Goal: Task Accomplishment & Management: Manage account settings

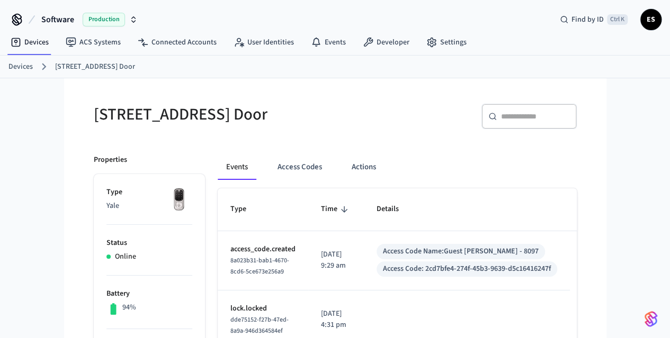
click at [284, 18] on div "Software Production Find by ID Ctrl K ES" at bounding box center [335, 15] width 670 height 31
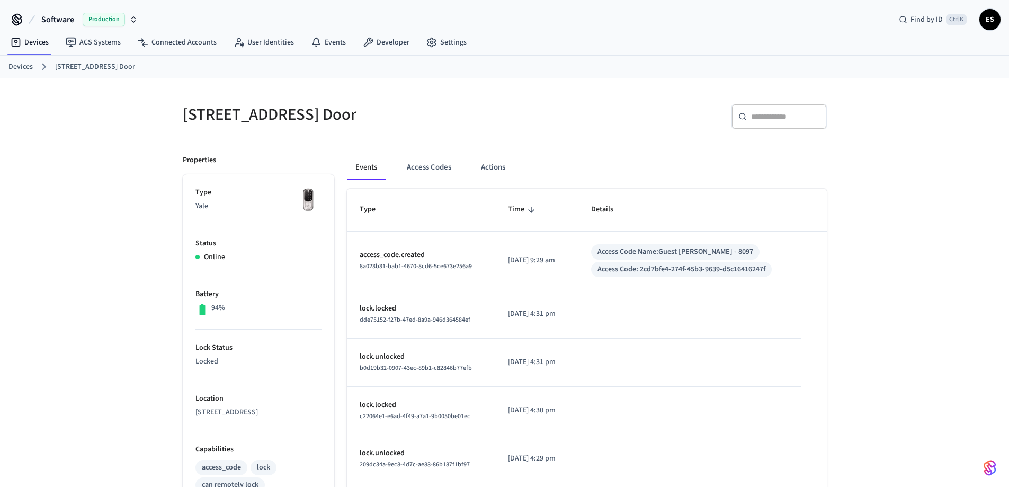
click at [669, 257] on div "[GEOGRAPHIC_DATA] Door ​ ​ Properties Type Yale Status Online Battery 94% Lock …" at bounding box center [504, 426] width 1009 height 696
click at [669, 214] on div "[GEOGRAPHIC_DATA] Door ​ ​ Properties Type Yale Status Online Battery 94% Lock …" at bounding box center [504, 426] width 1009 height 696
click at [71, 338] on div "[GEOGRAPHIC_DATA] Door ​ ​ Properties Type Yale Status Online Battery 94% Lock …" at bounding box center [504, 426] width 1009 height 696
click at [669, 234] on div "[GEOGRAPHIC_DATA] Door ​ ​ Properties Type Yale Status Online Battery 94% Lock …" at bounding box center [504, 426] width 1009 height 696
click at [669, 338] on td "sticky table" at bounding box center [689, 411] width 222 height 48
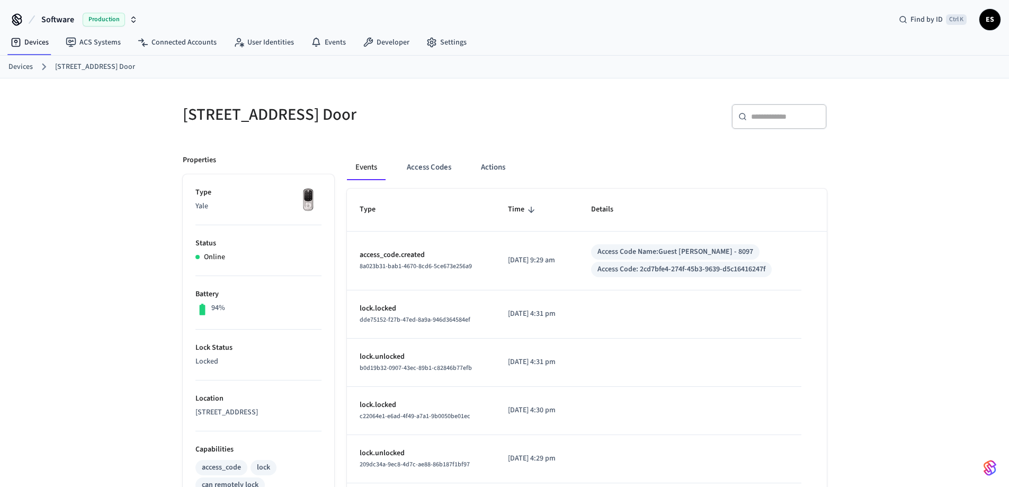
click at [669, 338] on div "[GEOGRAPHIC_DATA] Door ​ ​ Properties Type Yale Status Online Battery 94% Lock …" at bounding box center [504, 426] width 1009 height 696
click at [669, 213] on div "[GEOGRAPHIC_DATA] Door ​ ​ Properties Type Yale Status Online Battery 94% Lock …" at bounding box center [504, 426] width 1009 height 696
click at [669, 241] on div "[GEOGRAPHIC_DATA] Door ​ ​ Properties Type Yale Status Online Battery 94% Lock …" at bounding box center [504, 426] width 1009 height 696
click at [47, 42] on link "Devices" at bounding box center [29, 42] width 55 height 19
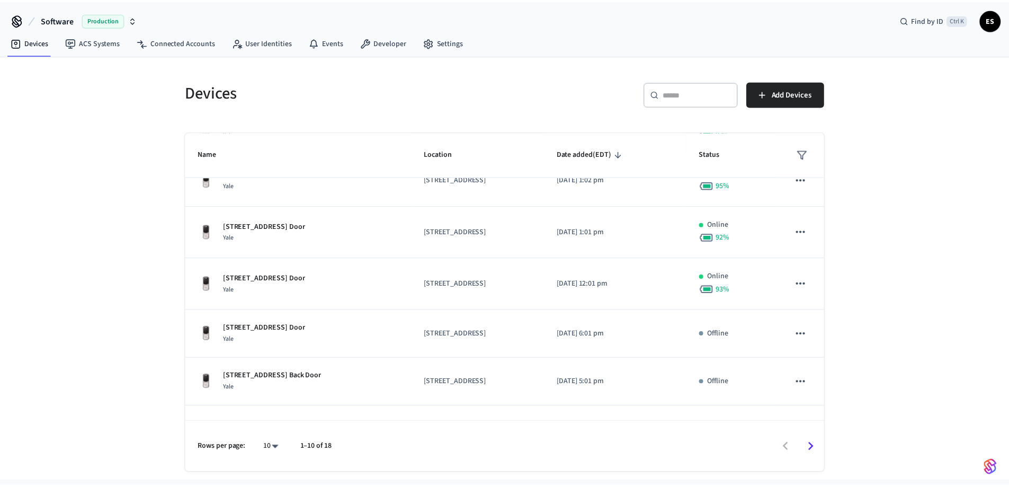
scroll to position [267, 0]
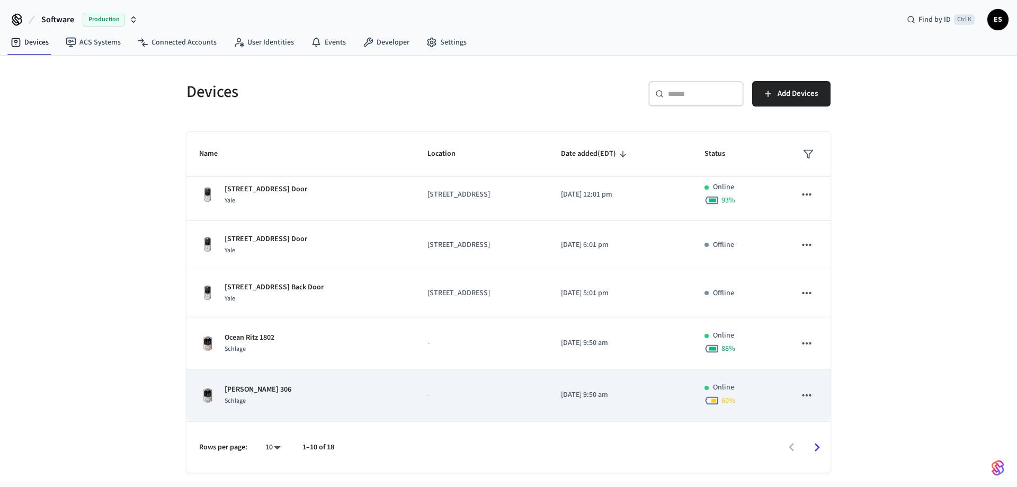
click at [343, 338] on div "[PERSON_NAME] 306 Schlage" at bounding box center [300, 395] width 203 height 22
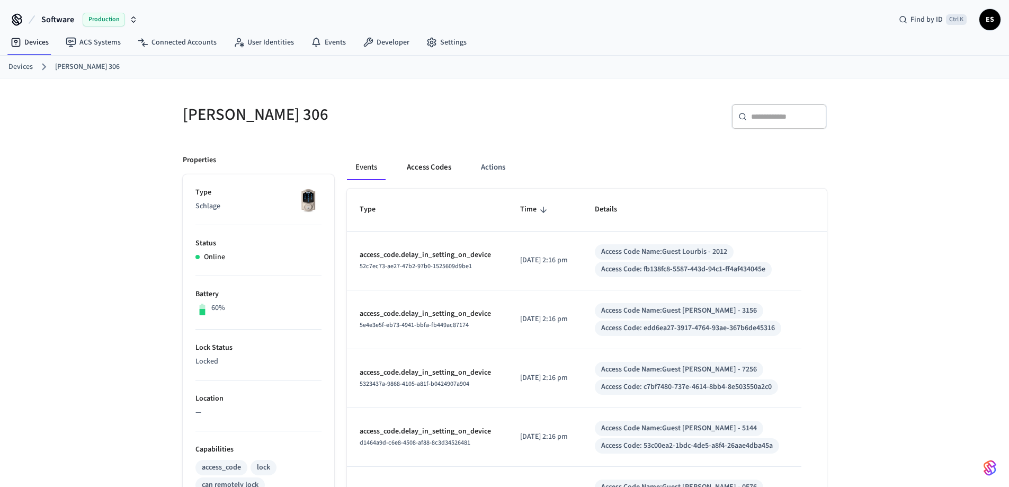
click at [442, 171] on button "Access Codes" at bounding box center [428, 167] width 61 height 25
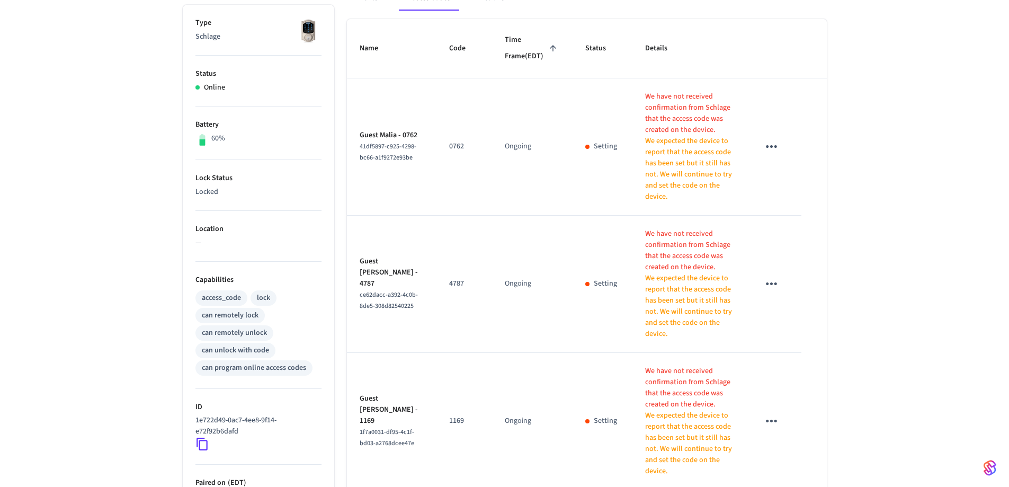
scroll to position [106, 0]
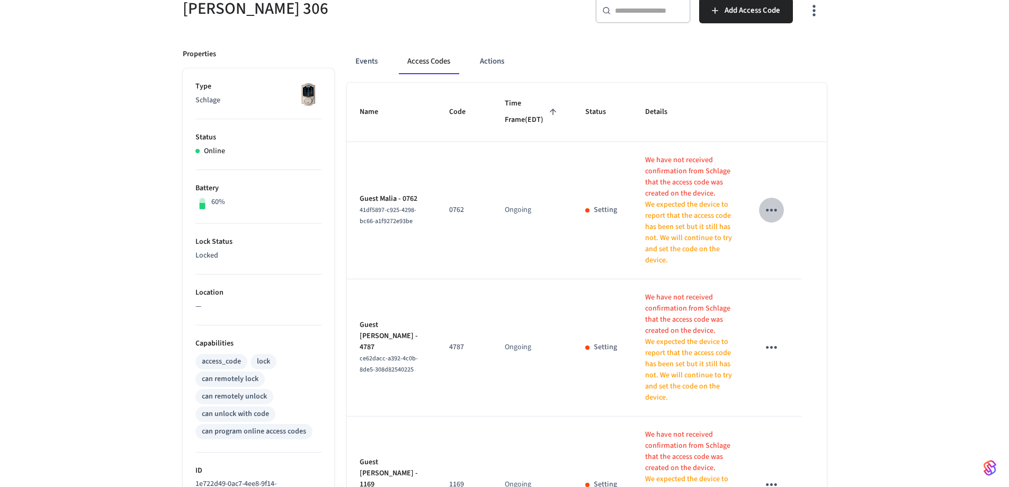
click at [669, 218] on icon "sticky table" at bounding box center [771, 210] width 16 height 16
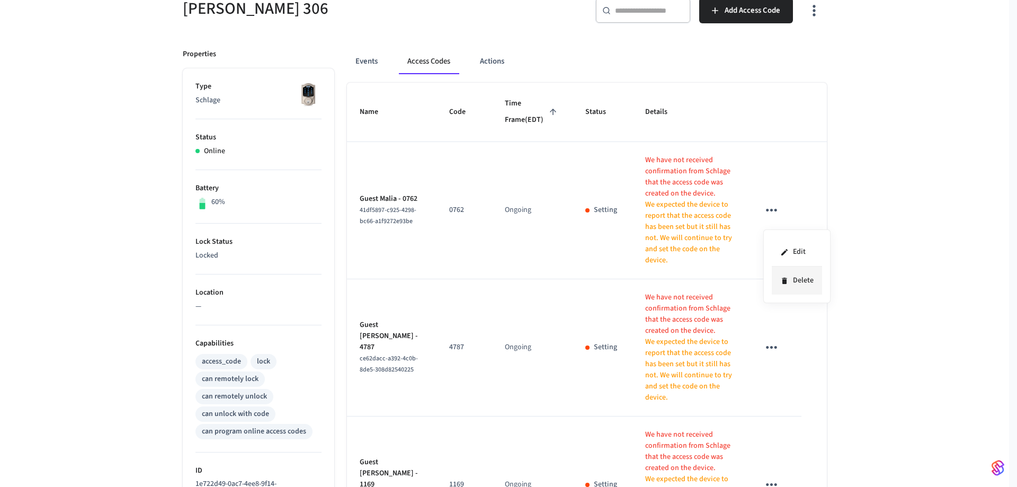
click at [669, 276] on li "Delete" at bounding box center [796, 280] width 50 height 28
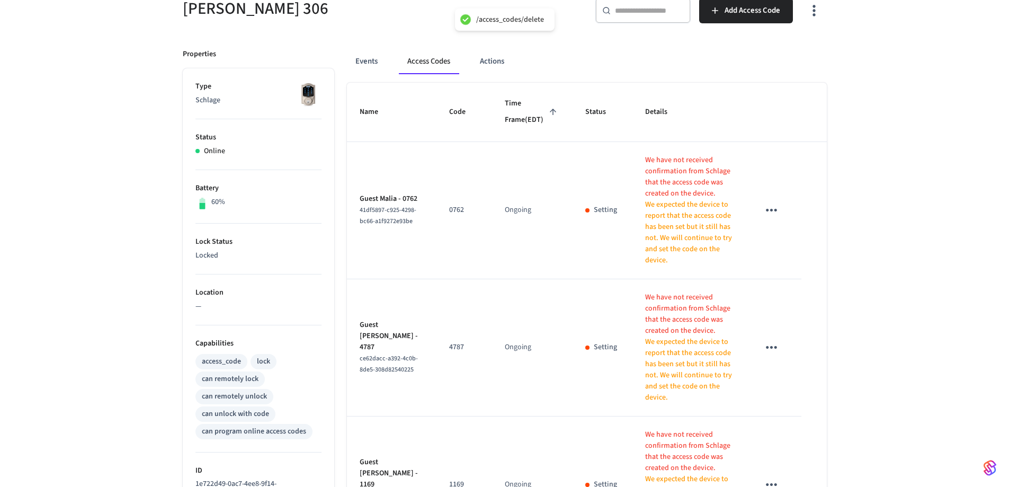
click at [669, 338] on icon "sticky table" at bounding box center [771, 347] width 16 height 16
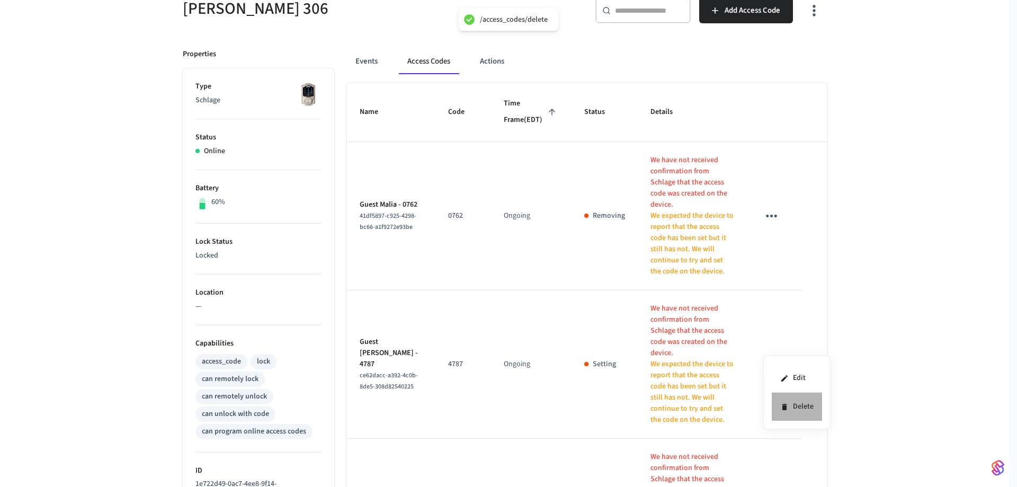
click at [669, 338] on li "Delete" at bounding box center [796, 406] width 50 height 28
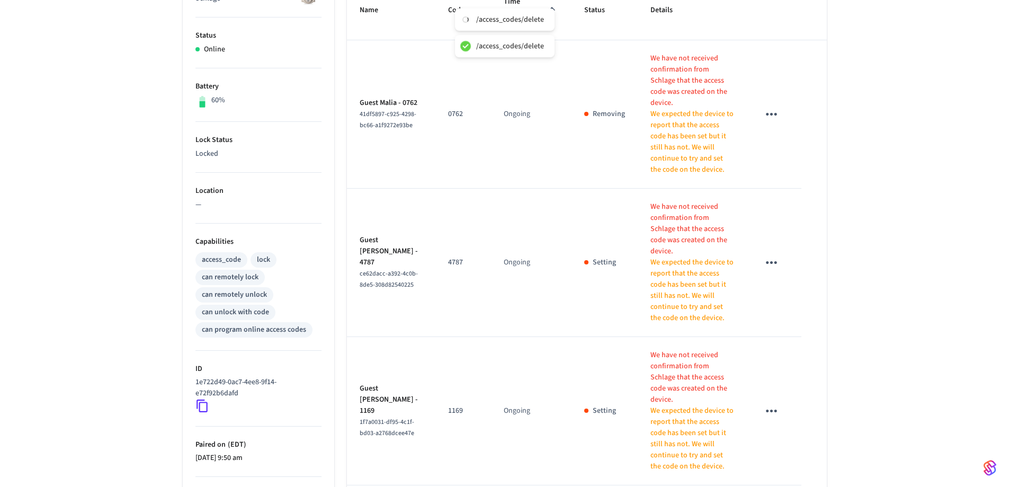
scroll to position [212, 0]
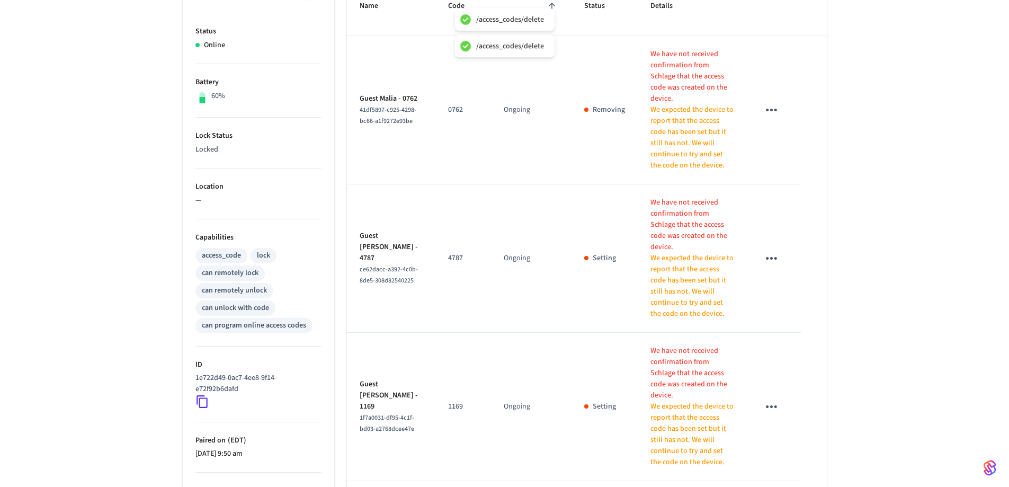
click at [669, 338] on icon "sticky table" at bounding box center [771, 406] width 16 height 16
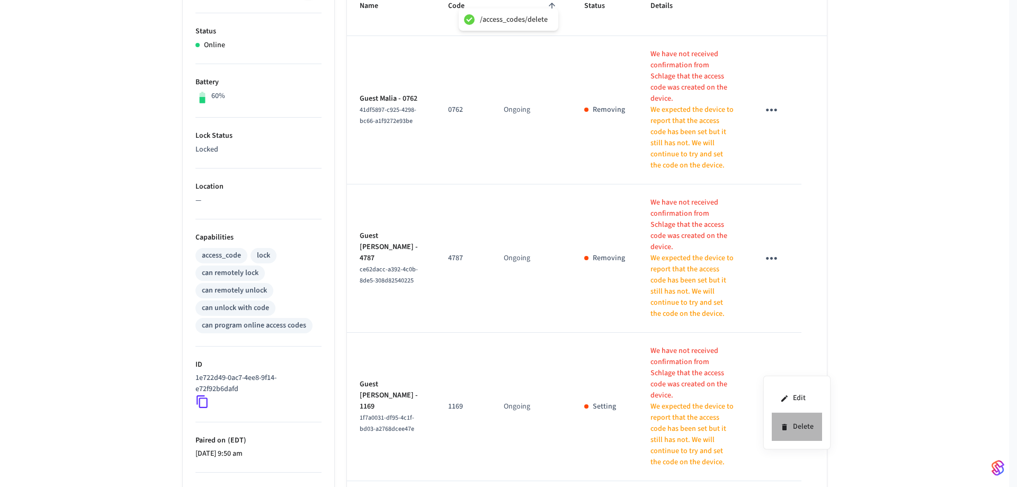
click at [669, 338] on li "Delete" at bounding box center [796, 426] width 50 height 28
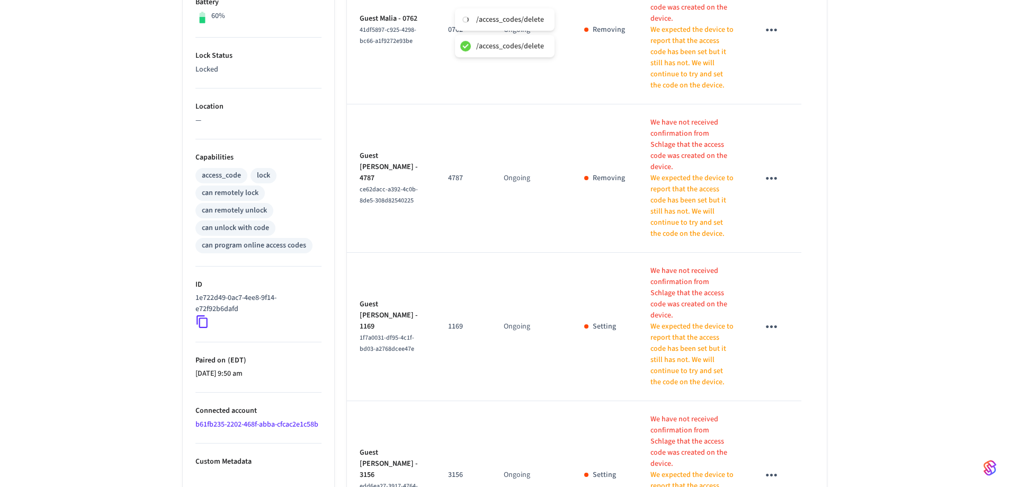
scroll to position [371, 0]
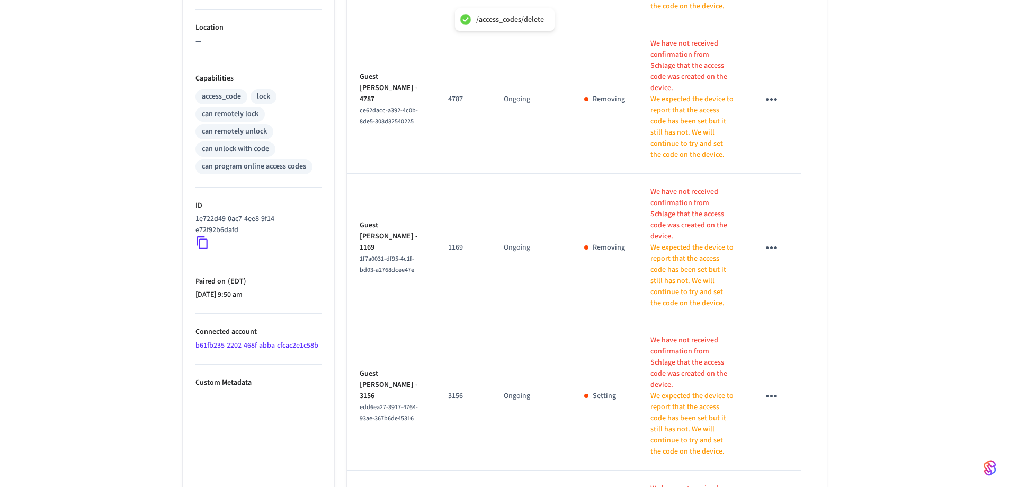
click at [669, 338] on icon "sticky table" at bounding box center [771, 396] width 16 height 16
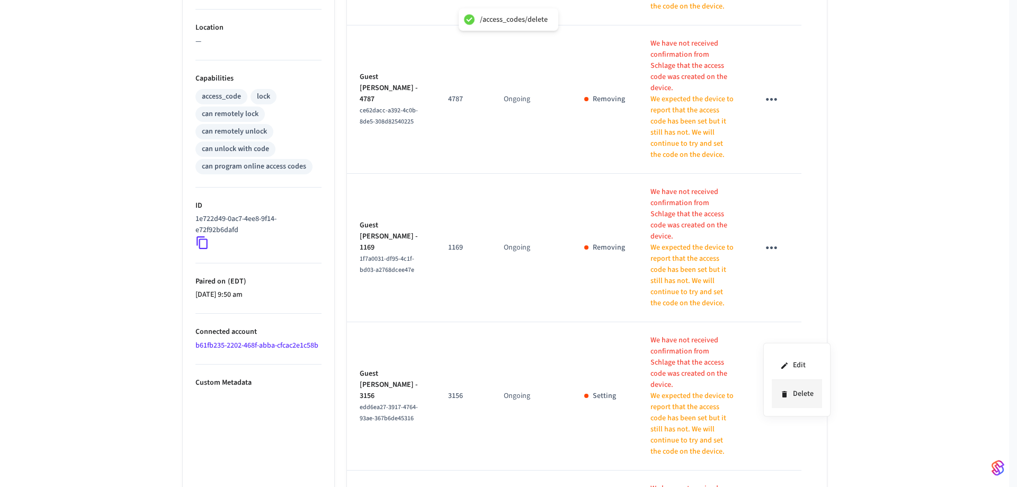
click at [669, 338] on icon at bounding box center [784, 394] width 5 height 6
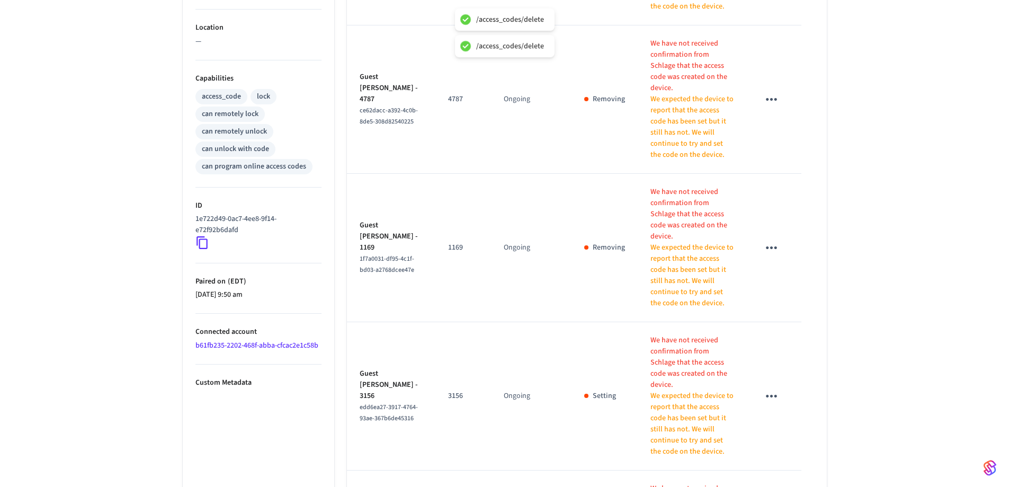
scroll to position [477, 0]
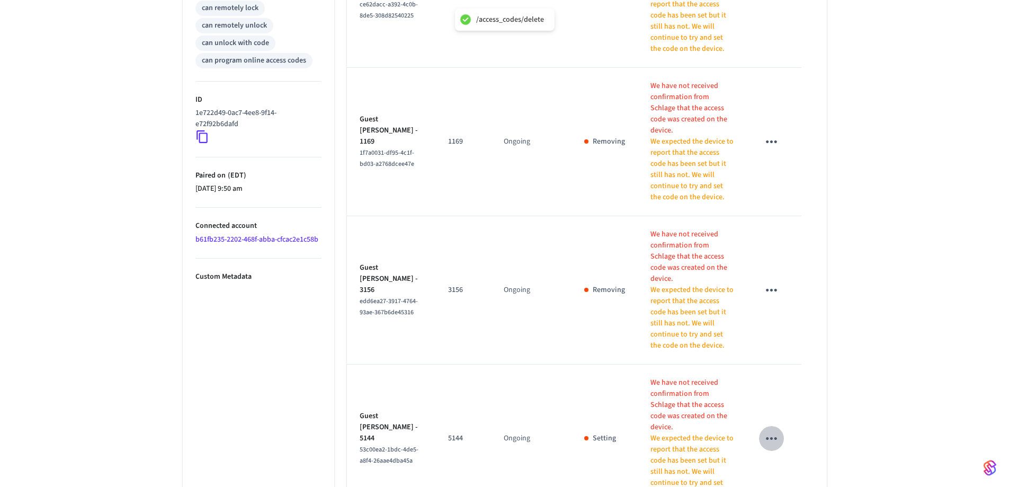
click at [669, 338] on icon "sticky table" at bounding box center [771, 438] width 16 height 16
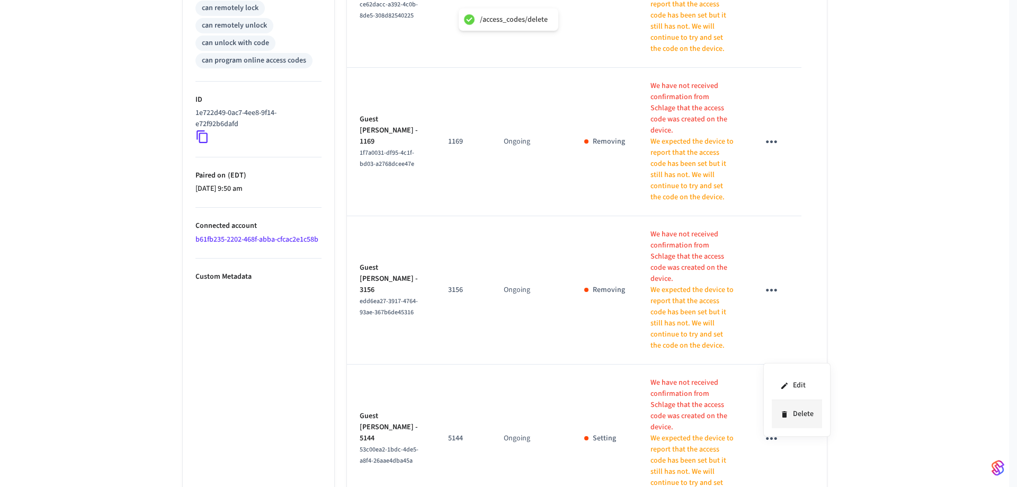
click at [669, 338] on li "Delete" at bounding box center [796, 414] width 50 height 28
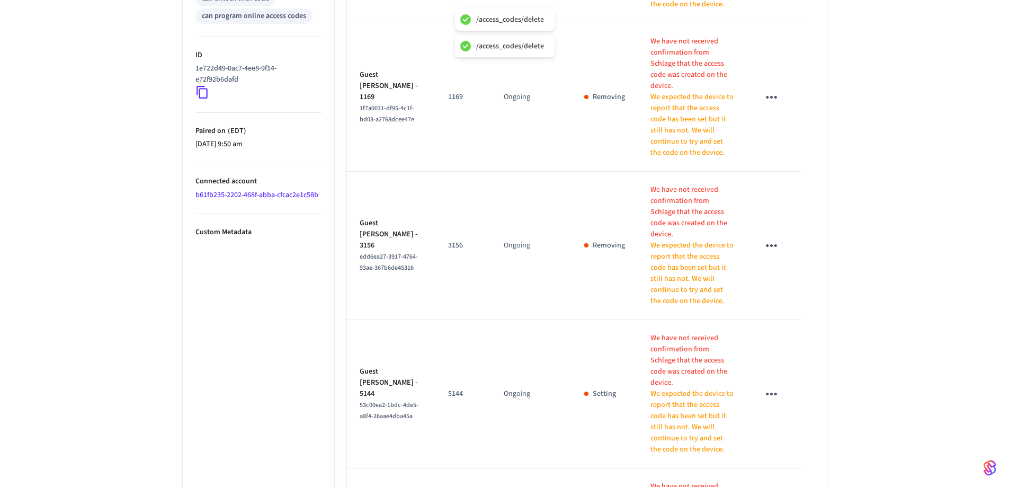
scroll to position [582, 0]
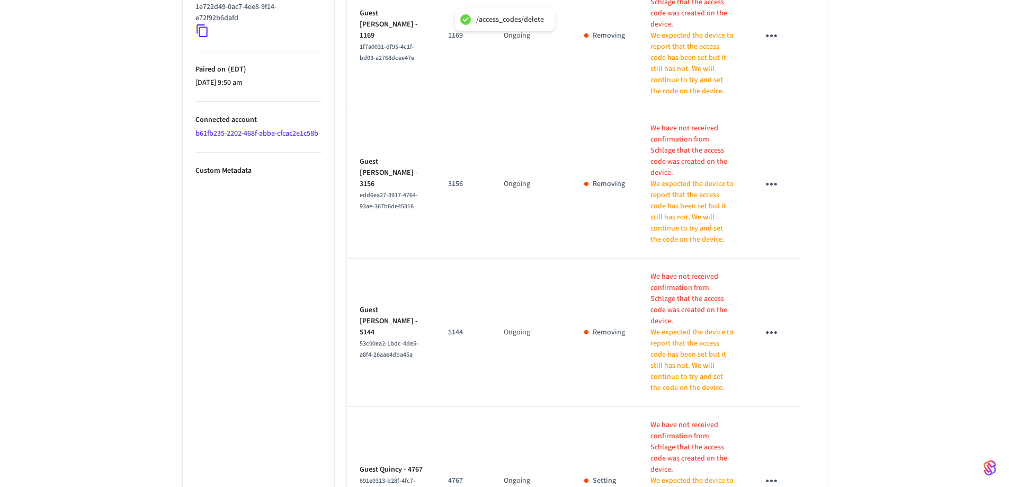
click at [669, 338] on icon "sticky table" at bounding box center [771, 480] width 16 height 16
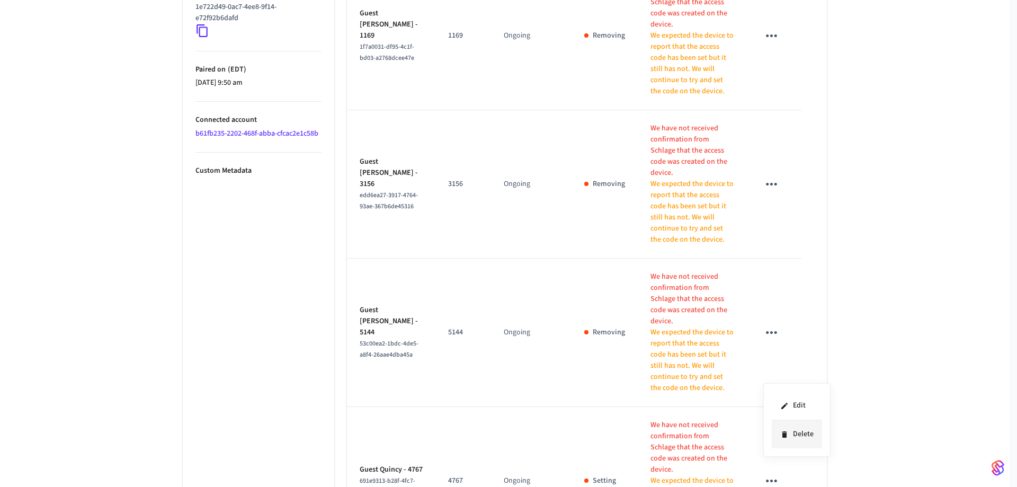
click at [669, 338] on li "Delete" at bounding box center [796, 434] width 50 height 28
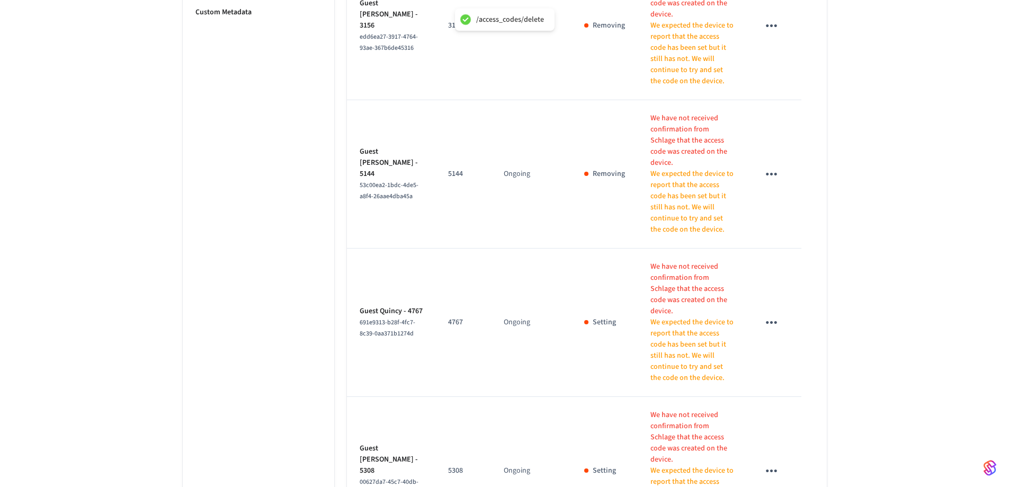
scroll to position [741, 0]
click at [669, 338] on icon "sticky table" at bounding box center [771, 470] width 16 height 16
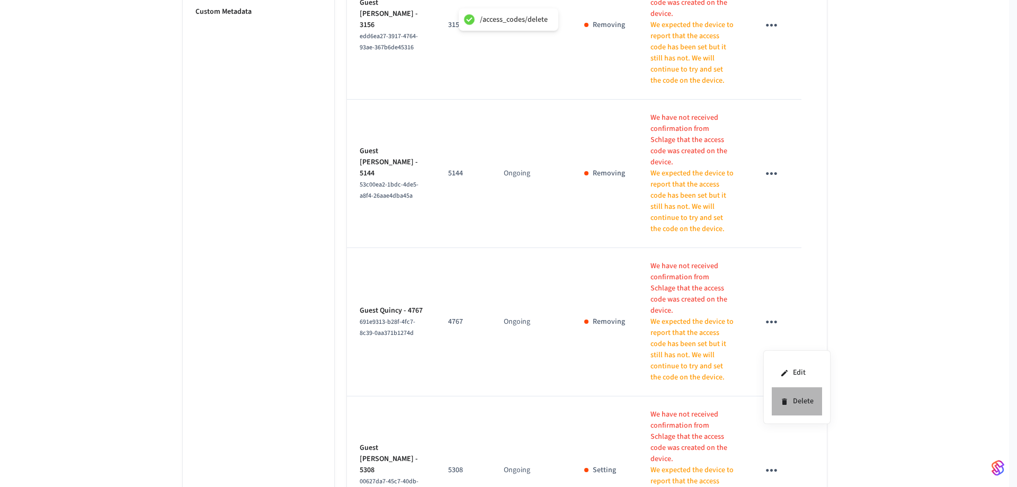
click at [669, 338] on li "Delete" at bounding box center [796, 401] width 50 height 28
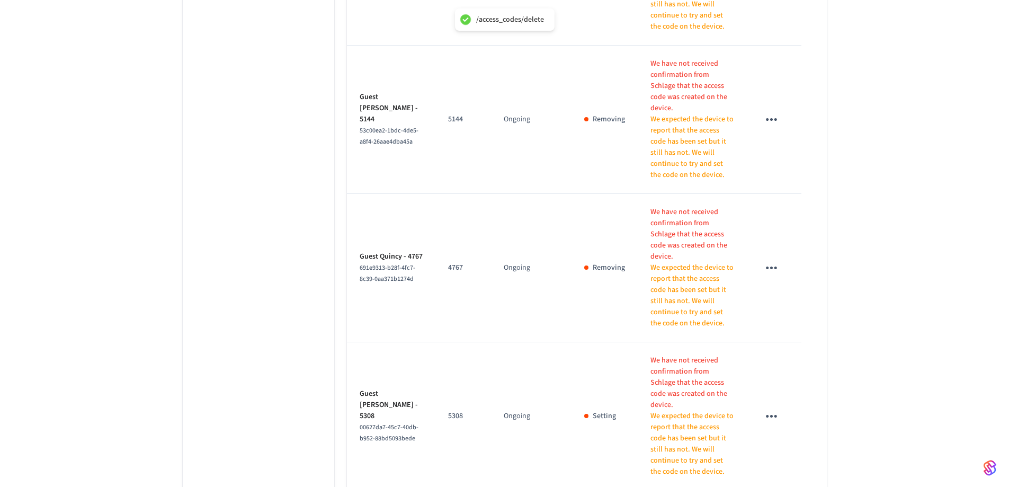
scroll to position [900, 0]
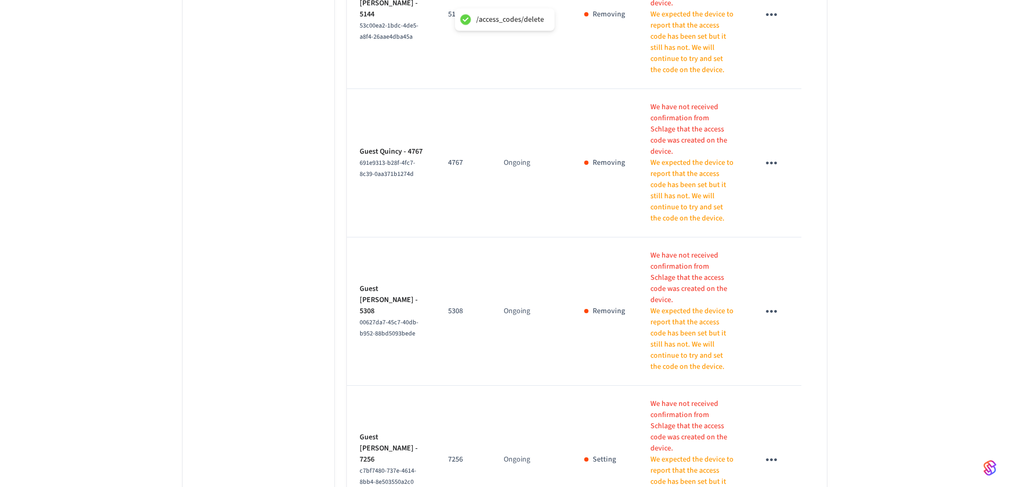
click at [669, 338] on icon "sticky table" at bounding box center [771, 459] width 16 height 16
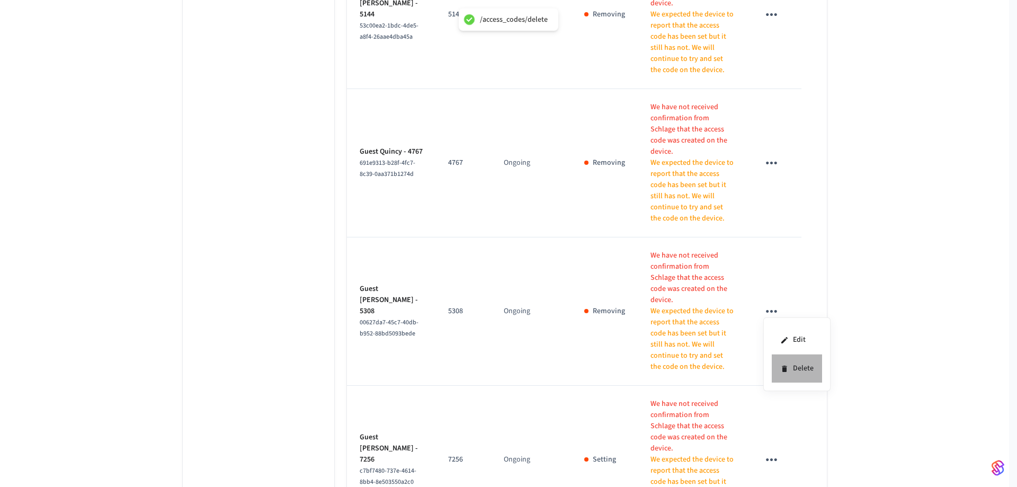
click at [669, 338] on li "Delete" at bounding box center [796, 368] width 50 height 28
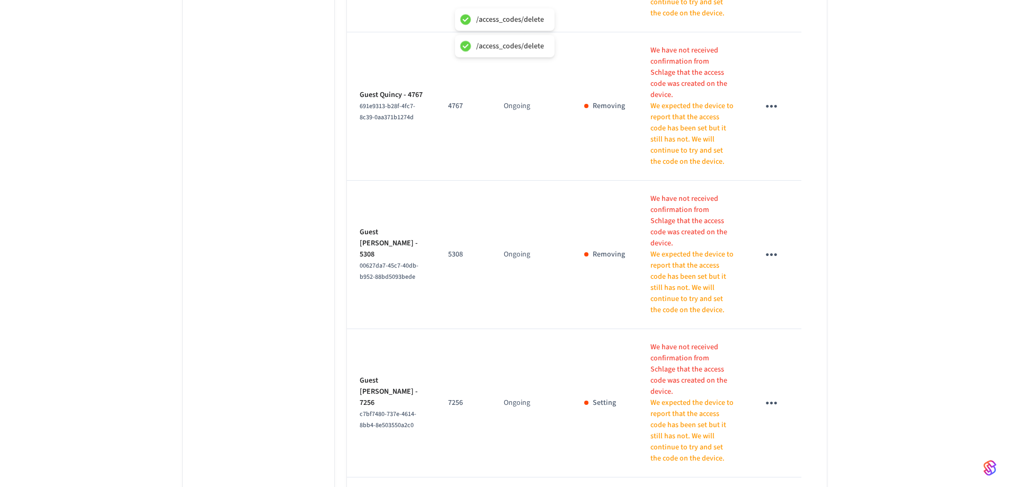
scroll to position [1006, 0]
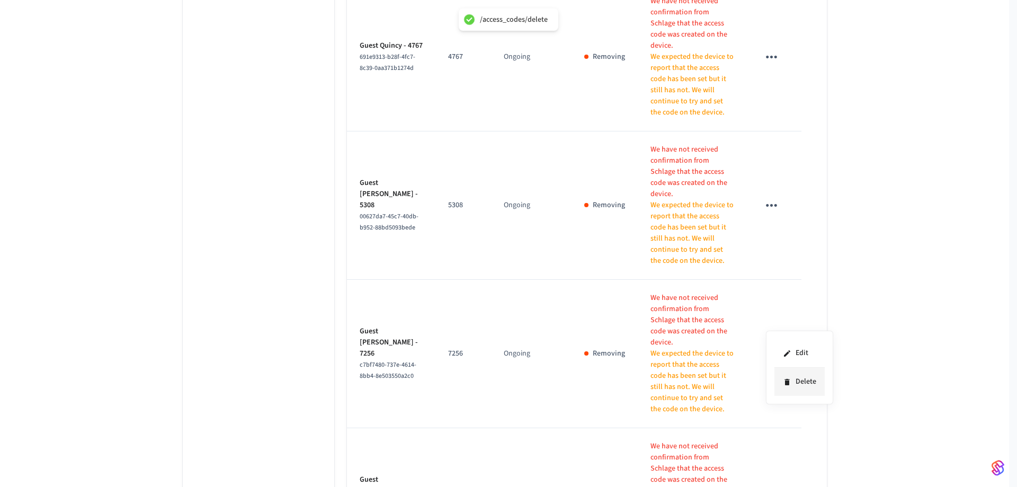
click at [669, 338] on li "Delete" at bounding box center [799, 381] width 50 height 28
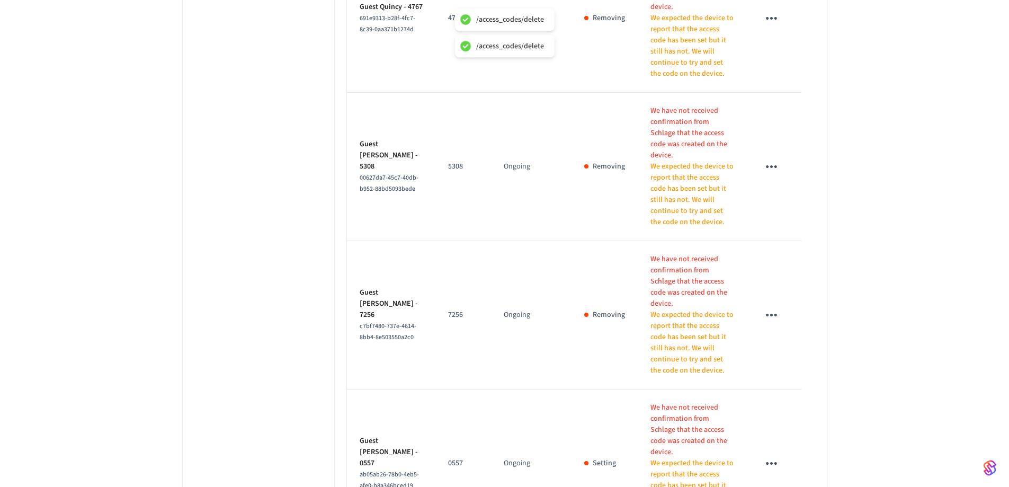
scroll to position [1089, 0]
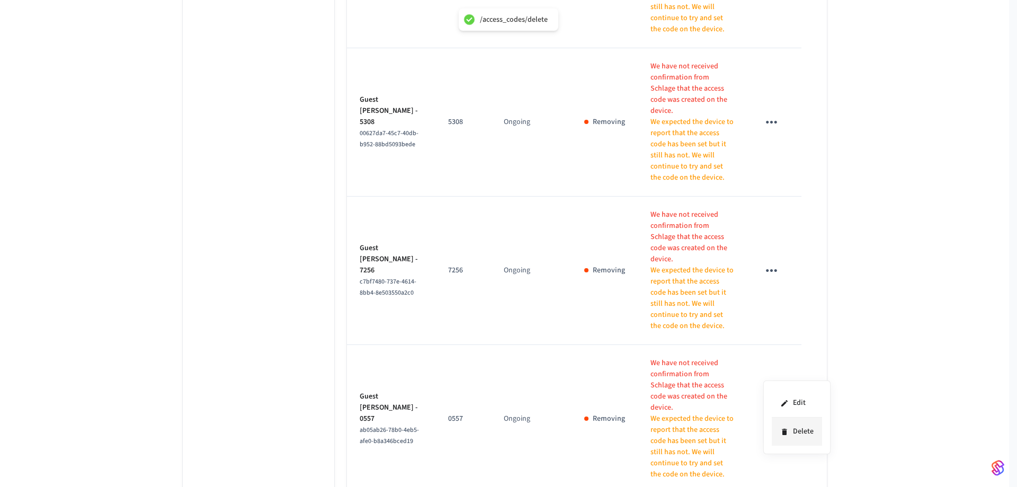
click at [669, 338] on li "Delete" at bounding box center [796, 431] width 50 height 28
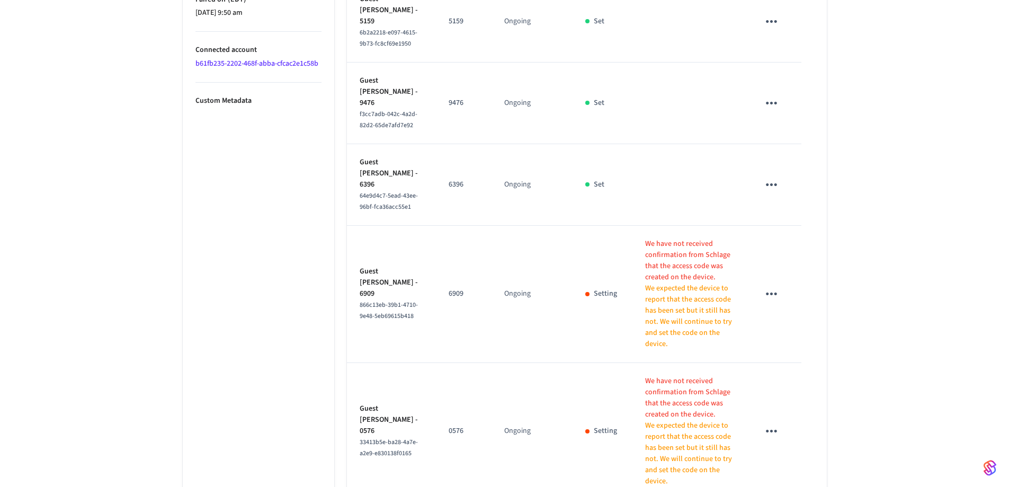
scroll to position [656, 0]
click at [669, 282] on icon "sticky table" at bounding box center [771, 290] width 16 height 16
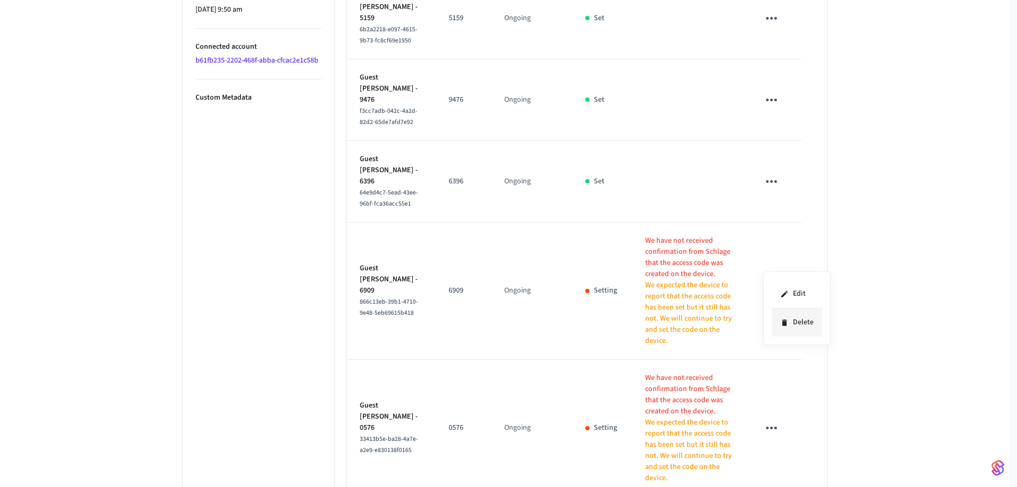
click at [669, 318] on li "Delete" at bounding box center [796, 322] width 50 height 28
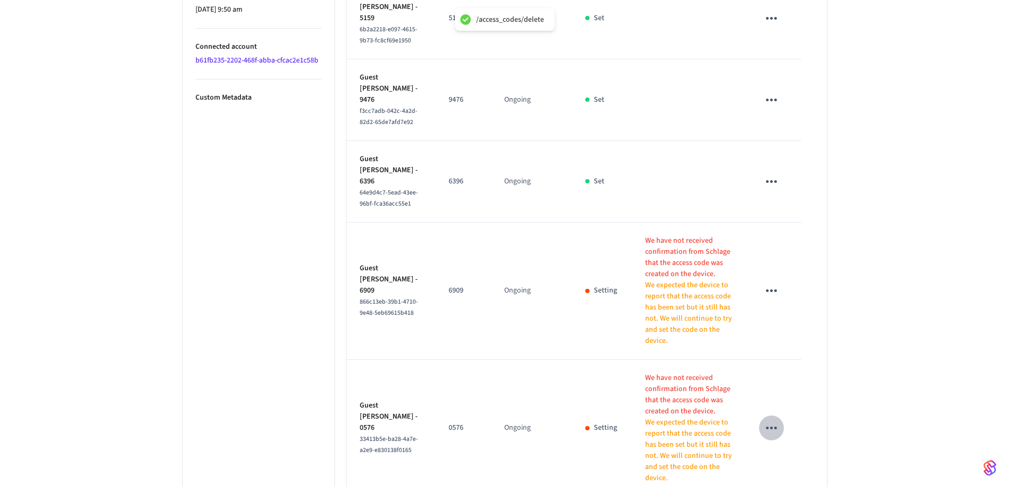
click at [669, 338] on icon "sticky table" at bounding box center [771, 427] width 16 height 16
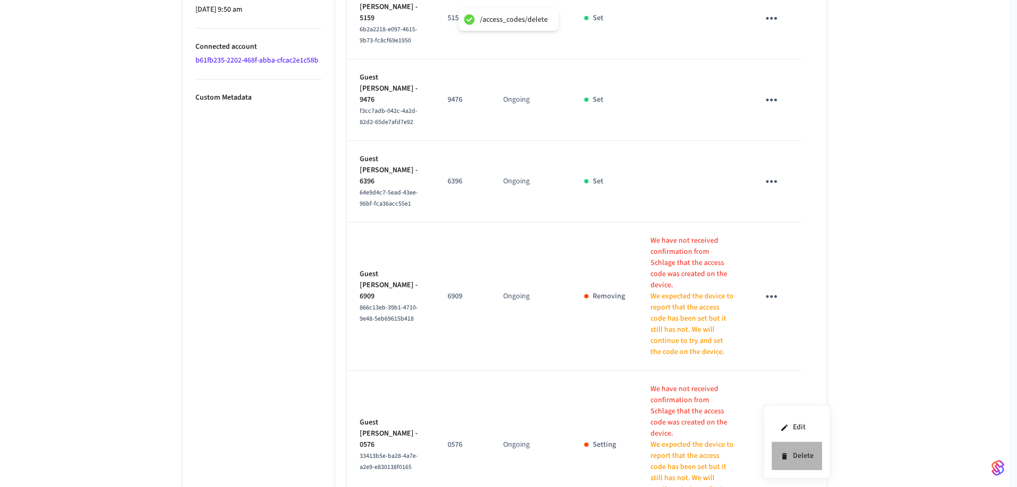
click at [669, 338] on li "Delete" at bounding box center [796, 456] width 50 height 28
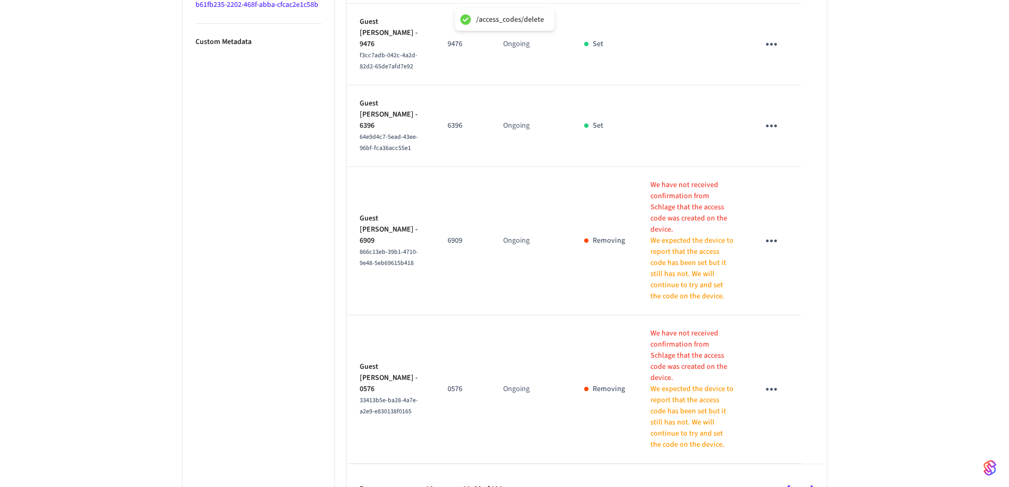
click at [669, 338] on icon "Go to next page" at bounding box center [812, 489] width 16 height 16
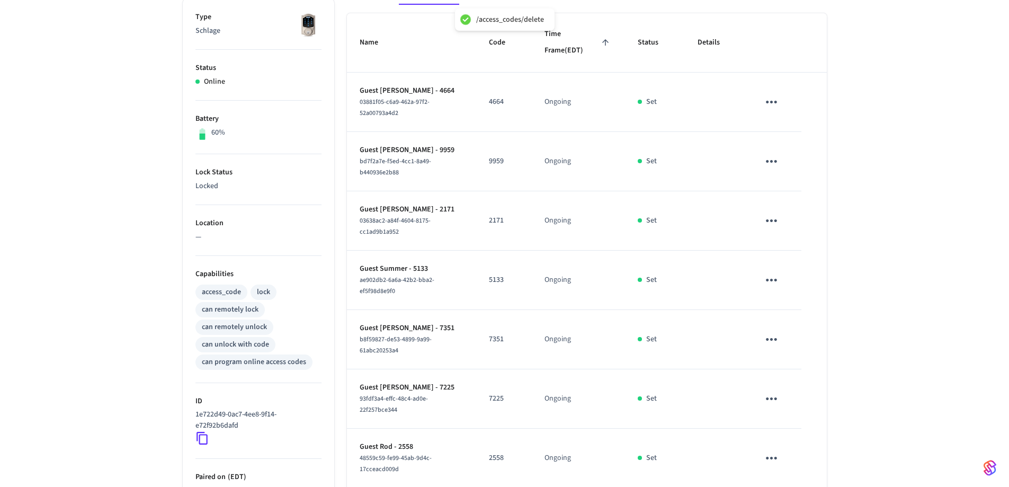
scroll to position [26, 0]
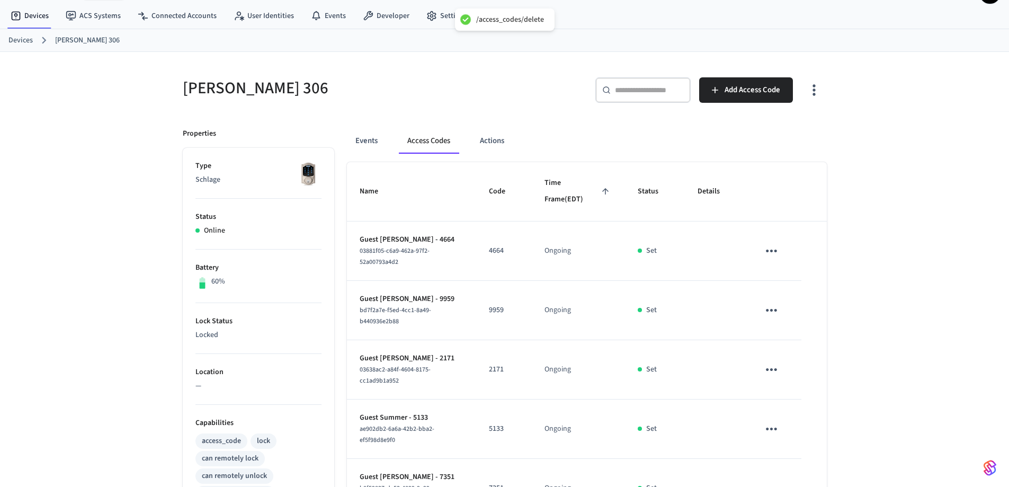
click at [669, 245] on icon "sticky table" at bounding box center [771, 251] width 16 height 16
click at [669, 307] on li "Delete" at bounding box center [796, 310] width 50 height 28
click at [669, 307] on icon "sticky table" at bounding box center [771, 310] width 16 height 16
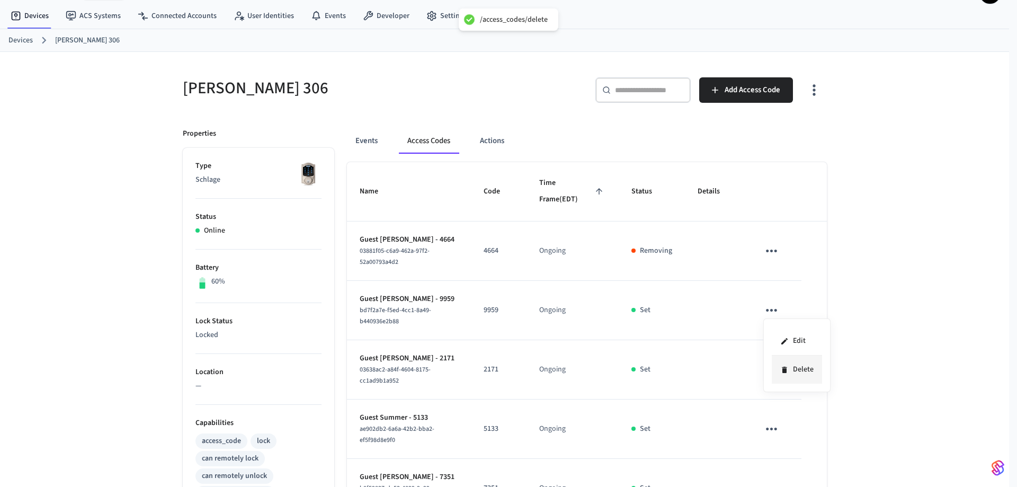
click at [669, 338] on li "Delete" at bounding box center [796, 369] width 50 height 28
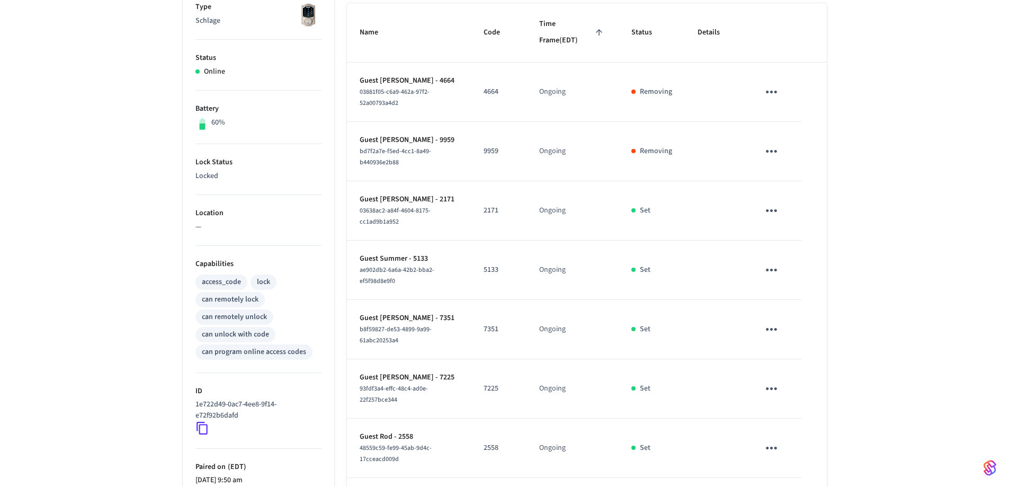
click at [669, 321] on icon "sticky table" at bounding box center [771, 329] width 16 height 16
click at [669, 338] on li "Delete" at bounding box center [796, 388] width 50 height 28
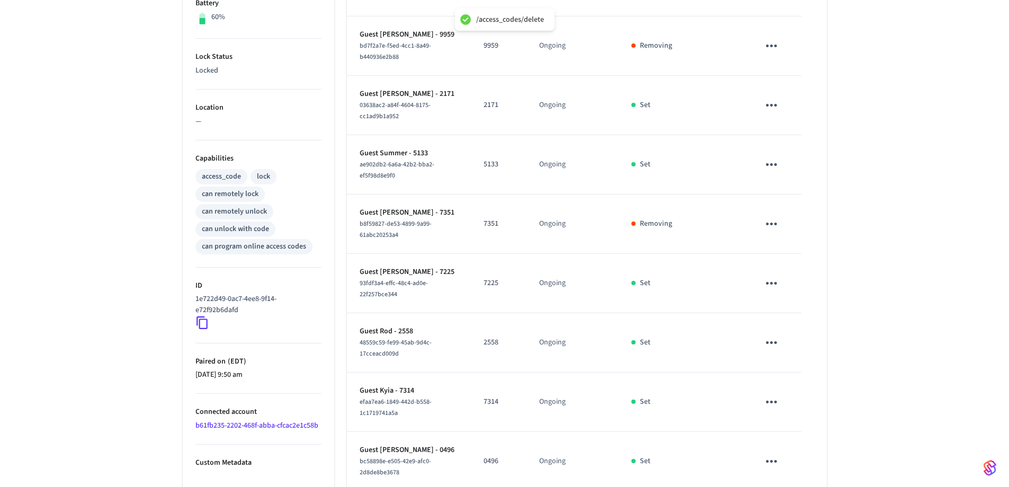
scroll to position [291, 0]
click at [669, 338] on icon "sticky table" at bounding box center [771, 342] width 16 height 16
click at [669, 338] on li "Delete" at bounding box center [796, 401] width 50 height 28
click at [669, 338] on icon "sticky table" at bounding box center [771, 401] width 16 height 16
click at [669, 338] on li "Delete" at bounding box center [796, 456] width 50 height 28
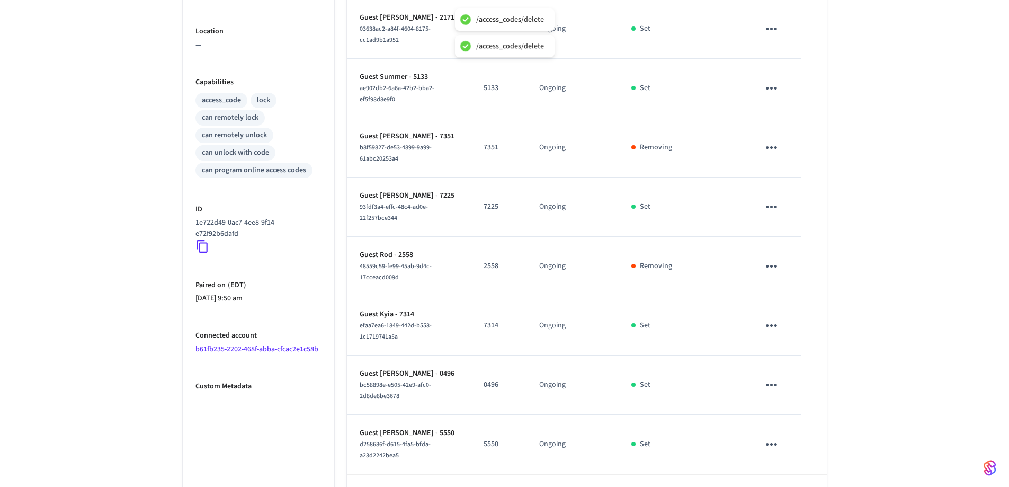
scroll to position [397, 0]
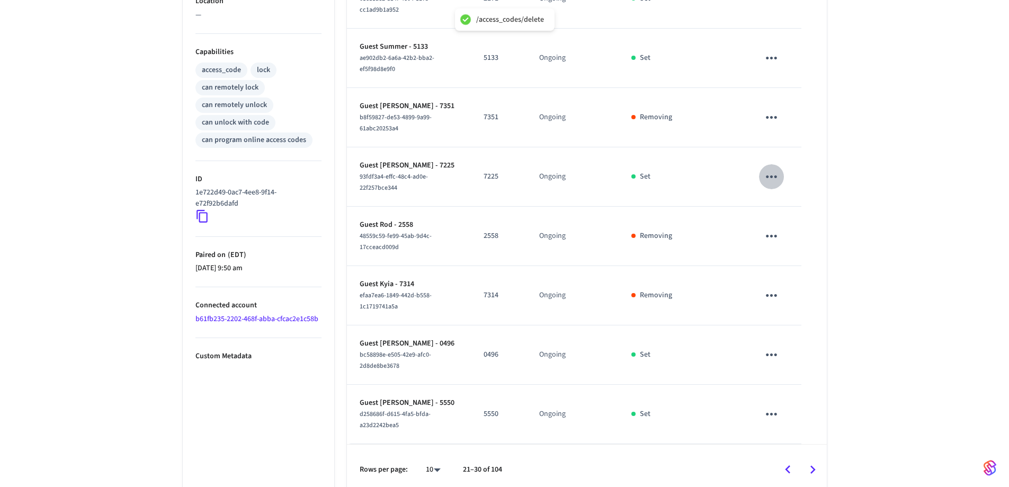
click at [669, 179] on icon "sticky table" at bounding box center [771, 176] width 16 height 16
click at [669, 227] on li "Delete" at bounding box center [796, 236] width 50 height 28
click at [669, 338] on icon "sticky table" at bounding box center [771, 354] width 16 height 16
click at [669, 338] on li "Delete" at bounding box center [796, 414] width 50 height 28
click at [669, 338] on icon "sticky table" at bounding box center [771, 414] width 16 height 16
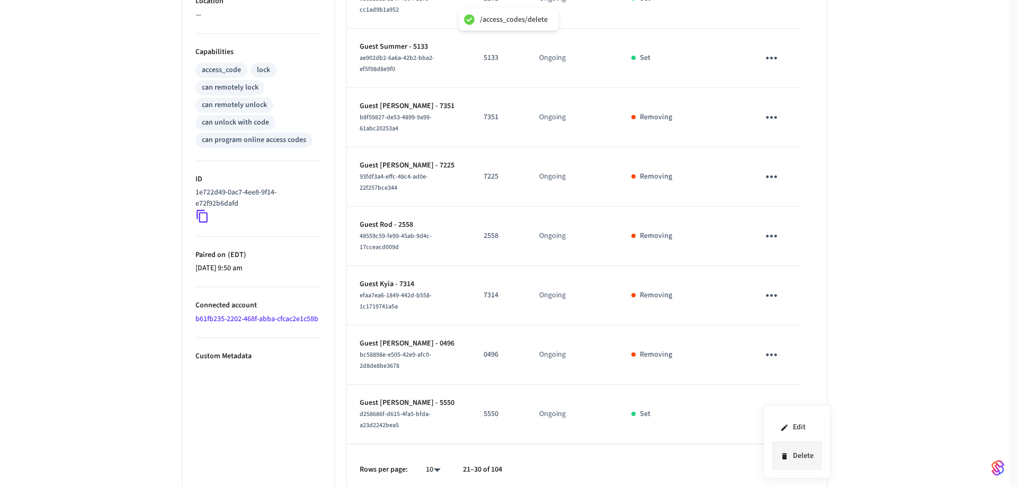
click at [669, 338] on li "Delete" at bounding box center [796, 456] width 50 height 28
click at [669, 338] on icon "Go to next page" at bounding box center [812, 469] width 5 height 8
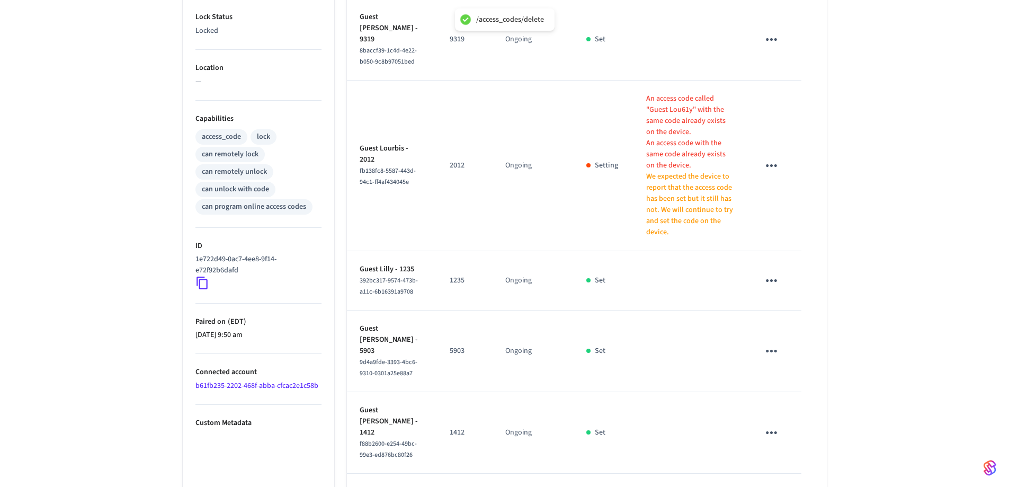
scroll to position [291, 0]
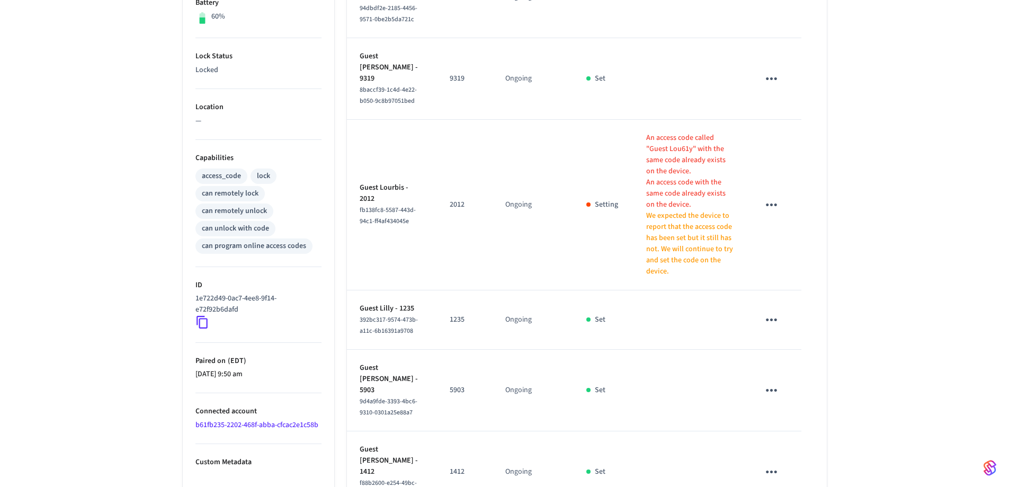
click at [669, 311] on icon "sticky table" at bounding box center [771, 319] width 16 height 16
click at [669, 334] on icon at bounding box center [784, 334] width 8 height 8
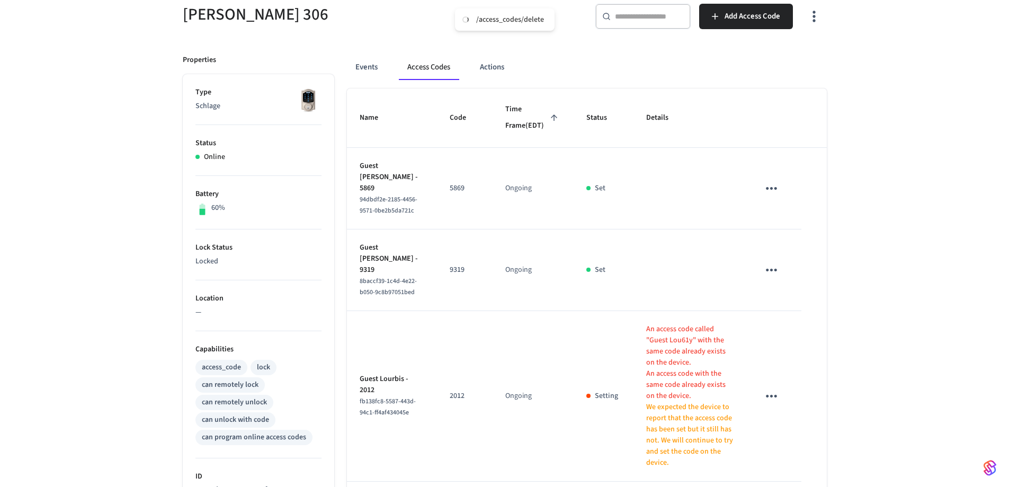
scroll to position [79, 0]
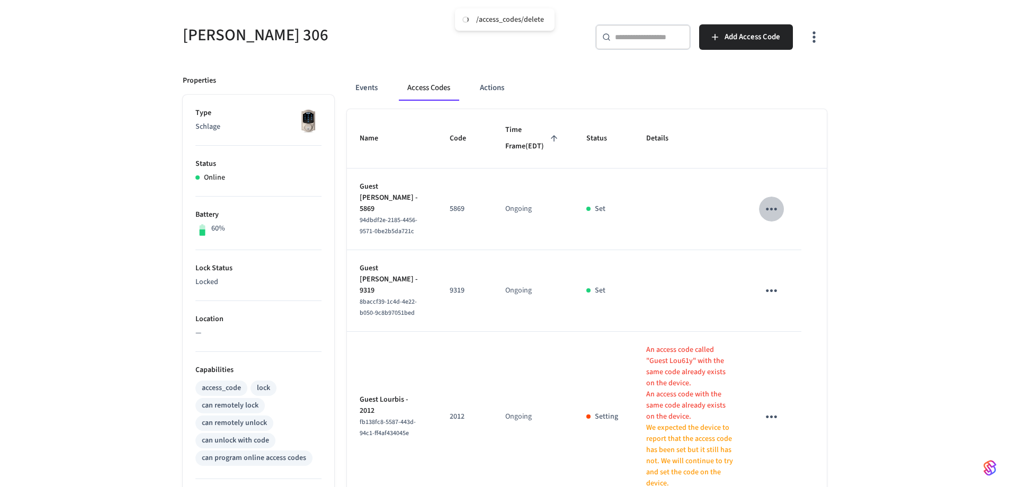
click at [669, 217] on icon "sticky table" at bounding box center [771, 209] width 16 height 16
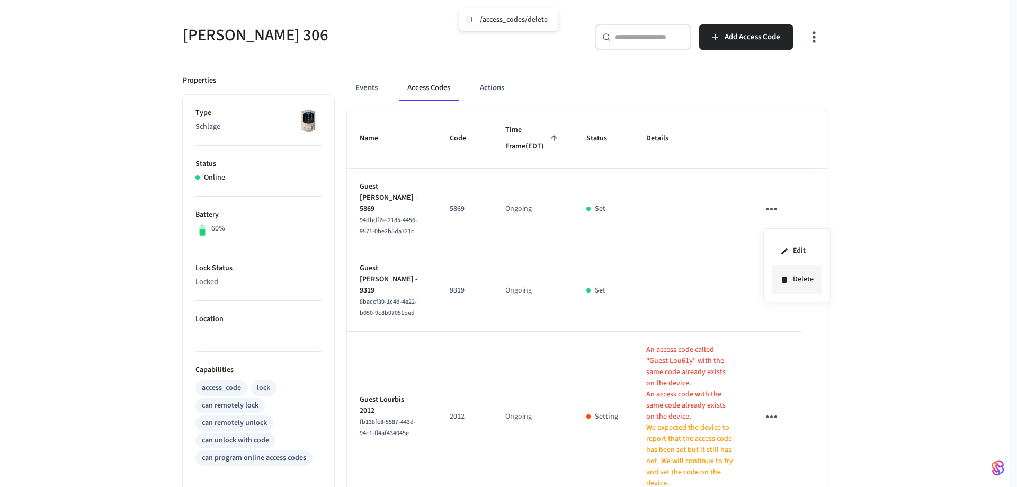
click at [669, 273] on li "Delete" at bounding box center [796, 279] width 50 height 28
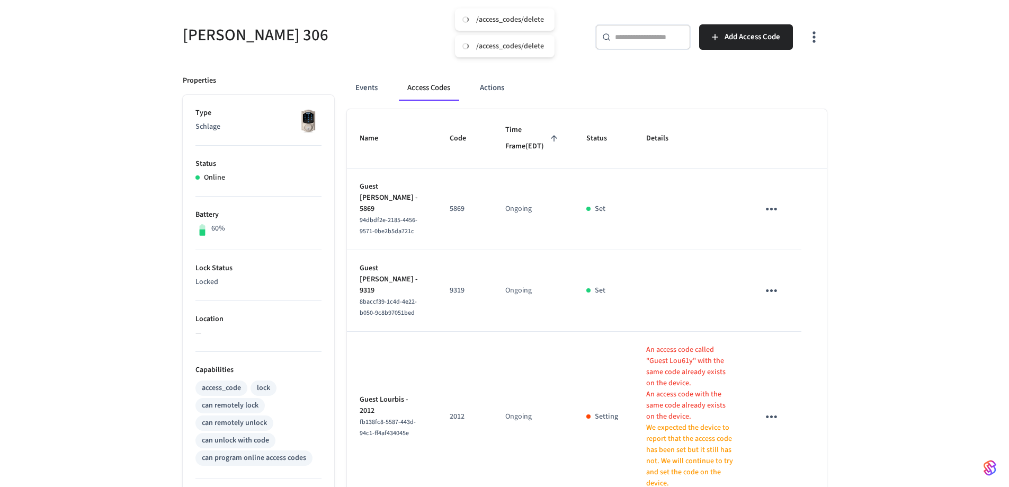
click at [669, 282] on icon "sticky table" at bounding box center [771, 290] width 16 height 16
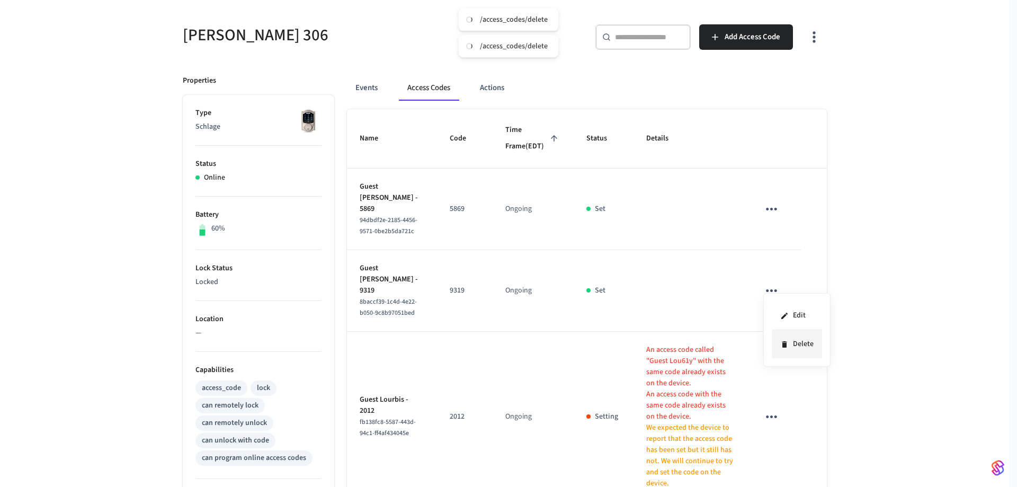
click at [669, 338] on li "Delete" at bounding box center [796, 344] width 50 height 28
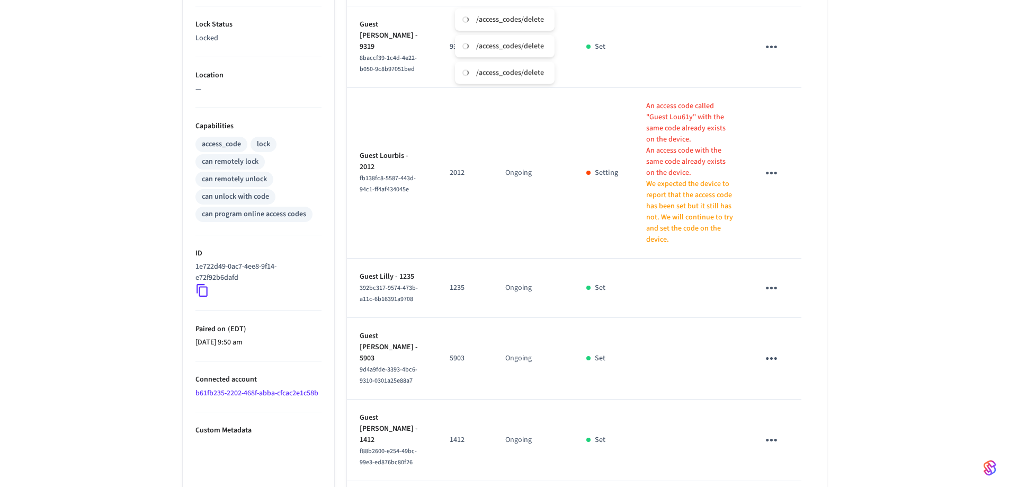
scroll to position [397, 0]
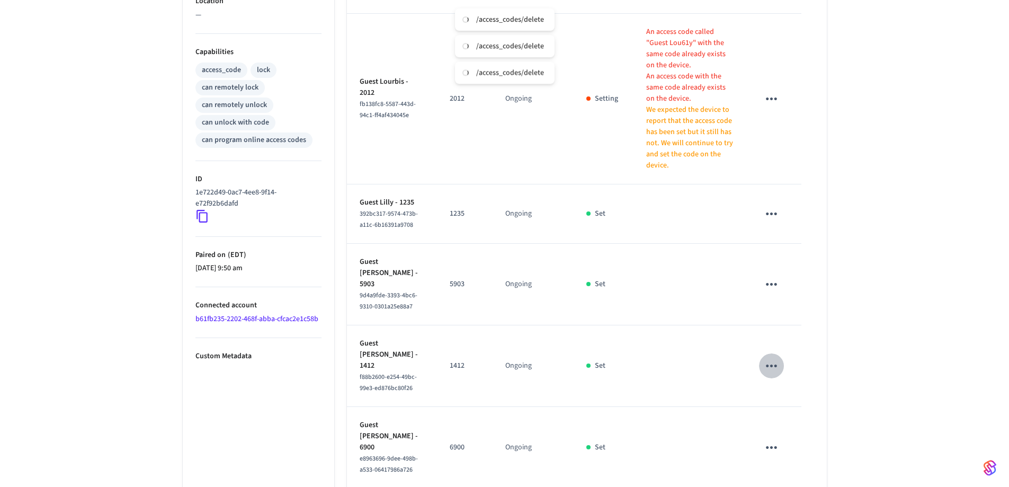
click at [669, 338] on icon "sticky table" at bounding box center [771, 365] width 16 height 16
click at [669, 338] on li "Delete" at bounding box center [796, 369] width 50 height 28
click at [669, 276] on icon "sticky table" at bounding box center [771, 284] width 16 height 16
click at [669, 292] on li "Delete" at bounding box center [796, 299] width 50 height 28
click at [669, 205] on icon "sticky table" at bounding box center [771, 213] width 16 height 16
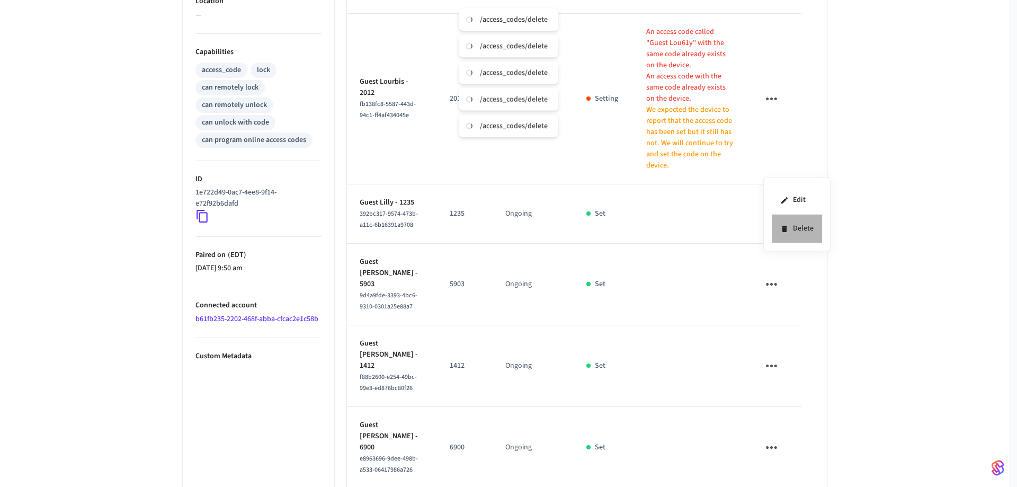
click at [669, 227] on li "Delete" at bounding box center [796, 228] width 50 height 28
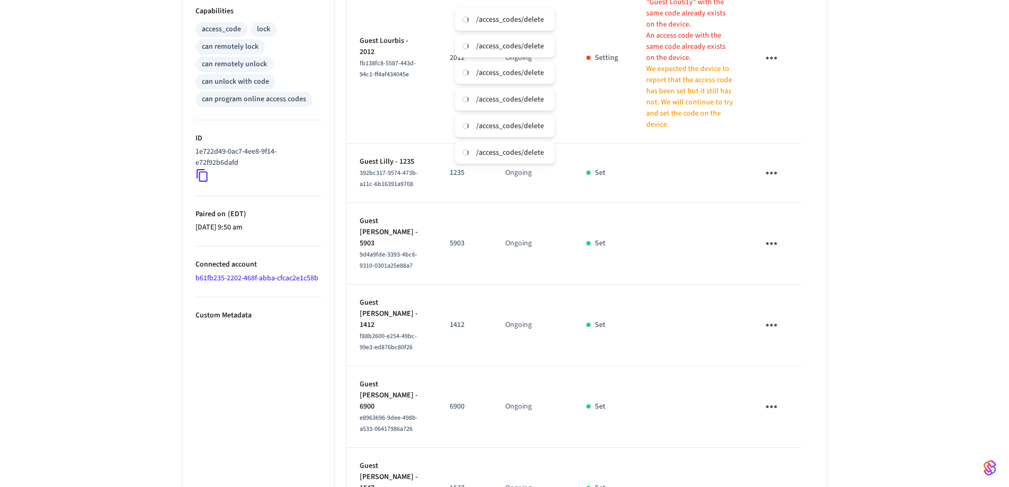
scroll to position [600, 0]
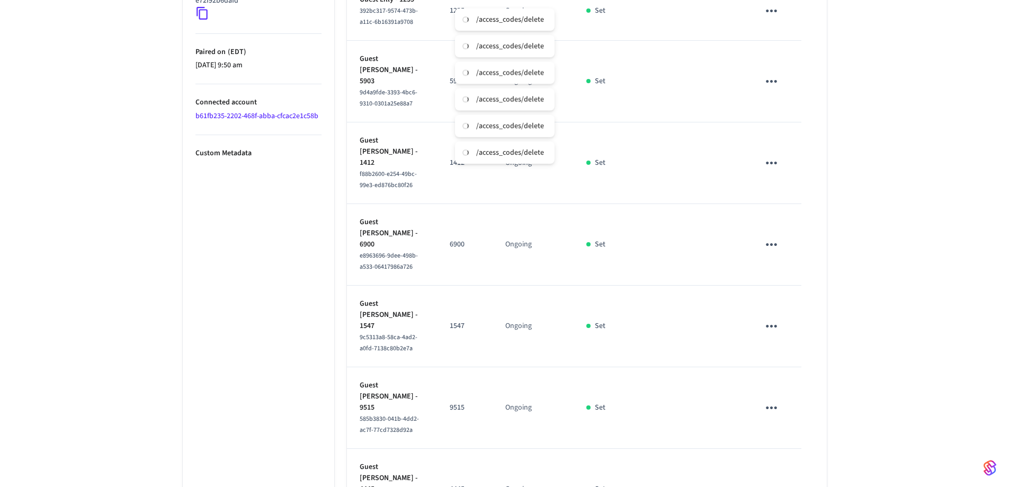
click at [669, 318] on icon "sticky table" at bounding box center [771, 326] width 16 height 16
click at [669, 310] on li "Delete" at bounding box center [796, 307] width 50 height 28
click at [669, 338] on icon "sticky table" at bounding box center [771, 407] width 16 height 16
click at [669, 338] on li "Delete" at bounding box center [796, 383] width 50 height 28
click at [669, 338] on icon "sticky table" at bounding box center [771, 489] width 16 height 16
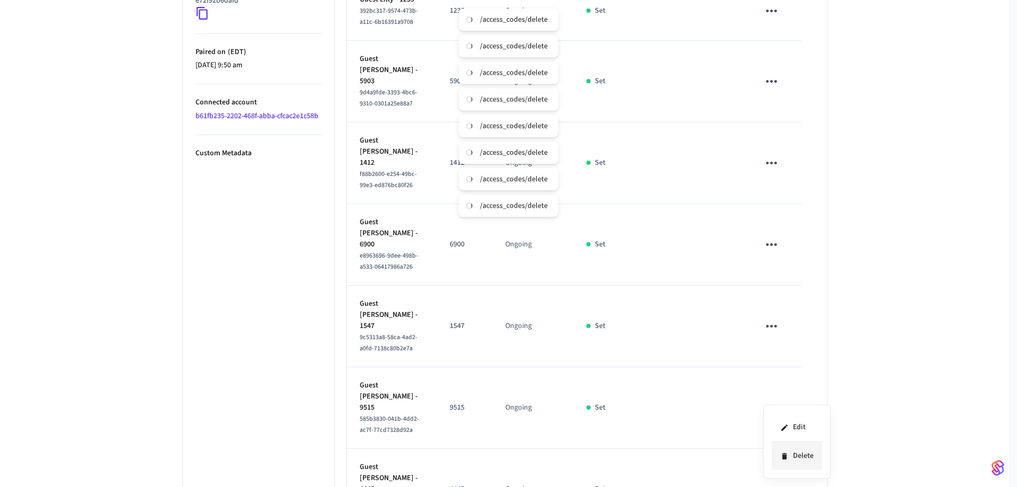
click at [669, 338] on li "Delete" at bounding box center [796, 456] width 50 height 28
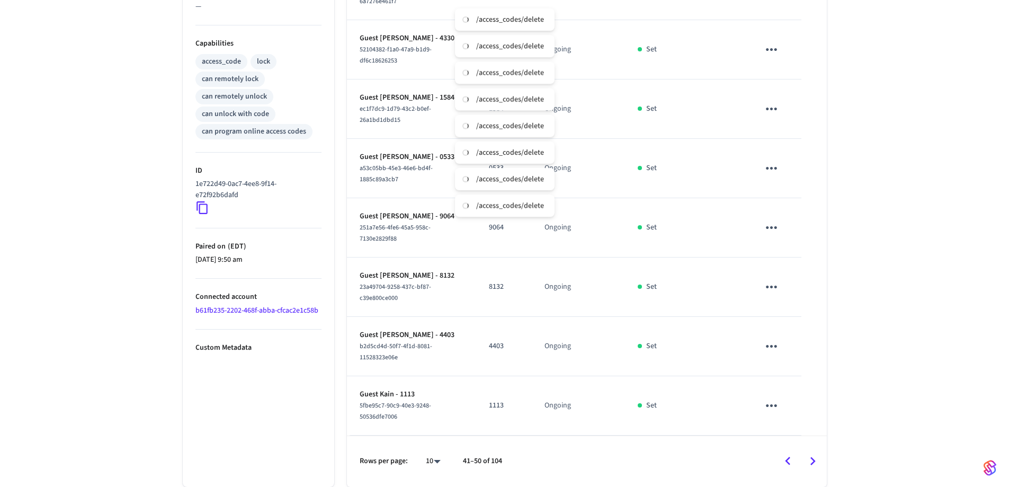
scroll to position [406, 0]
click at [669, 338] on icon "Go to next page" at bounding box center [812, 461] width 16 height 16
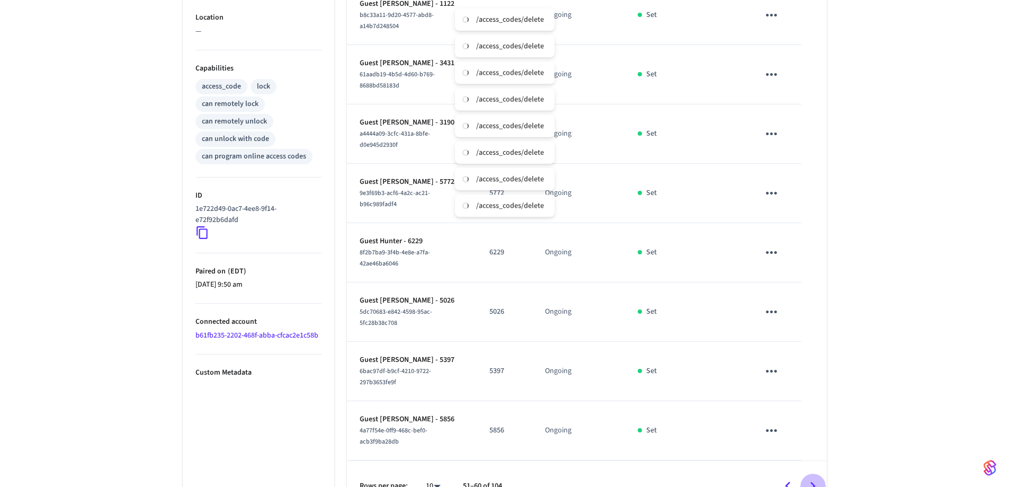
click at [669, 338] on icon "Go to next page" at bounding box center [812, 486] width 16 height 16
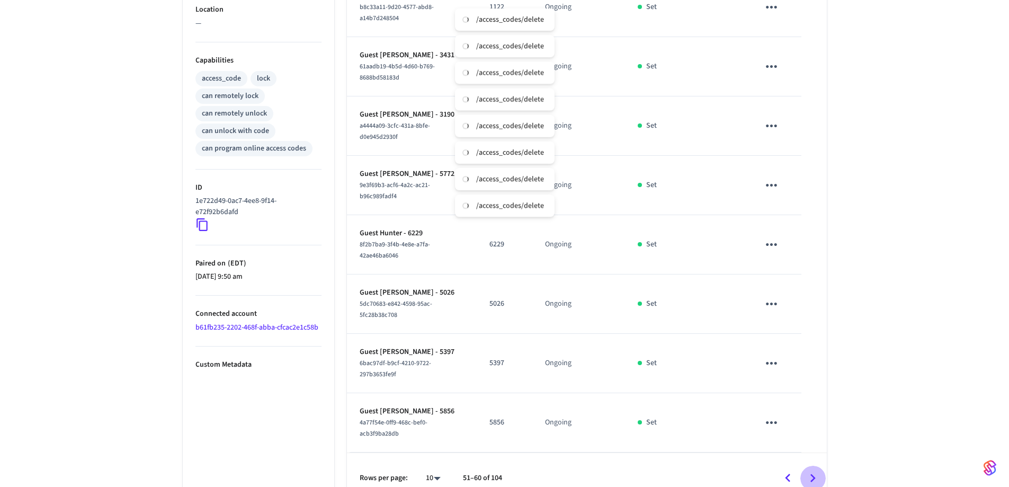
click at [669, 338] on icon "Go to next page" at bounding box center [812, 478] width 16 height 16
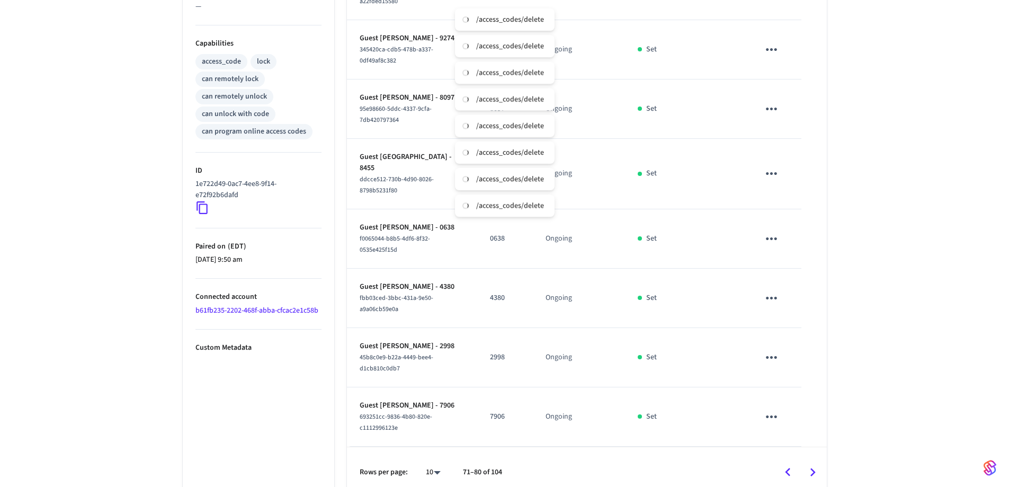
click at [669, 338] on icon "Go to next page" at bounding box center [812, 472] width 16 height 16
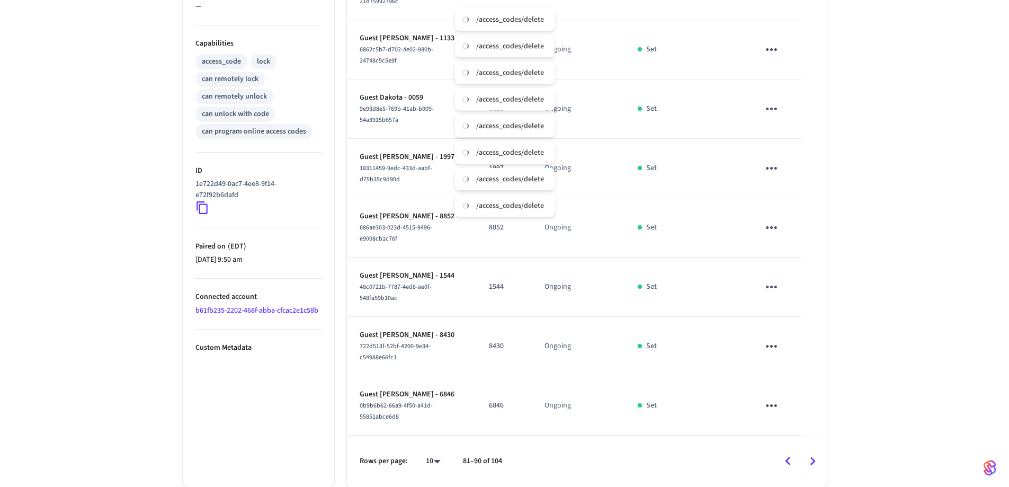
click at [669, 338] on icon "Go to next page" at bounding box center [812, 461] width 16 height 16
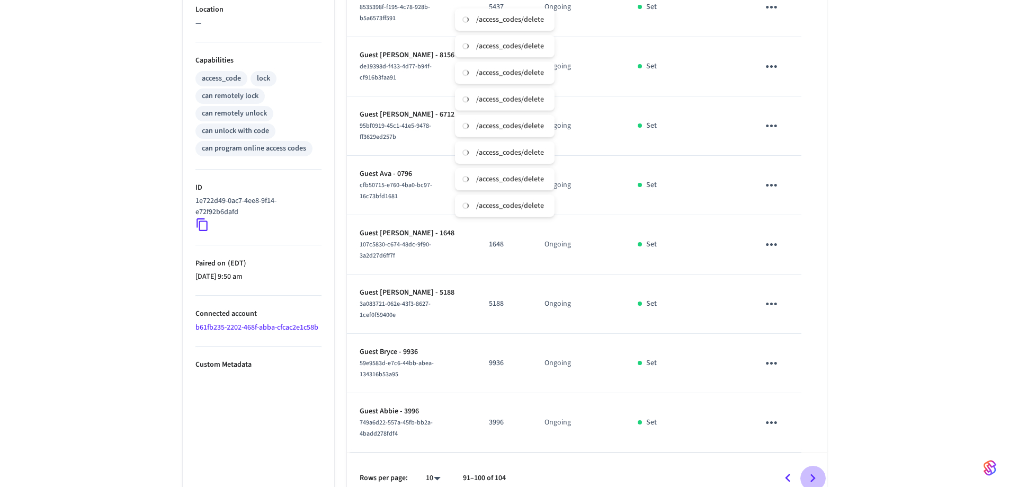
click at [669, 338] on icon "Go to next page" at bounding box center [812, 478] width 16 height 16
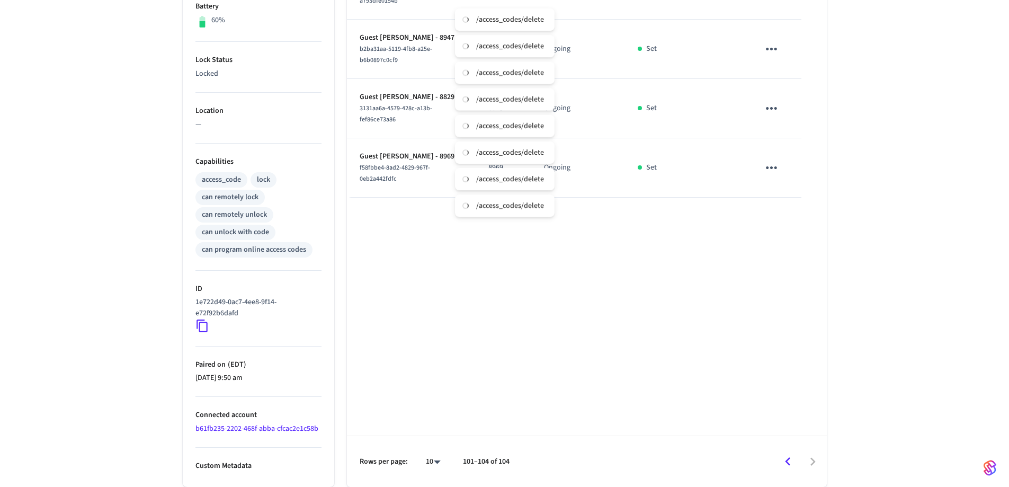
click at [669, 338] on div at bounding box center [673, 461] width 306 height 25
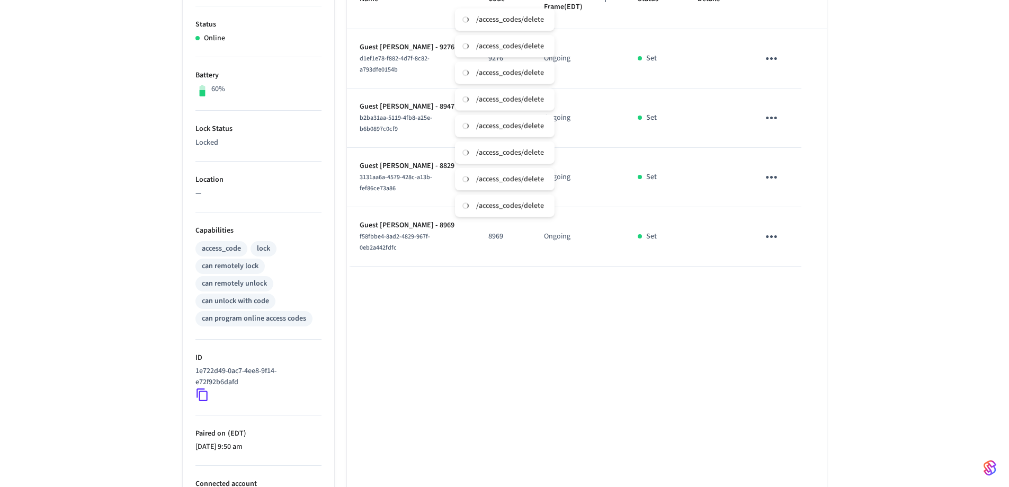
scroll to position [129, 0]
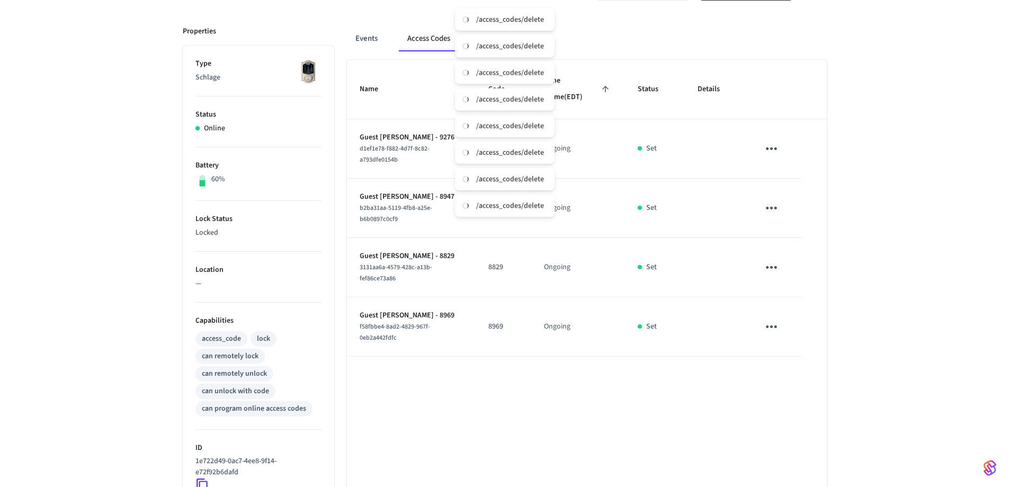
click at [669, 322] on icon "sticky table" at bounding box center [771, 326] width 16 height 16
click at [669, 338] on li "Delete" at bounding box center [796, 386] width 50 height 28
click at [669, 266] on icon "sticky table" at bounding box center [771, 267] width 16 height 16
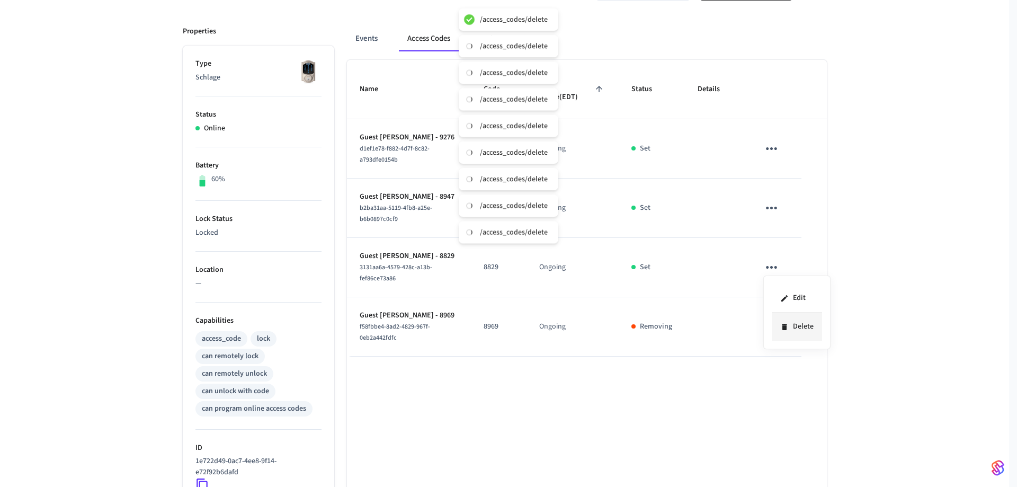
click at [669, 325] on li "Delete" at bounding box center [796, 326] width 50 height 28
click at [669, 213] on icon "sticky table" at bounding box center [771, 208] width 16 height 16
click at [669, 264] on li "Delete" at bounding box center [796, 267] width 50 height 28
click at [669, 153] on icon "sticky table" at bounding box center [771, 148] width 16 height 16
click at [669, 199] on li "Delete" at bounding box center [796, 208] width 50 height 28
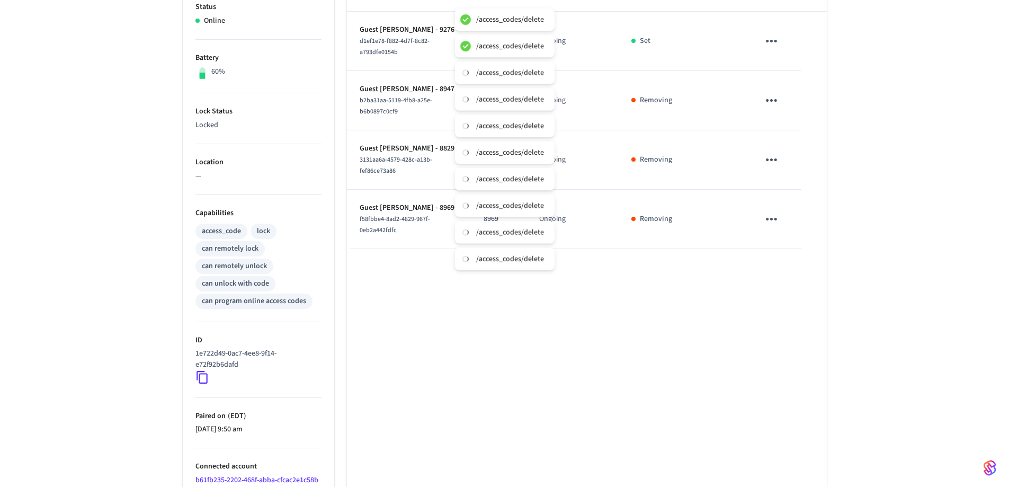
scroll to position [288, 0]
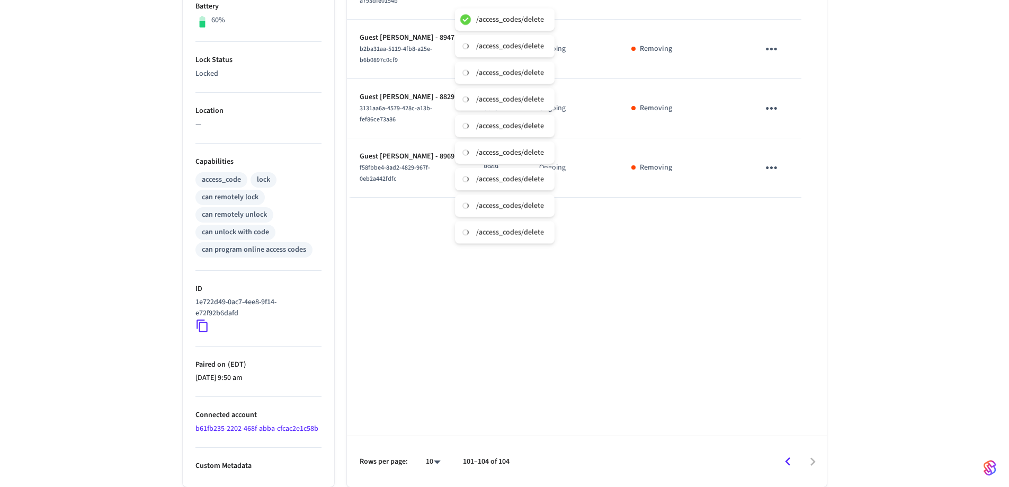
click at [669, 338] on icon "Go to previous page" at bounding box center [787, 461] width 16 height 16
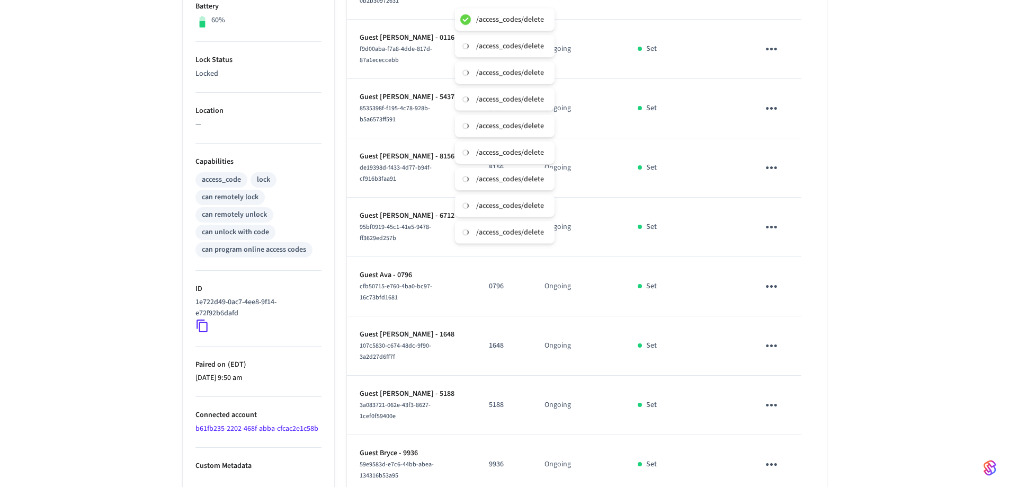
click at [669, 338] on icon "sticky table" at bounding box center [771, 464] width 16 height 16
click at [669, 338] on li "Delete" at bounding box center [796, 456] width 50 height 28
click at [669, 338] on icon "sticky table" at bounding box center [771, 405] width 16 height 16
click at [669, 338] on li "Delete" at bounding box center [796, 456] width 50 height 28
click at [669, 338] on icon "sticky table" at bounding box center [771, 345] width 11 height 3
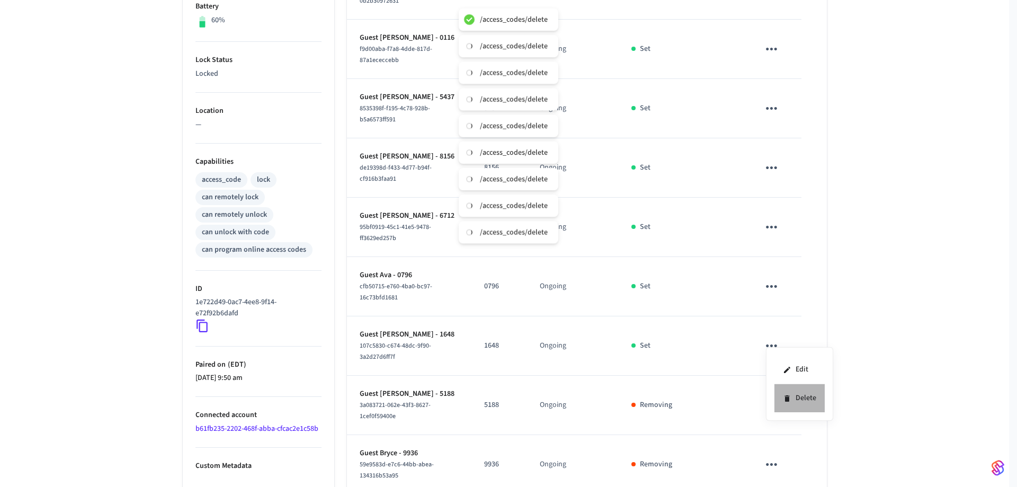
drag, startPoint x: 794, startPoint y: 394, endPoint x: 769, endPoint y: 338, distance: 60.9
click at [669, 338] on li "Delete" at bounding box center [799, 398] width 50 height 28
click at [669, 287] on icon "sticky table" at bounding box center [771, 286] width 11 height 3
click at [669, 338] on li "Delete" at bounding box center [799, 339] width 50 height 28
click at [669, 219] on icon "sticky table" at bounding box center [771, 227] width 16 height 16
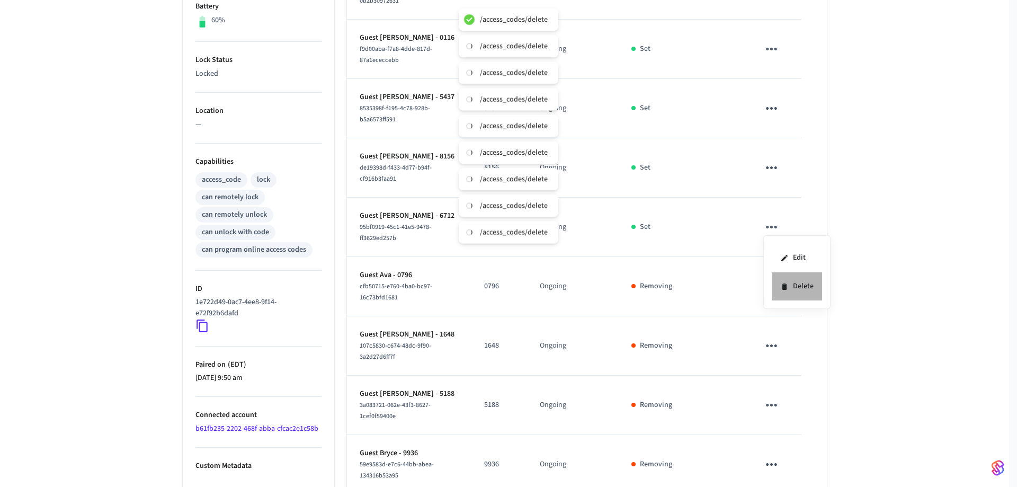
click at [669, 287] on li "Delete" at bounding box center [796, 286] width 50 height 28
click at [669, 173] on icon "sticky table" at bounding box center [771, 167] width 16 height 16
click at [669, 225] on li "Delete" at bounding box center [796, 227] width 50 height 28
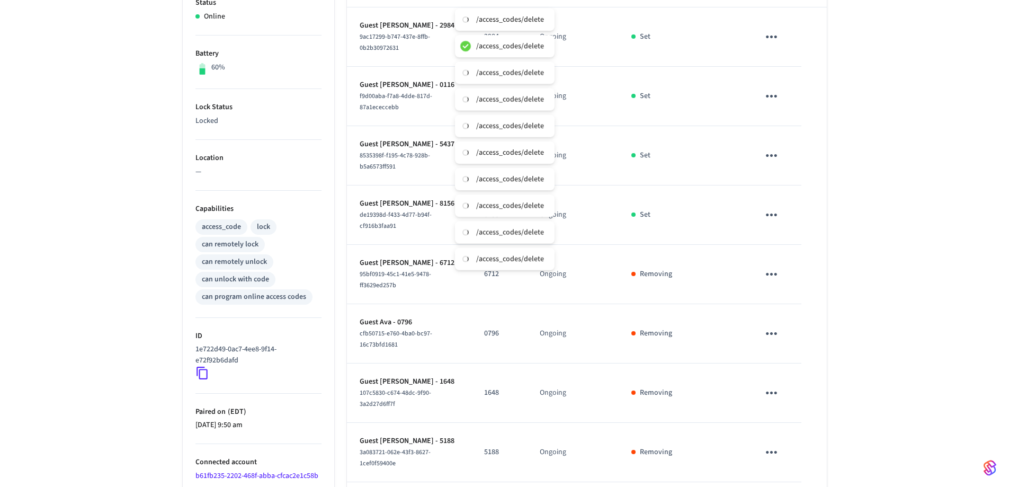
scroll to position [182, 0]
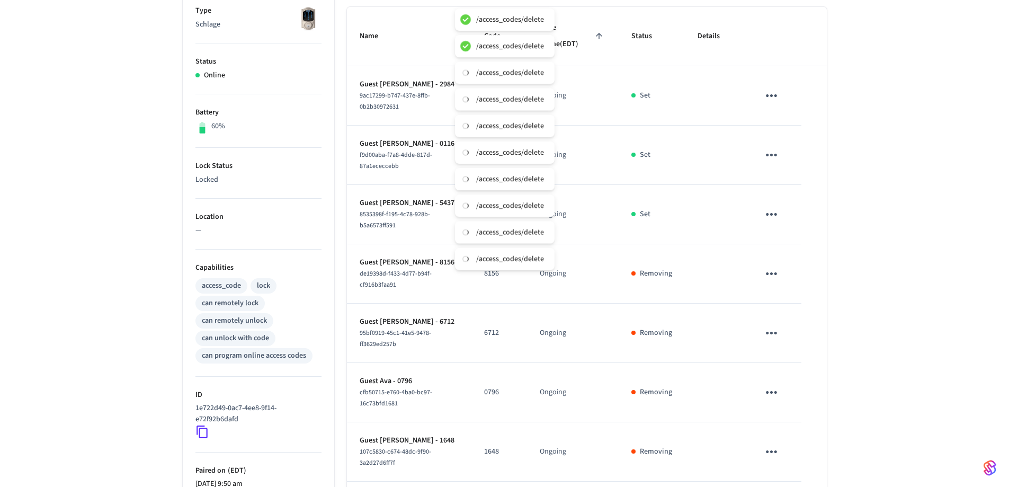
click at [669, 265] on icon "sticky table" at bounding box center [771, 273] width 16 height 16
click at [669, 218] on div at bounding box center [508, 243] width 1017 height 487
click at [669, 212] on icon "sticky table" at bounding box center [771, 214] width 16 height 16
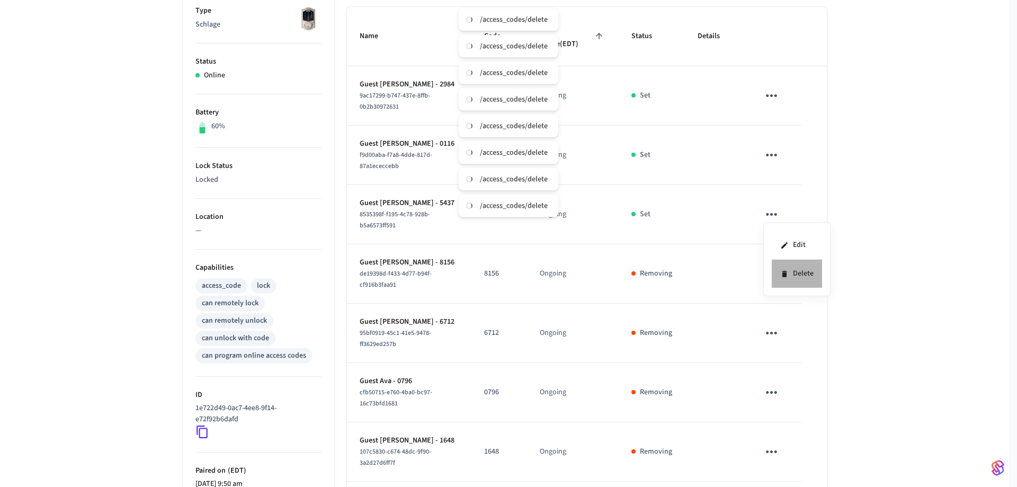
click at [669, 275] on li "Delete" at bounding box center [796, 273] width 50 height 28
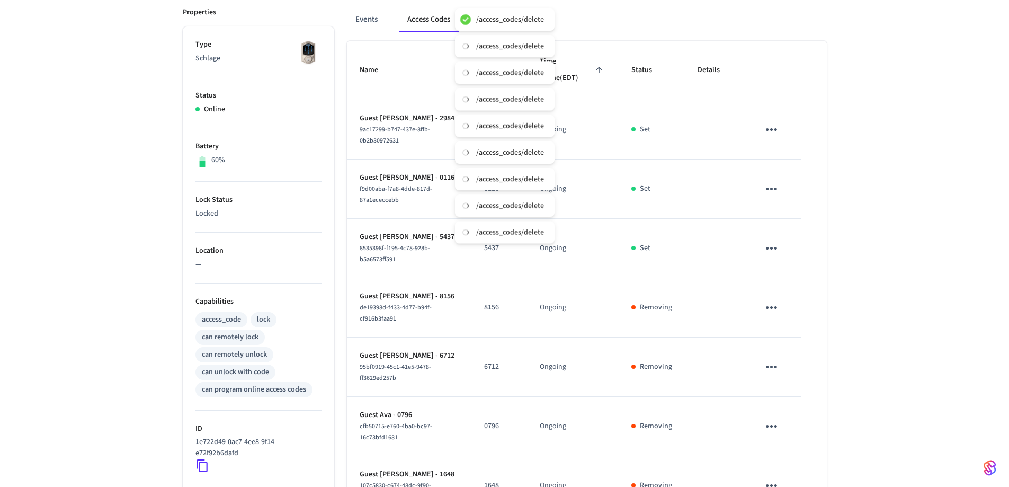
scroll to position [129, 0]
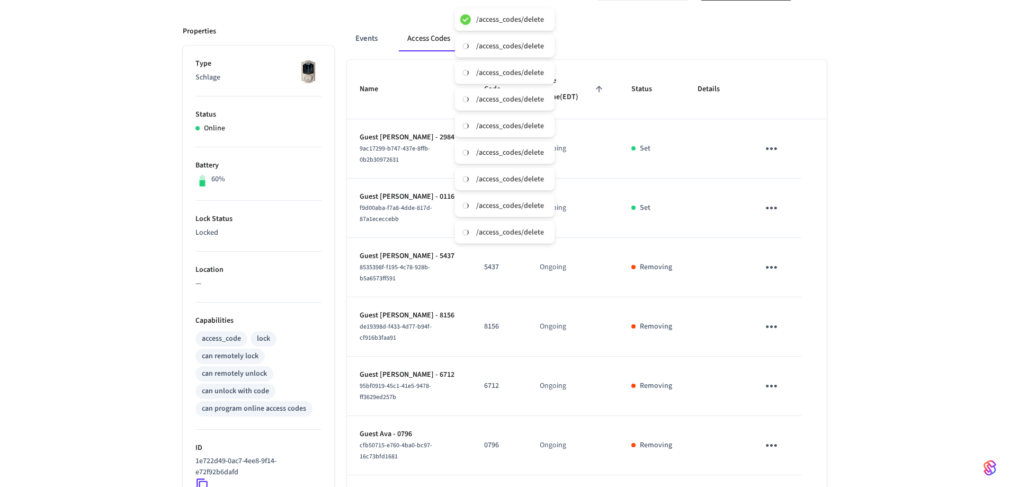
click at [669, 203] on icon "sticky table" at bounding box center [771, 208] width 16 height 16
click at [669, 260] on li "Delete" at bounding box center [796, 267] width 50 height 28
click at [669, 146] on button "sticky table" at bounding box center [771, 148] width 25 height 25
click at [669, 203] on li "Delete" at bounding box center [792, 212] width 50 height 28
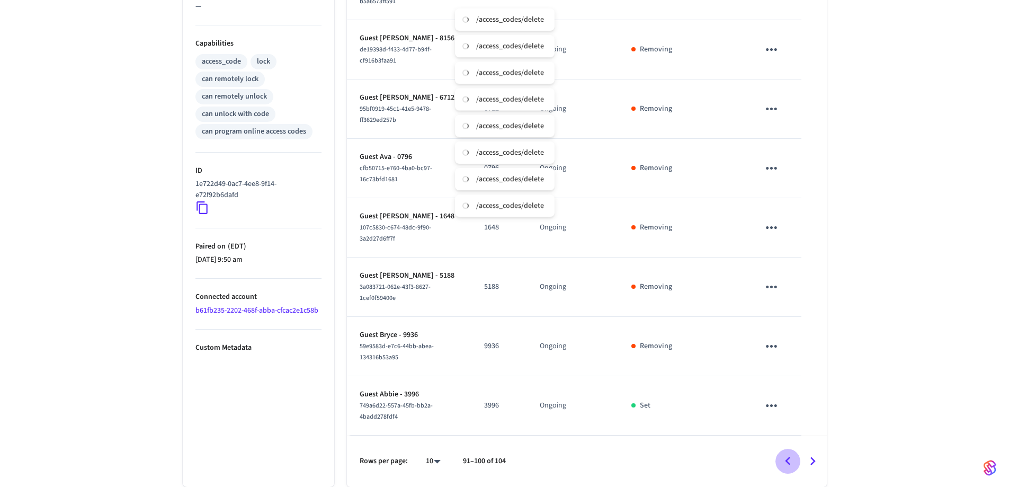
click at [669, 338] on icon "Go to previous page" at bounding box center [787, 461] width 16 height 16
click at [669, 338] on icon "sticky table" at bounding box center [771, 405] width 16 height 16
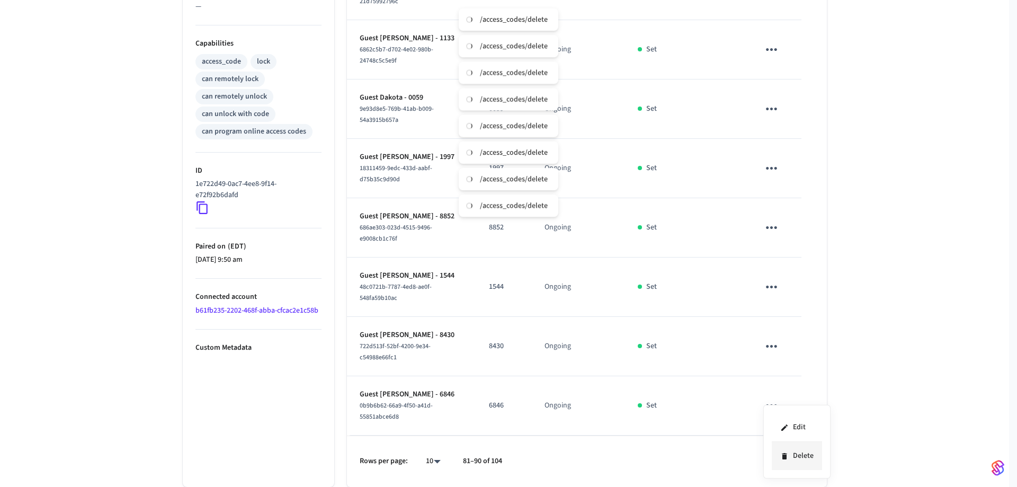
click at [669, 338] on li "Delete" at bounding box center [796, 456] width 50 height 28
click at [669, 338] on icon "sticky table" at bounding box center [771, 346] width 16 height 16
click at [669, 338] on li "Delete" at bounding box center [796, 405] width 50 height 28
click at [669, 289] on icon "sticky table" at bounding box center [771, 287] width 16 height 16
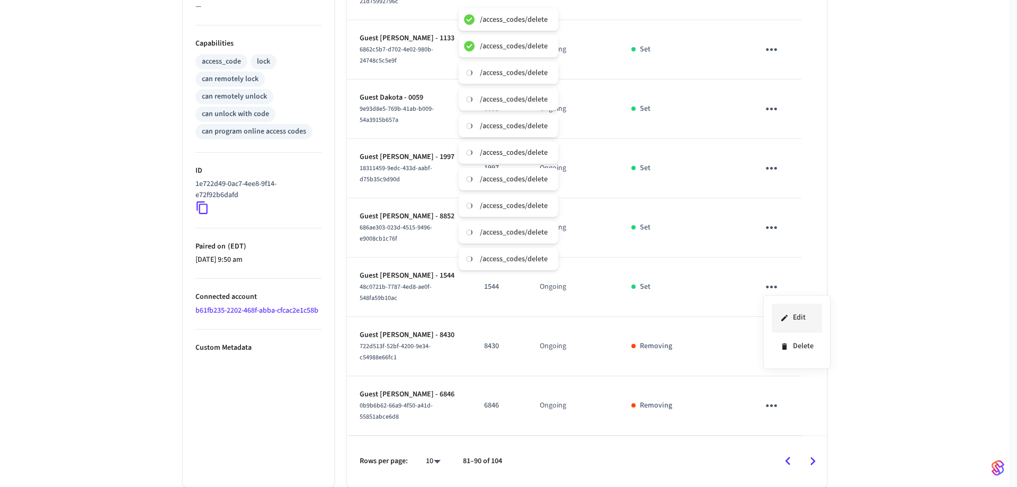
click at [669, 338] on li "Delete" at bounding box center [796, 346] width 50 height 28
click at [669, 228] on icon "sticky table" at bounding box center [771, 227] width 16 height 16
click at [669, 289] on li "Delete" at bounding box center [796, 287] width 50 height 28
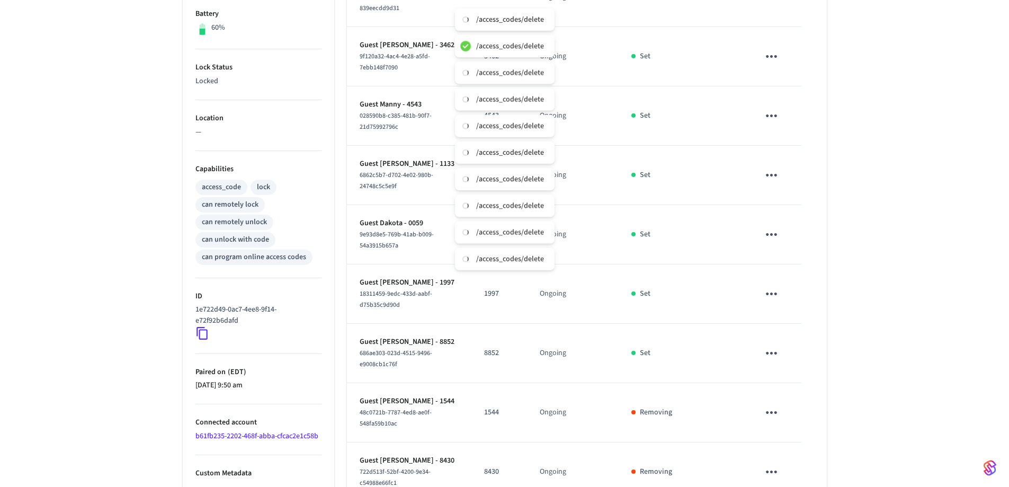
scroll to position [247, 0]
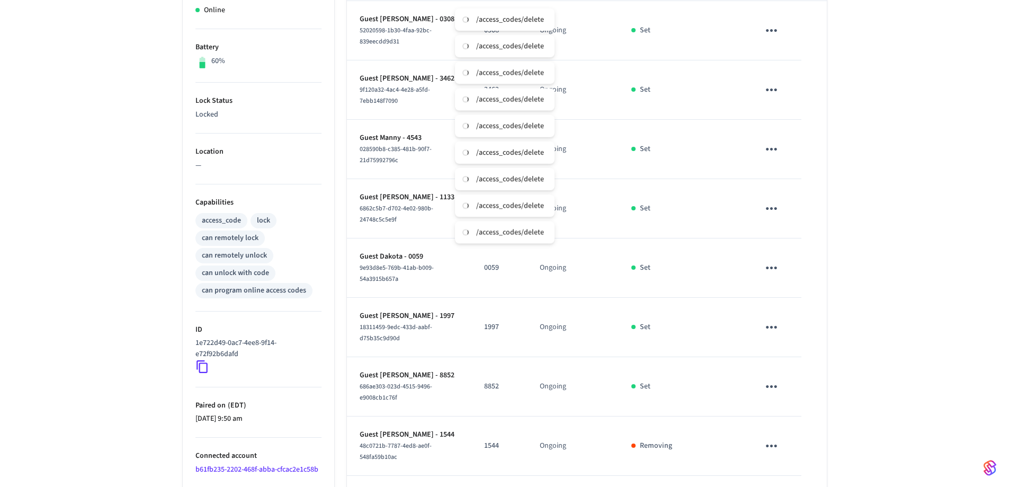
click at [669, 338] on icon "sticky table" at bounding box center [771, 386] width 16 height 16
click at [669, 338] on li "Delete" at bounding box center [796, 446] width 50 height 28
click at [669, 327] on icon "sticky table" at bounding box center [771, 327] width 16 height 16
click at [669, 338] on icon at bounding box center [784, 386] width 8 height 8
click at [669, 326] on icon "sticky table" at bounding box center [771, 327] width 11 height 3
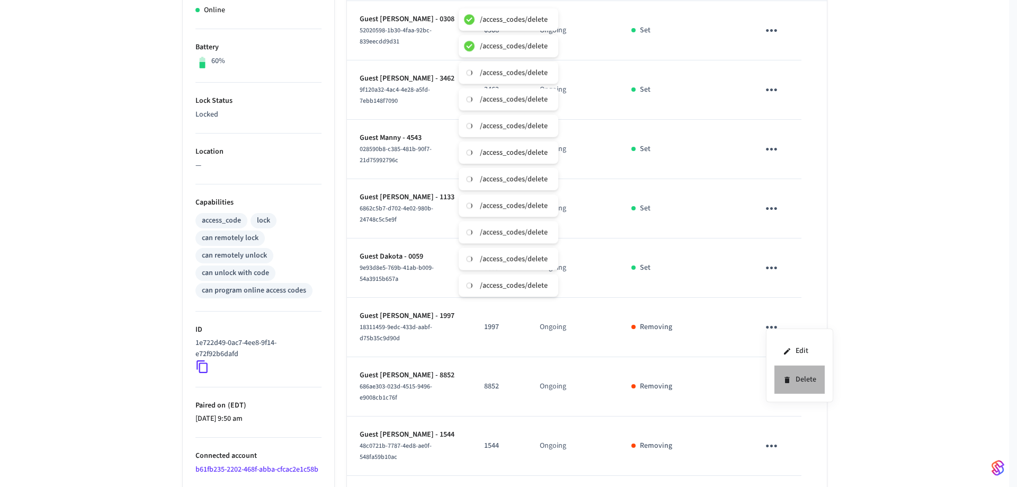
click at [669, 338] on li "Delete" at bounding box center [799, 379] width 50 height 28
click at [669, 264] on icon "sticky table" at bounding box center [771, 267] width 16 height 16
click at [669, 321] on li "Delete" at bounding box center [796, 327] width 50 height 28
click at [669, 209] on icon "sticky table" at bounding box center [771, 208] width 16 height 16
drag, startPoint x: 790, startPoint y: 267, endPoint x: 782, endPoint y: 252, distance: 17.5
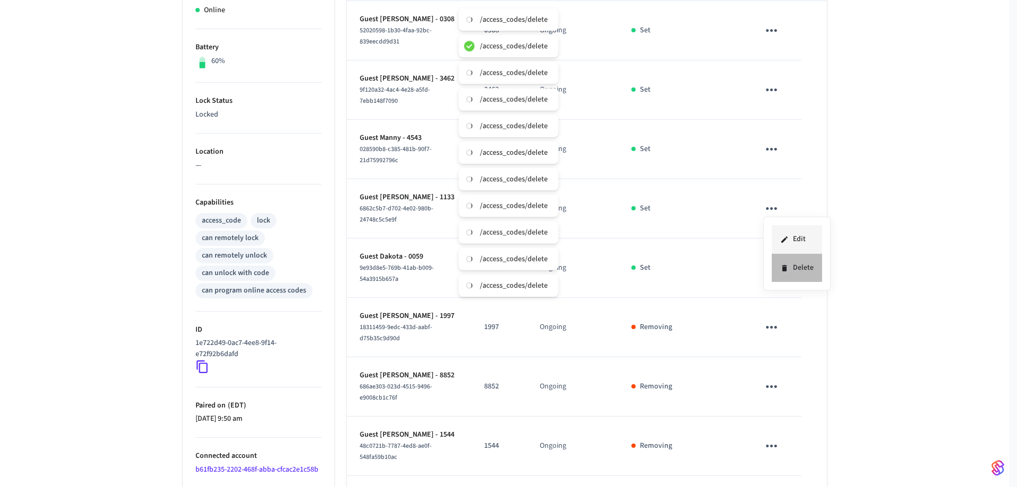
click at [669, 266] on li "Delete" at bounding box center [796, 268] width 50 height 28
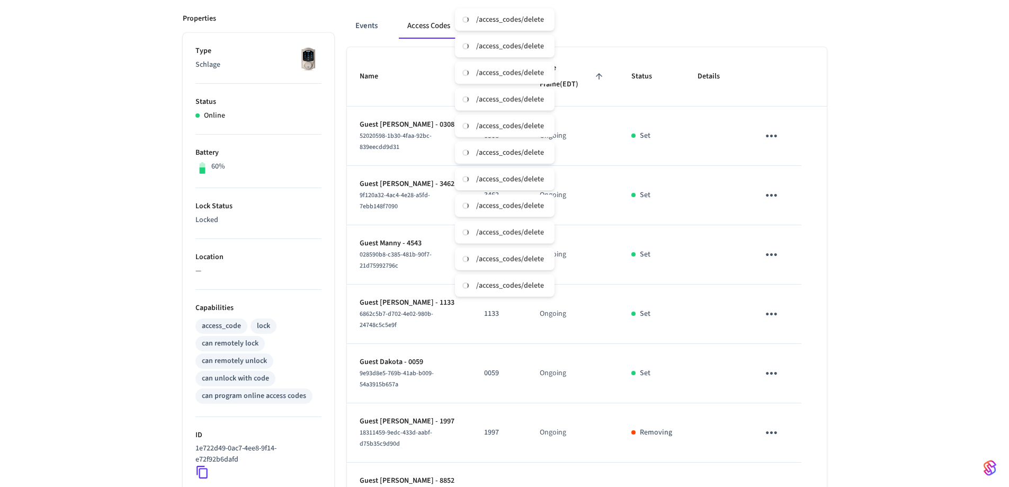
scroll to position [141, 0]
click at [669, 306] on icon "sticky table" at bounding box center [771, 314] width 16 height 16
click at [669, 338] on li "Delete" at bounding box center [796, 374] width 50 height 28
click at [669, 256] on icon "sticky table" at bounding box center [771, 255] width 16 height 16
click at [669, 315] on li "Delete" at bounding box center [796, 314] width 50 height 28
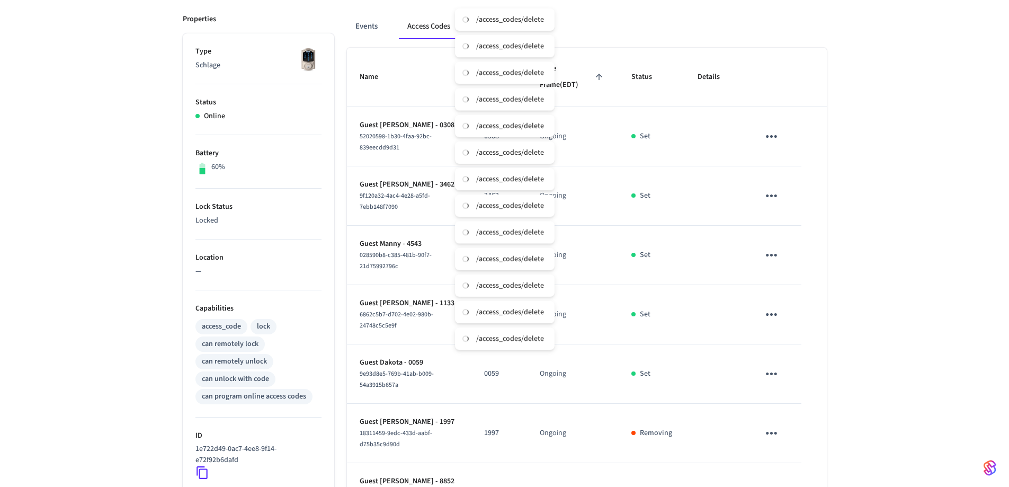
click at [669, 193] on icon "sticky table" at bounding box center [771, 195] width 16 height 16
click at [669, 253] on li "Delete" at bounding box center [796, 255] width 50 height 28
click at [669, 137] on icon "sticky table" at bounding box center [771, 136] width 16 height 16
click at [669, 197] on li "Delete" at bounding box center [796, 196] width 50 height 28
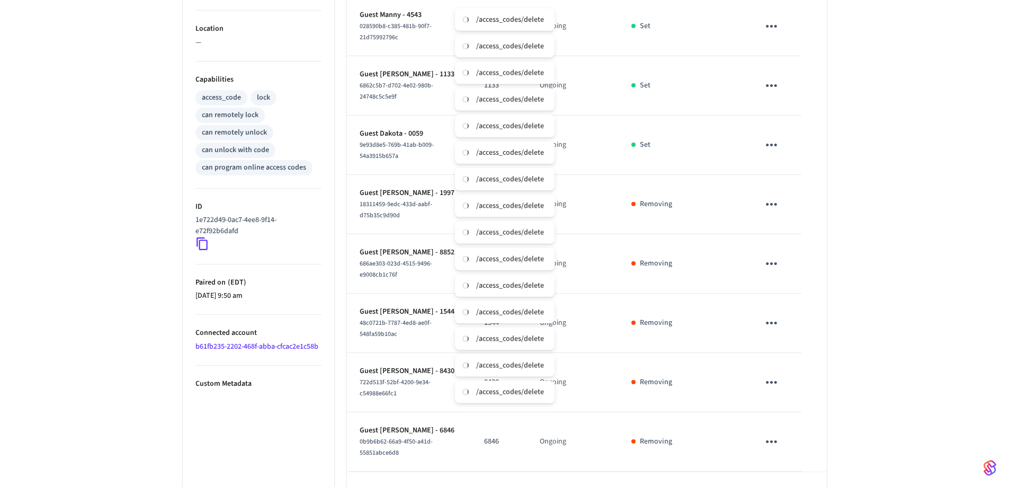
scroll to position [406, 0]
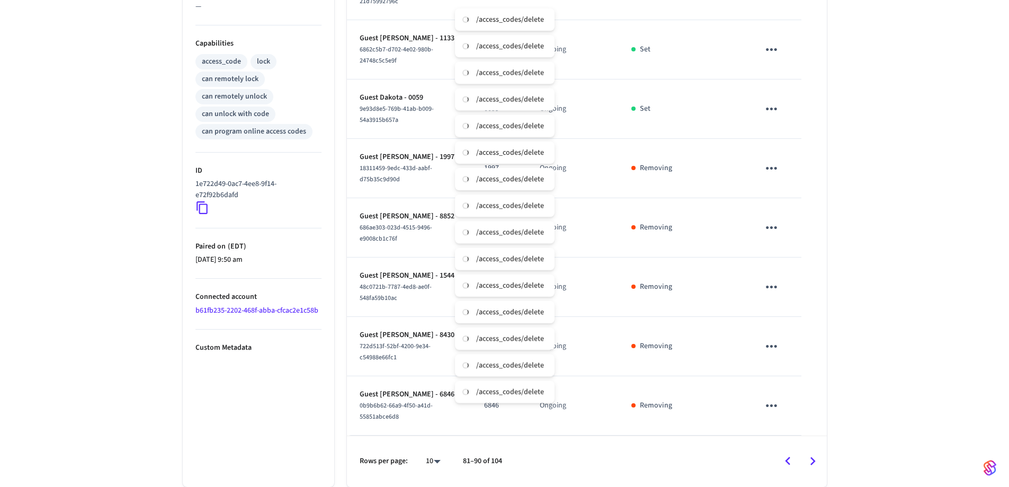
click at [669, 338] on icon "Go to previous page" at bounding box center [787, 461] width 16 height 16
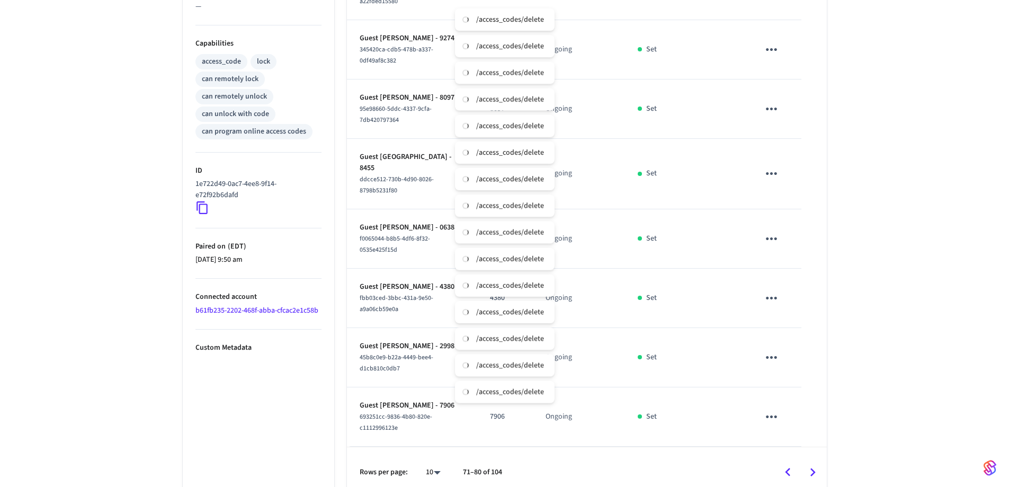
click at [669, 338] on icon "sticky table" at bounding box center [771, 416] width 11 height 3
click at [669, 338] on li "Delete" at bounding box center [799, 456] width 50 height 28
click at [669, 338] on icon "sticky table" at bounding box center [771, 357] width 16 height 16
drag, startPoint x: 804, startPoint y: 403, endPoint x: 782, endPoint y: 316, distance: 90.8
click at [669, 338] on li "Delete" at bounding box center [796, 405] width 50 height 28
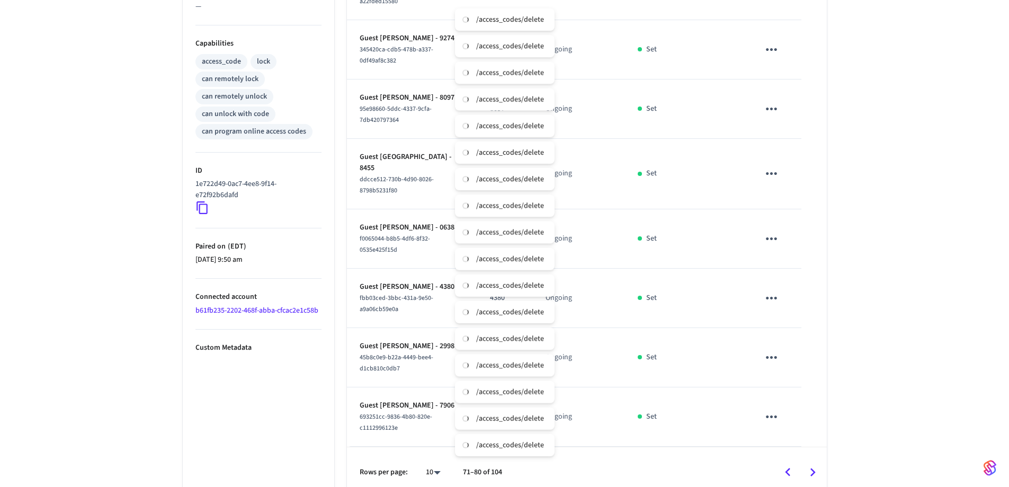
click at [669, 290] on icon "sticky table" at bounding box center [771, 298] width 16 height 16
click at [669, 338] on li "Delete" at bounding box center [796, 346] width 50 height 28
click at [669, 230] on icon "sticky table" at bounding box center [771, 238] width 16 height 16
drag, startPoint x: 782, startPoint y: 288, endPoint x: 762, endPoint y: 217, distance: 74.3
click at [669, 288] on icon at bounding box center [784, 287] width 5 height 6
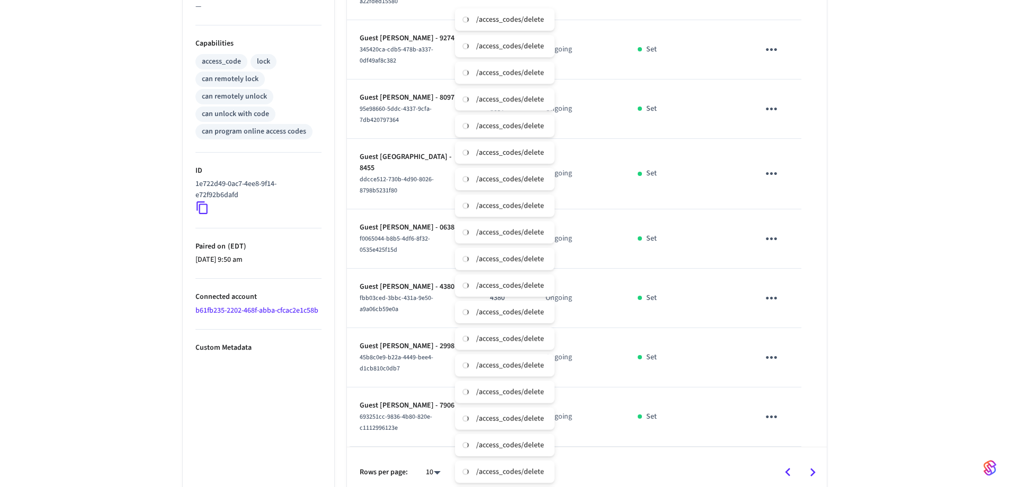
click at [669, 165] on icon "sticky table" at bounding box center [771, 173] width 16 height 16
click at [669, 214] on li "Delete" at bounding box center [796, 227] width 50 height 28
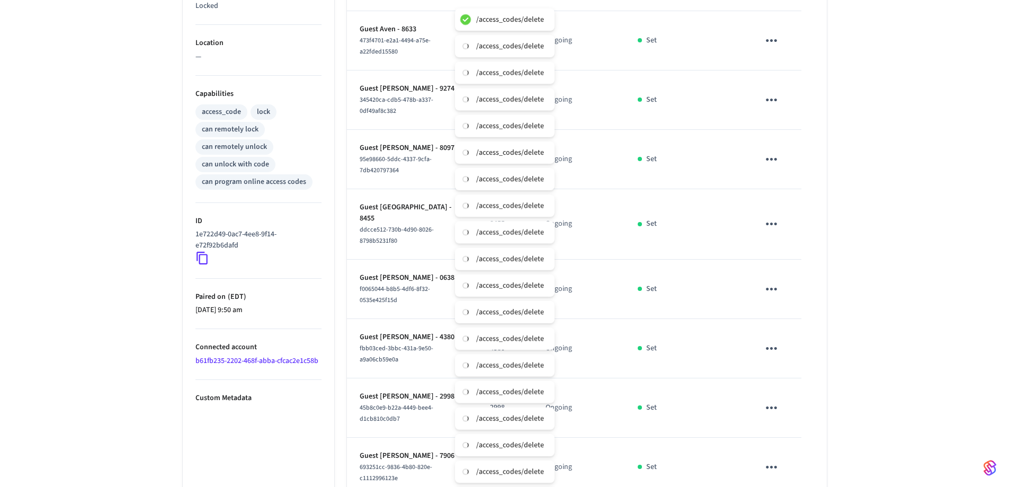
scroll to position [300, 0]
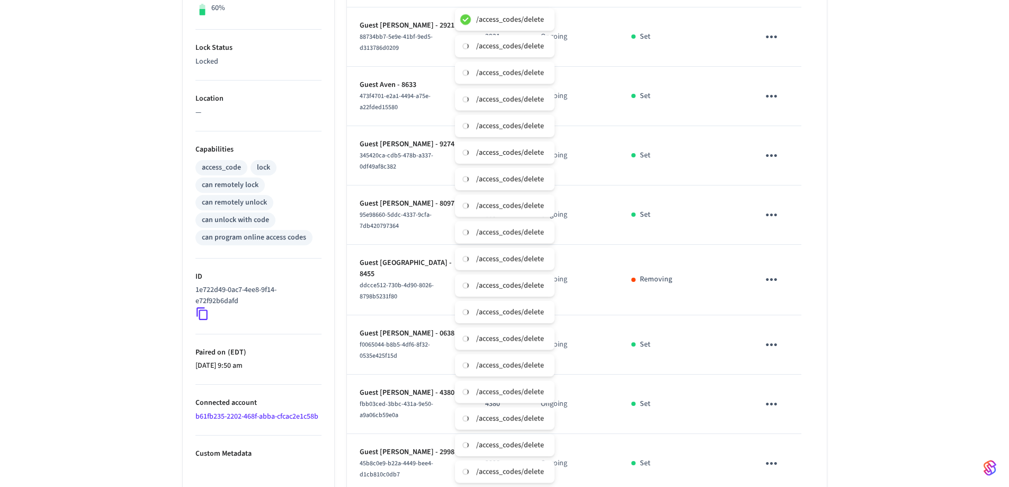
click at [669, 213] on icon "sticky table" at bounding box center [771, 214] width 11 height 3
drag, startPoint x: 788, startPoint y: 267, endPoint x: 784, endPoint y: 238, distance: 29.0
click at [669, 266] on icon at bounding box center [786, 267] width 5 height 6
click at [669, 157] on icon "sticky table" at bounding box center [771, 155] width 16 height 16
click at [669, 208] on li "Delete" at bounding box center [796, 215] width 50 height 28
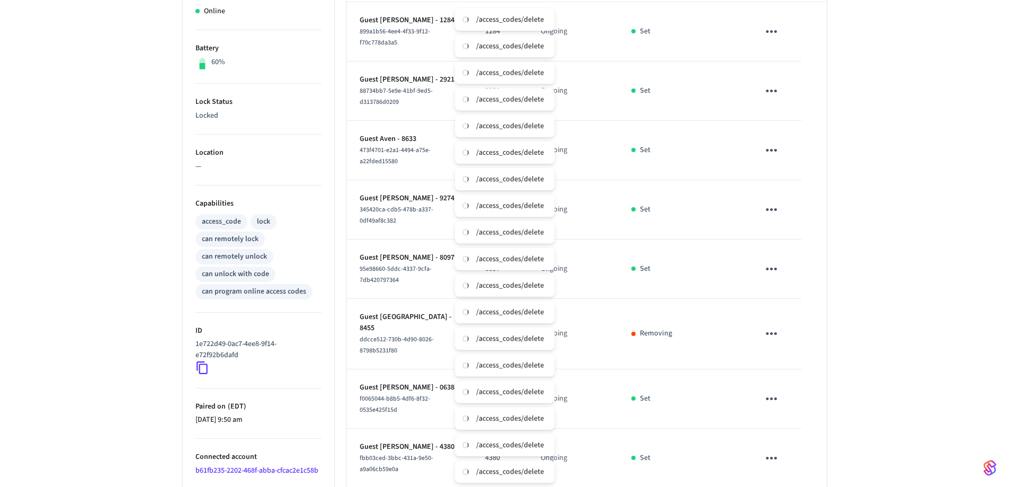
scroll to position [194, 0]
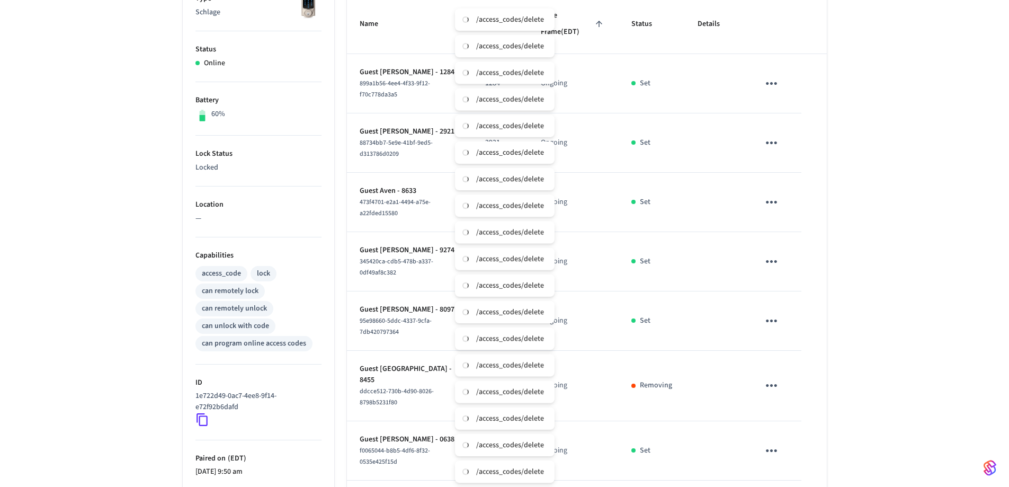
drag, startPoint x: 780, startPoint y: 210, endPoint x: 779, endPoint y: 215, distance: 5.4
click at [669, 210] on button "sticky table" at bounding box center [771, 202] width 25 height 25
click at [669, 262] on li "Delete" at bounding box center [792, 266] width 50 height 28
click at [669, 256] on icon "sticky table" at bounding box center [771, 261] width 16 height 16
click at [669, 314] on li "Delete" at bounding box center [796, 321] width 50 height 28
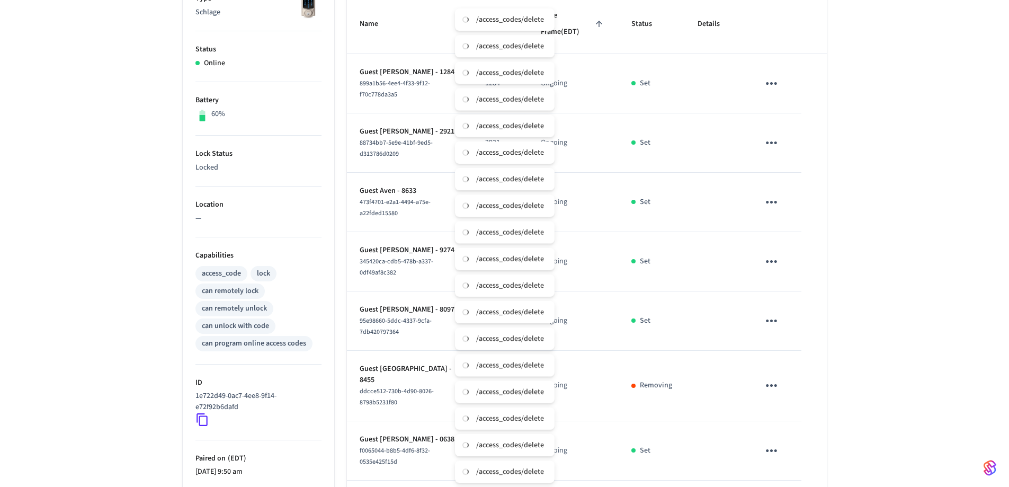
click at [669, 319] on button "sticky table" at bounding box center [771, 320] width 25 height 25
drag, startPoint x: 803, startPoint y: 379, endPoint x: 782, endPoint y: 328, distance: 55.3
click at [669, 338] on li "Delete" at bounding box center [792, 384] width 50 height 28
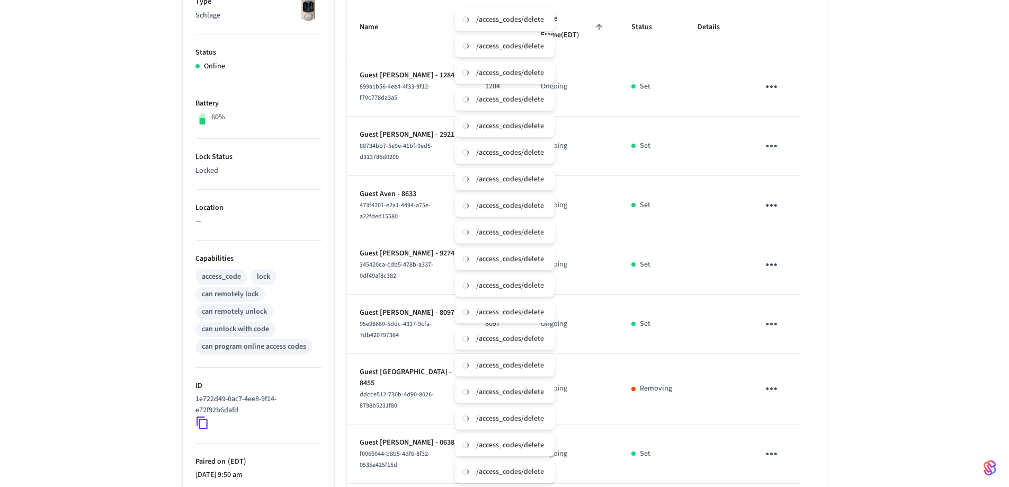
scroll to position [0, 0]
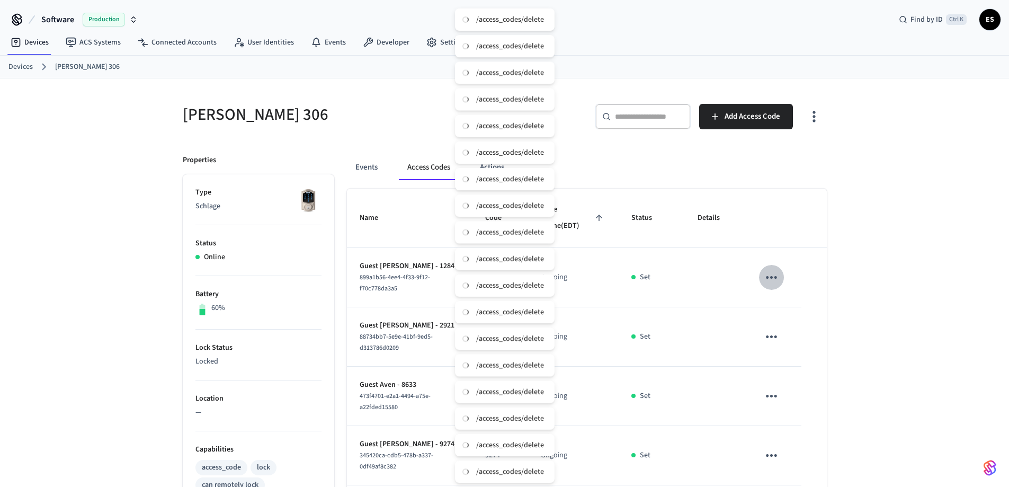
click at [669, 286] on button "sticky table" at bounding box center [771, 277] width 25 height 25
click at [669, 338] on li "Delete" at bounding box center [792, 341] width 50 height 28
click at [669, 336] on icon "sticky table" at bounding box center [771, 336] width 11 height 3
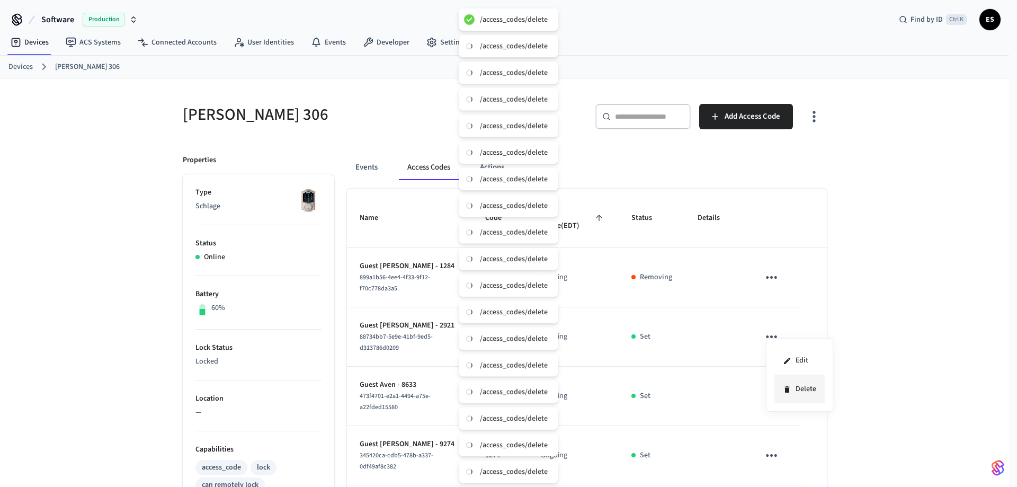
click at [669, 338] on li "Delete" at bounding box center [799, 389] width 50 height 28
click at [669, 338] on icon "sticky table" at bounding box center [771, 396] width 16 height 16
drag, startPoint x: 802, startPoint y: 450, endPoint x: 803, endPoint y: 424, distance: 26.0
click at [669, 338] on li "Delete" at bounding box center [796, 455] width 50 height 28
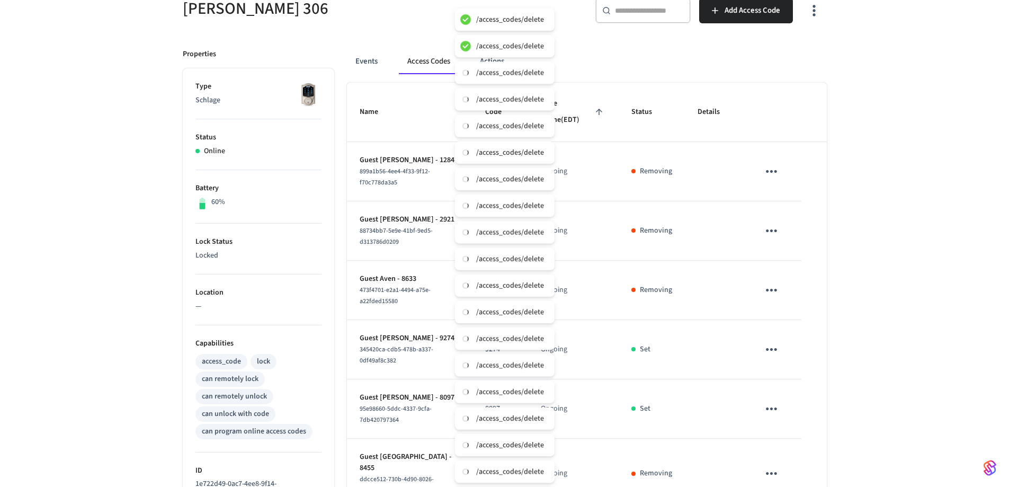
click at [669, 336] on td "sticky table" at bounding box center [773, 349] width 55 height 59
click at [669, 338] on icon "sticky table" at bounding box center [771, 349] width 16 height 16
click at [669, 338] on li "Delete" at bounding box center [796, 408] width 50 height 28
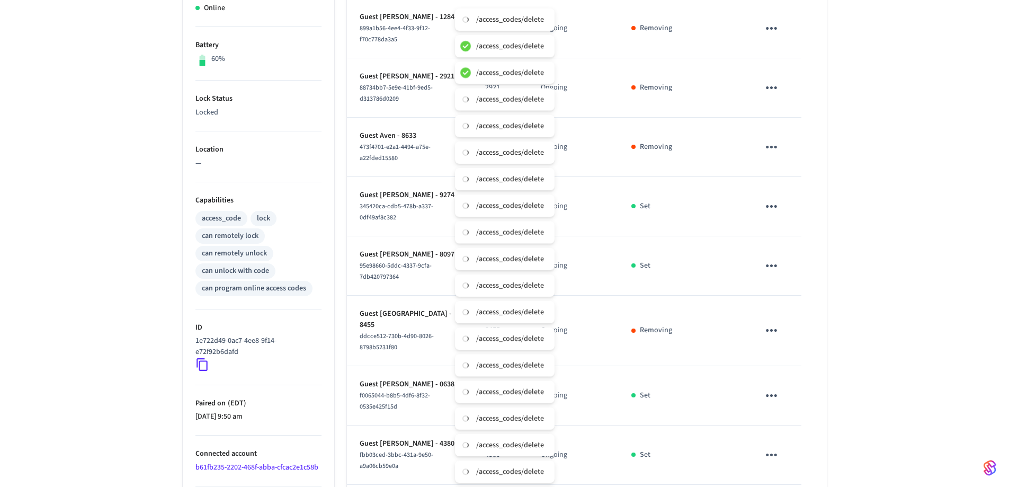
scroll to position [265, 0]
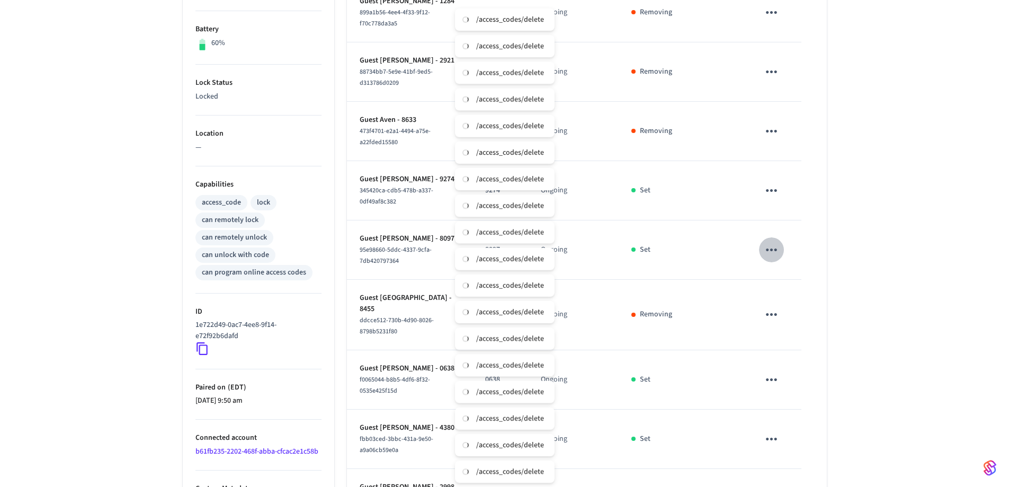
click at [669, 250] on icon "sticky table" at bounding box center [771, 249] width 16 height 16
click at [669, 303] on li "Delete" at bounding box center [796, 309] width 50 height 28
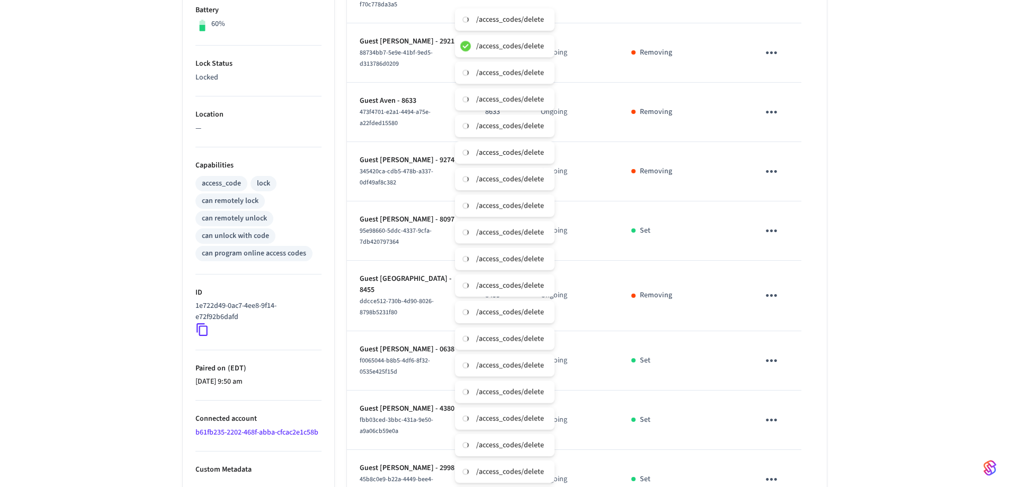
scroll to position [318, 0]
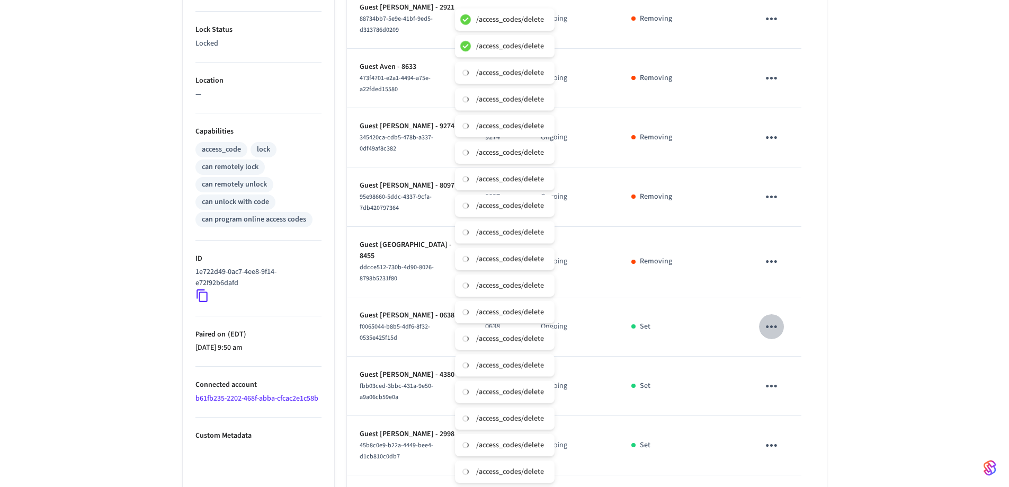
click at [669, 314] on button "sticky table" at bounding box center [771, 326] width 25 height 25
click at [669, 338] on li "Delete" at bounding box center [792, 379] width 50 height 28
click at [669, 338] on button "sticky table" at bounding box center [771, 385] width 25 height 25
click at [669, 338] on li "Delete" at bounding box center [792, 438] width 50 height 28
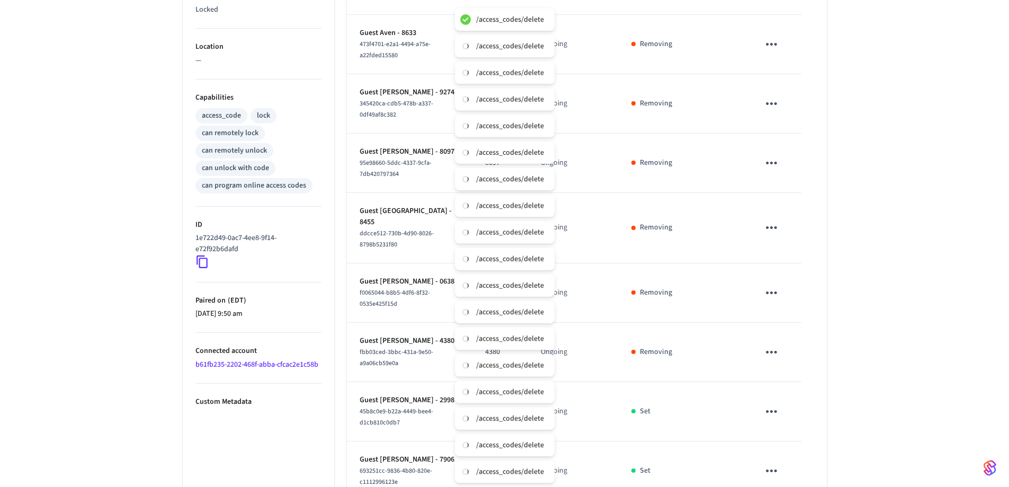
scroll to position [371, 0]
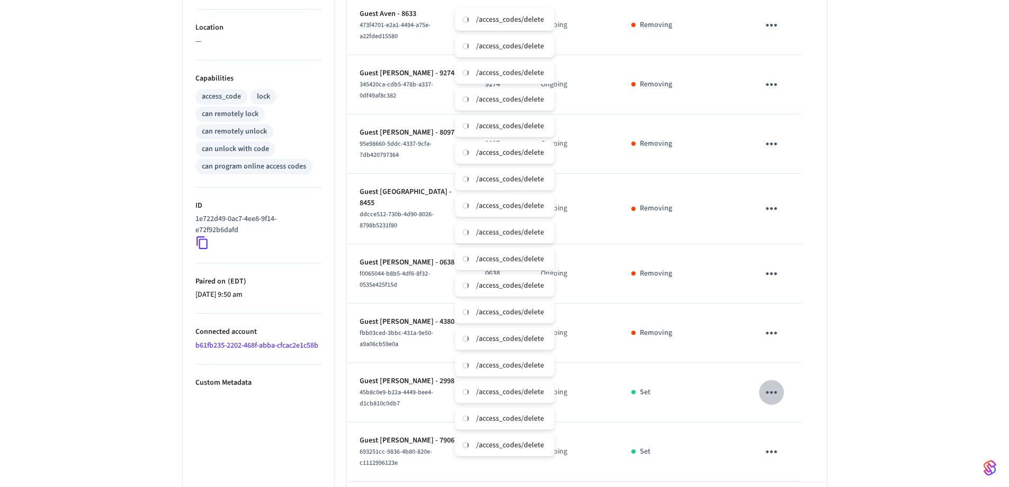
click at [669, 338] on icon "sticky table" at bounding box center [771, 392] width 16 height 16
click at [669, 338] on li "Delete" at bounding box center [796, 440] width 50 height 28
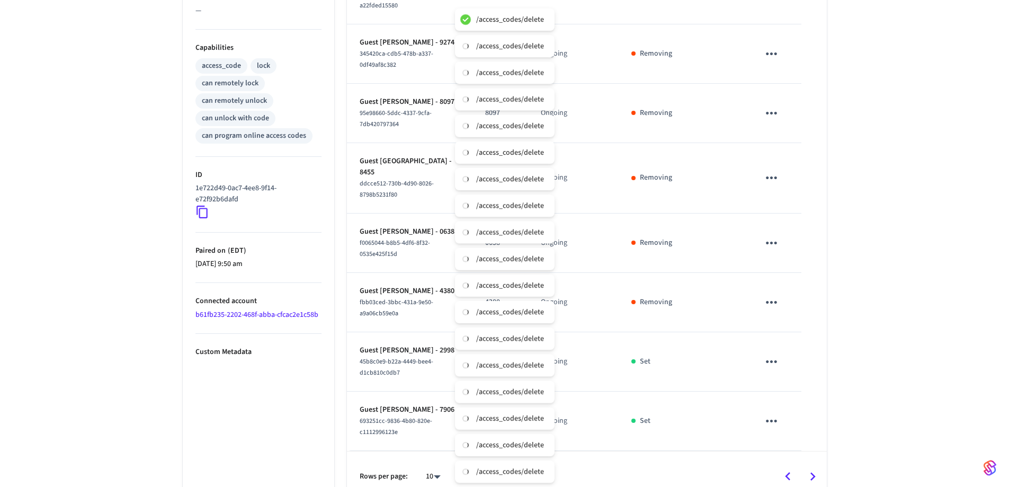
scroll to position [406, 0]
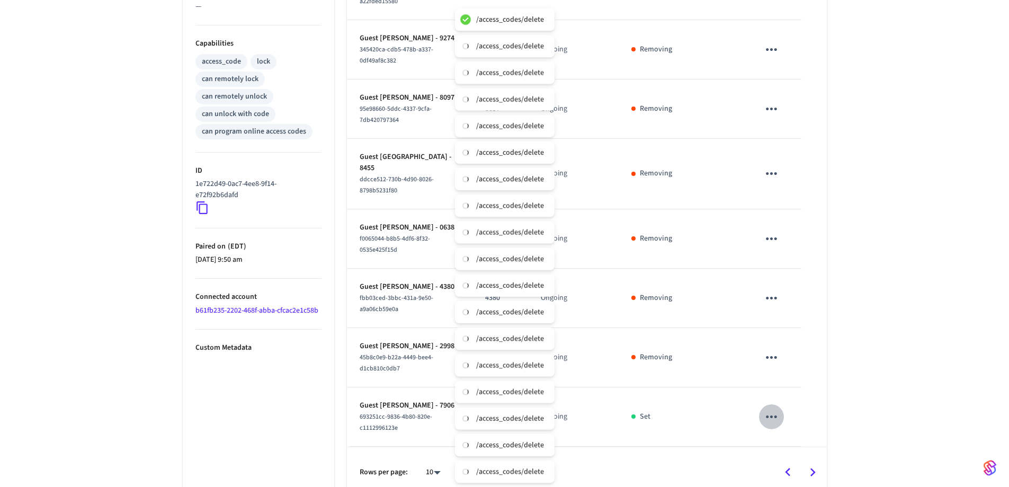
click at [669, 338] on icon "sticky table" at bounding box center [771, 416] width 11 height 3
click at [669, 338] on li "Delete" at bounding box center [799, 456] width 50 height 28
click at [669, 338] on icon "Go to previous page" at bounding box center [787, 472] width 16 height 16
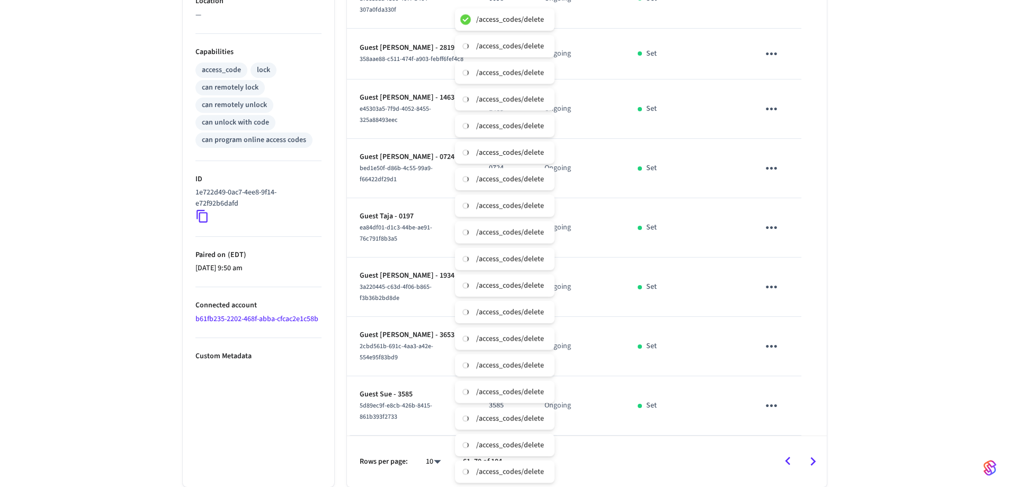
scroll to position [389, 0]
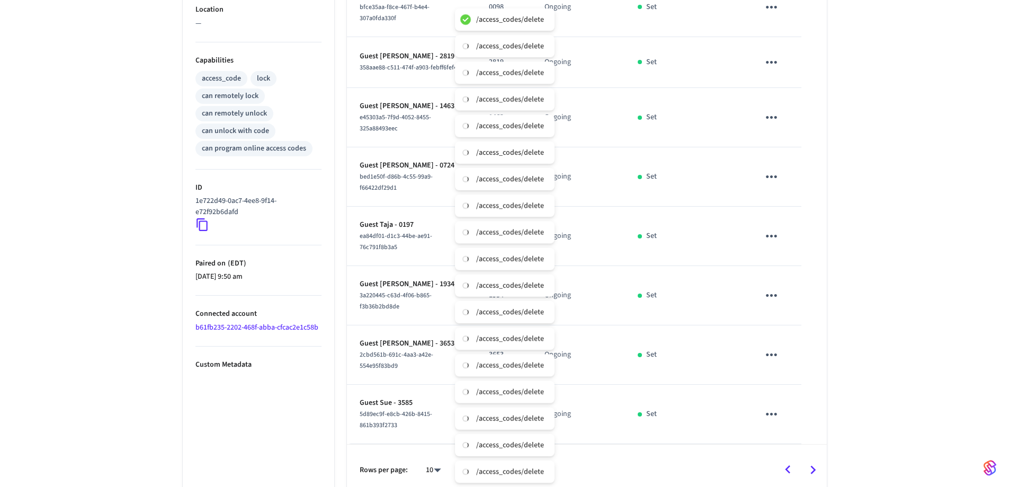
click at [669, 338] on icon "sticky table" at bounding box center [771, 414] width 16 height 16
click at [669, 338] on li "Delete" at bounding box center [796, 456] width 50 height 28
drag, startPoint x: 780, startPoint y: 348, endPoint x: 783, endPoint y: 362, distance: 14.5
click at [669, 338] on button "sticky table" at bounding box center [771, 354] width 25 height 25
click at [669, 338] on li "Edit" at bounding box center [792, 381] width 50 height 29
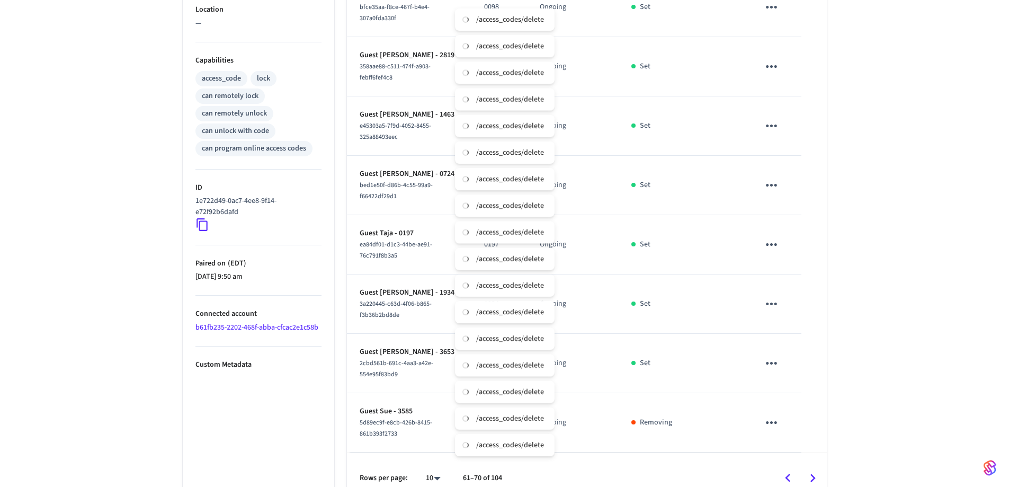
click at [669, 338] on icon "sticky table" at bounding box center [771, 363] width 16 height 16
click at [669, 338] on icon at bounding box center [784, 422] width 8 height 8
click at [669, 302] on icon "sticky table" at bounding box center [771, 303] width 11 height 3
click at [669, 338] on li "Delete" at bounding box center [799, 356] width 50 height 28
click at [669, 245] on icon "sticky table" at bounding box center [771, 244] width 16 height 16
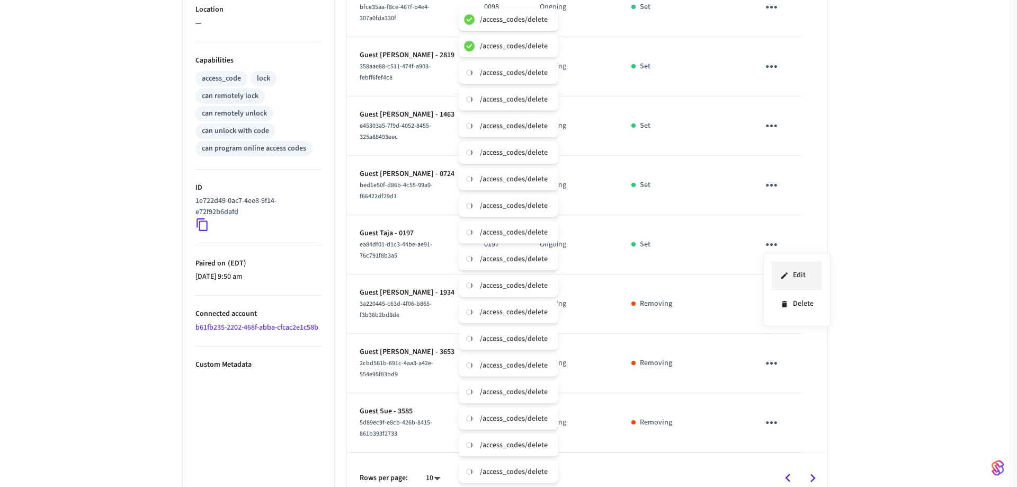
click at [669, 301] on li "Delete" at bounding box center [796, 304] width 50 height 28
click at [669, 191] on icon "sticky table" at bounding box center [771, 185] width 16 height 16
click at [669, 235] on li "Delete" at bounding box center [796, 244] width 50 height 28
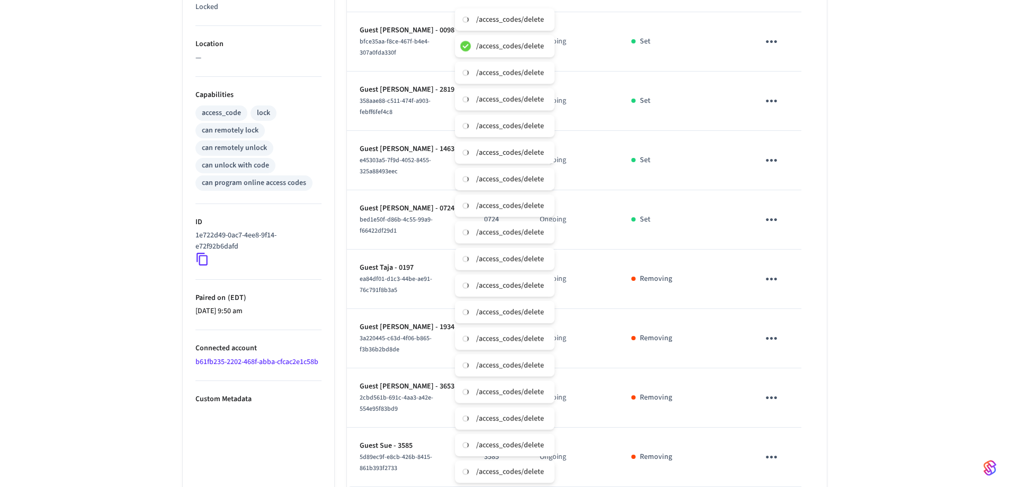
scroll to position [336, 0]
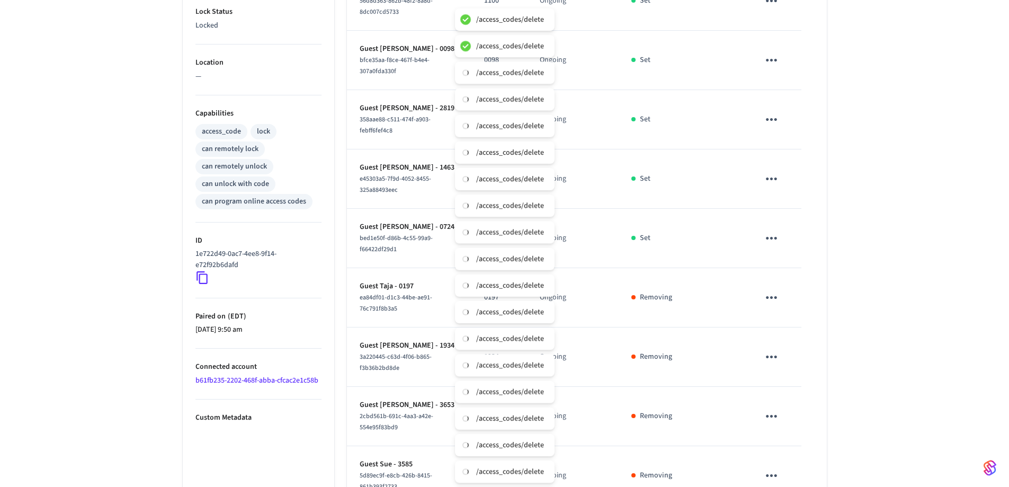
click at [669, 239] on icon "sticky table" at bounding box center [771, 238] width 16 height 16
drag, startPoint x: 786, startPoint y: 301, endPoint x: 779, endPoint y: 244, distance: 57.6
click at [669, 301] on icon at bounding box center [784, 297] width 8 height 8
click at [669, 180] on icon "sticky table" at bounding box center [771, 178] width 16 height 16
drag, startPoint x: 789, startPoint y: 242, endPoint x: 785, endPoint y: 207, distance: 35.1
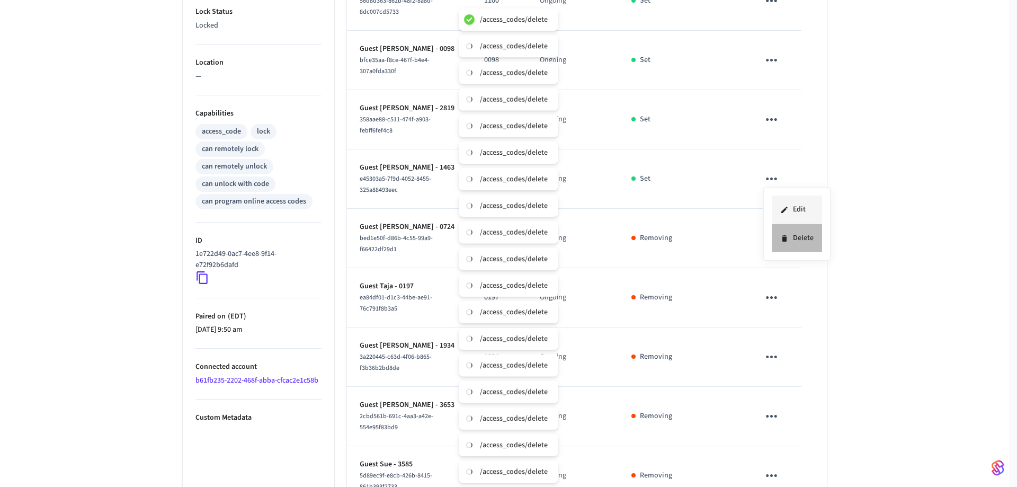
click at [669, 239] on li "Delete" at bounding box center [796, 238] width 50 height 28
click at [669, 124] on icon "sticky table" at bounding box center [771, 119] width 16 height 16
click at [669, 181] on li "Delete" at bounding box center [796, 179] width 50 height 28
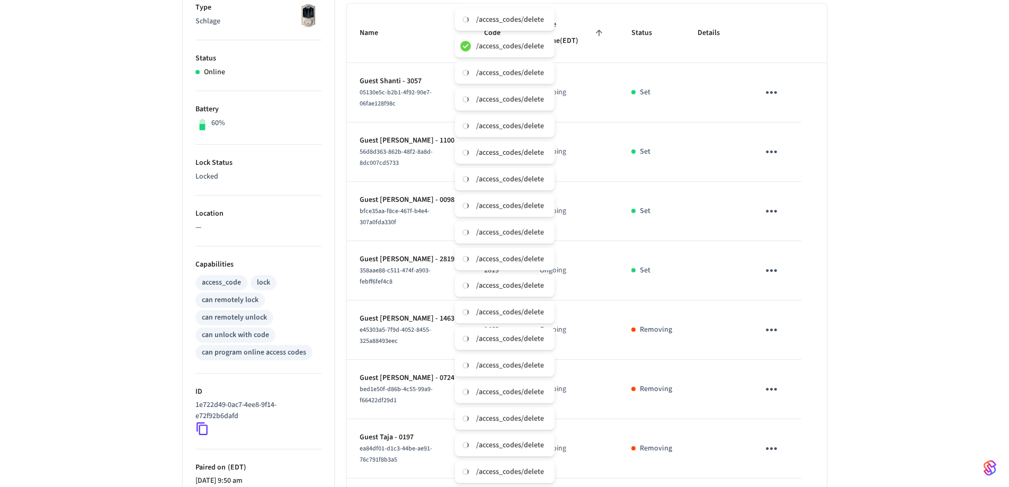
scroll to position [177, 0]
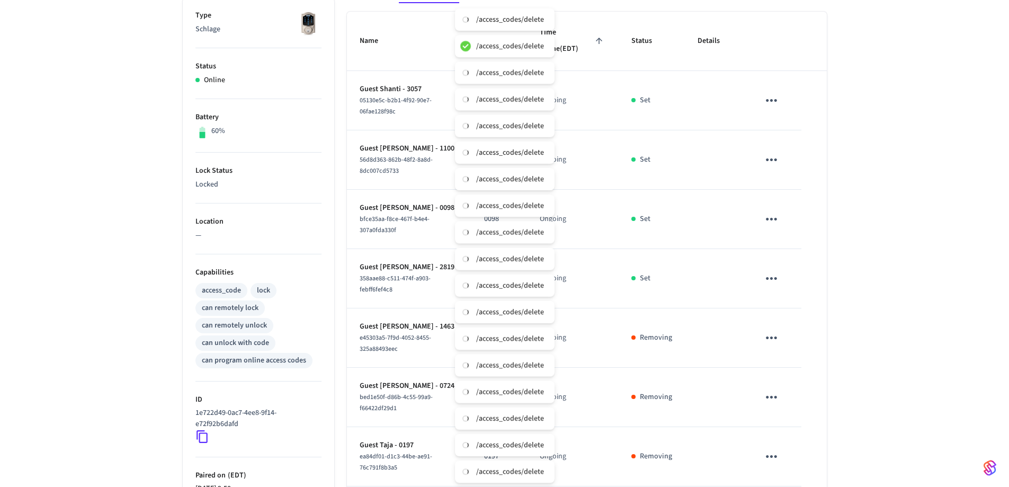
click at [669, 275] on icon "sticky table" at bounding box center [771, 278] width 16 height 16
drag, startPoint x: 795, startPoint y: 326, endPoint x: 791, endPoint y: 273, distance: 53.1
click at [669, 326] on li "Delete" at bounding box center [796, 338] width 50 height 28
click at [669, 218] on button "sticky table" at bounding box center [771, 219] width 25 height 25
click at [669, 275] on li "Delete" at bounding box center [792, 282] width 50 height 28
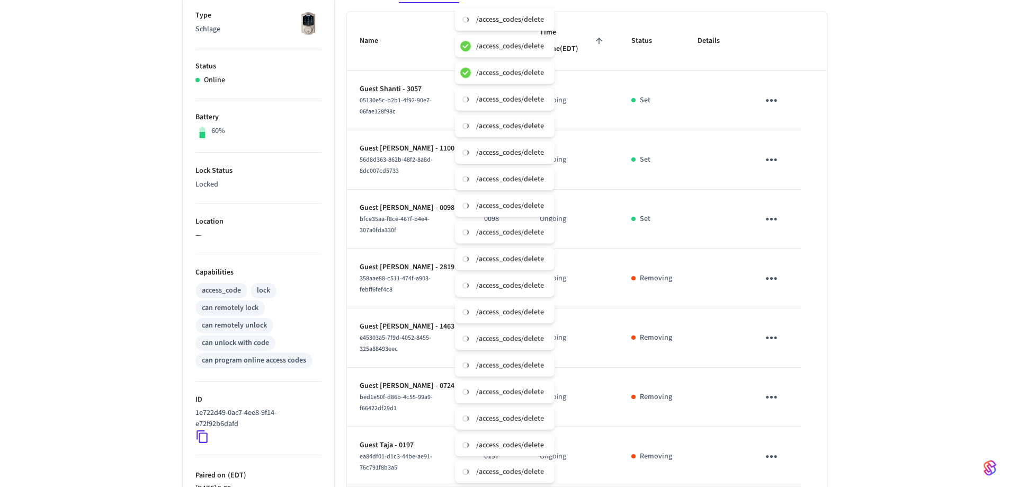
click at [669, 159] on icon "sticky table" at bounding box center [771, 159] width 11 height 3
click at [669, 208] on icon at bounding box center [787, 212] width 8 height 8
click at [669, 92] on button "sticky table" at bounding box center [771, 100] width 25 height 25
click at [669, 160] on li "Delete" at bounding box center [792, 164] width 50 height 28
drag, startPoint x: 779, startPoint y: 218, endPoint x: 778, endPoint y: 232, distance: 13.8
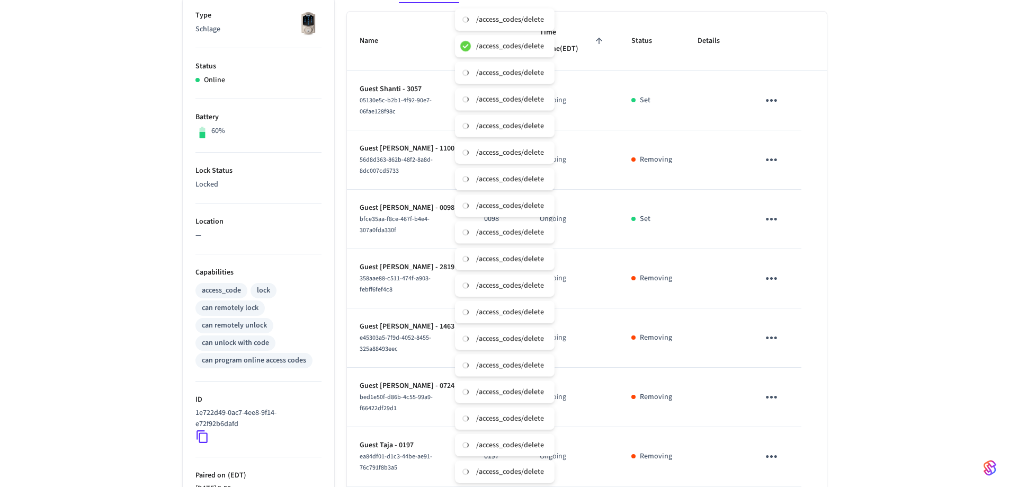
click at [669, 218] on icon "sticky table" at bounding box center [771, 219] width 16 height 16
click at [669, 276] on li "Delete" at bounding box center [796, 278] width 50 height 28
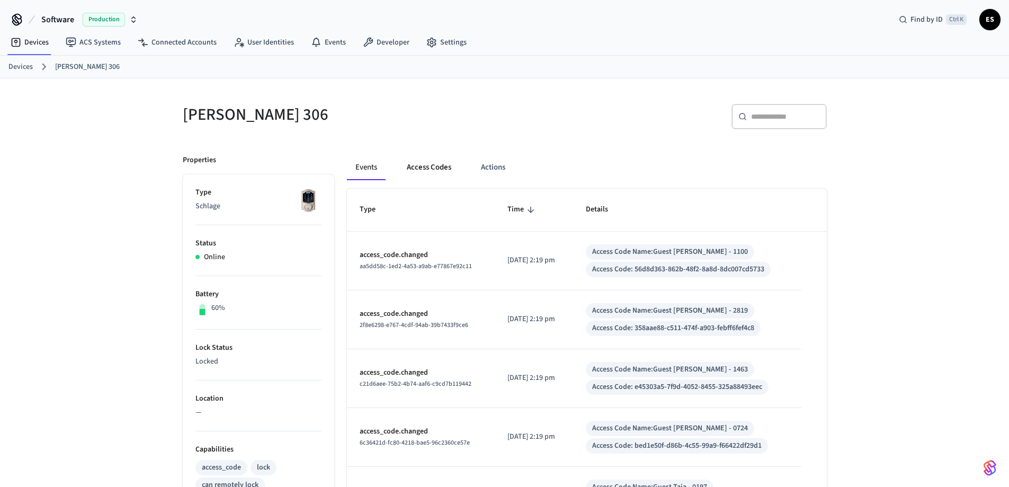
click at [427, 162] on button "Access Codes" at bounding box center [428, 167] width 61 height 25
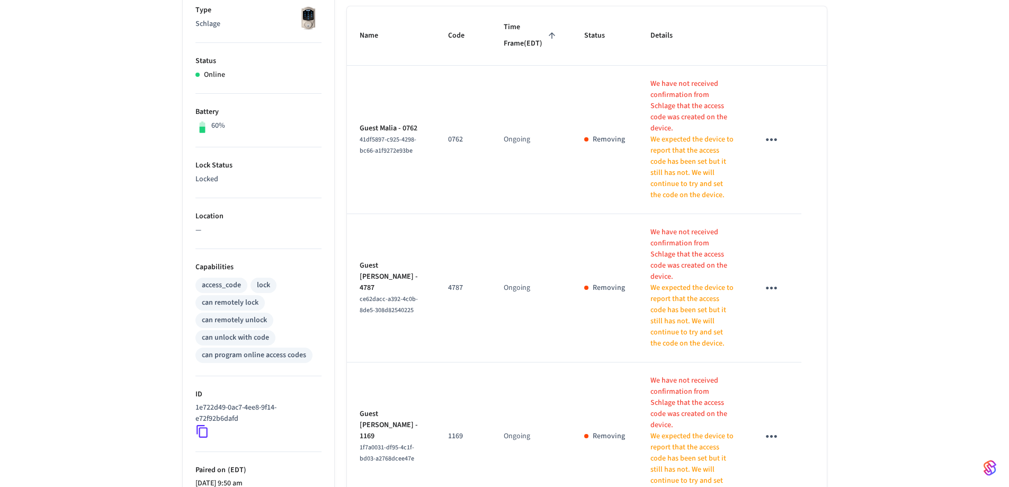
scroll to position [53, 0]
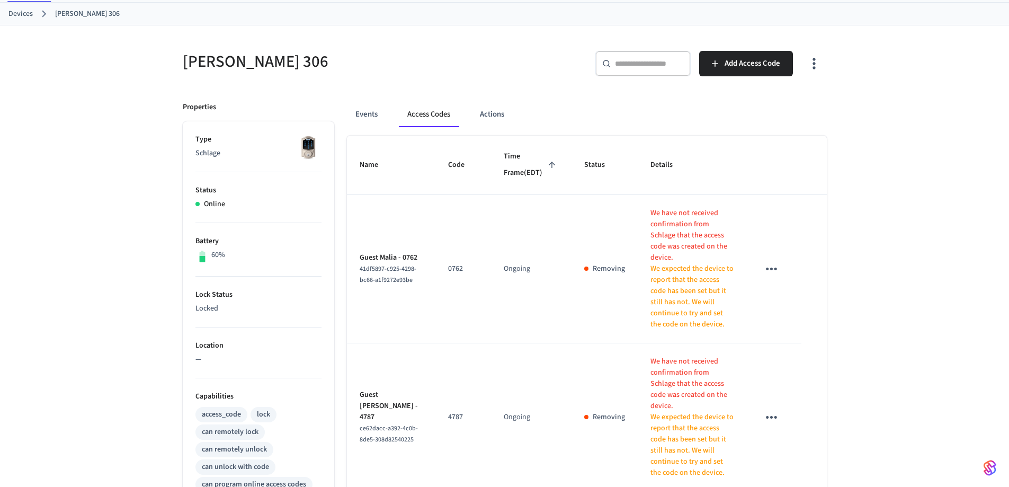
click at [762, 271] on button "sticky table" at bounding box center [771, 268] width 25 height 25
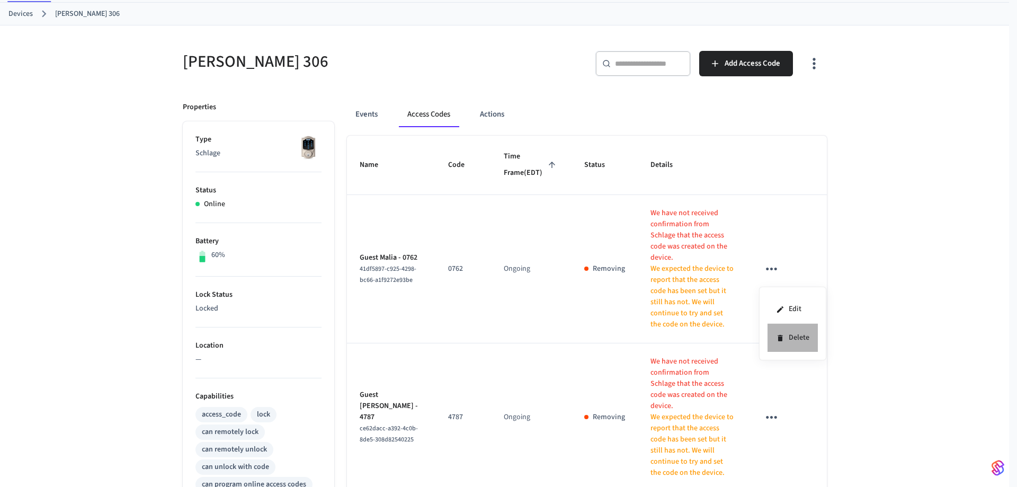
click at [786, 330] on li "Delete" at bounding box center [792, 338] width 50 height 28
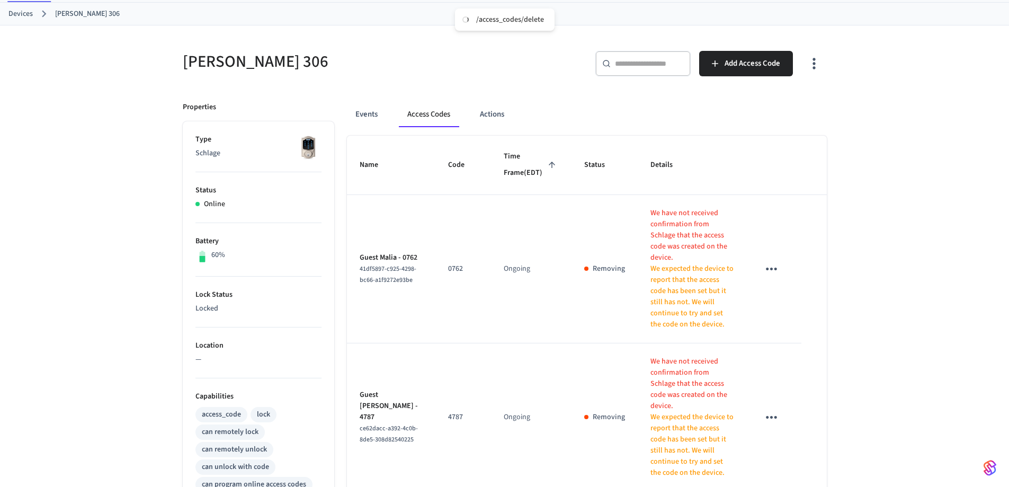
click at [769, 409] on icon "sticky table" at bounding box center [771, 417] width 16 height 16
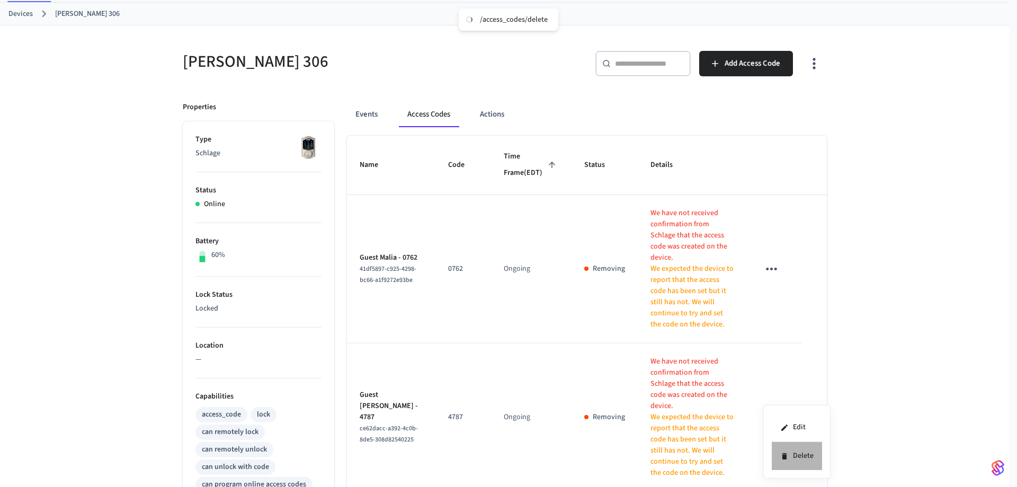
click at [796, 444] on li "Delete" at bounding box center [796, 456] width 50 height 28
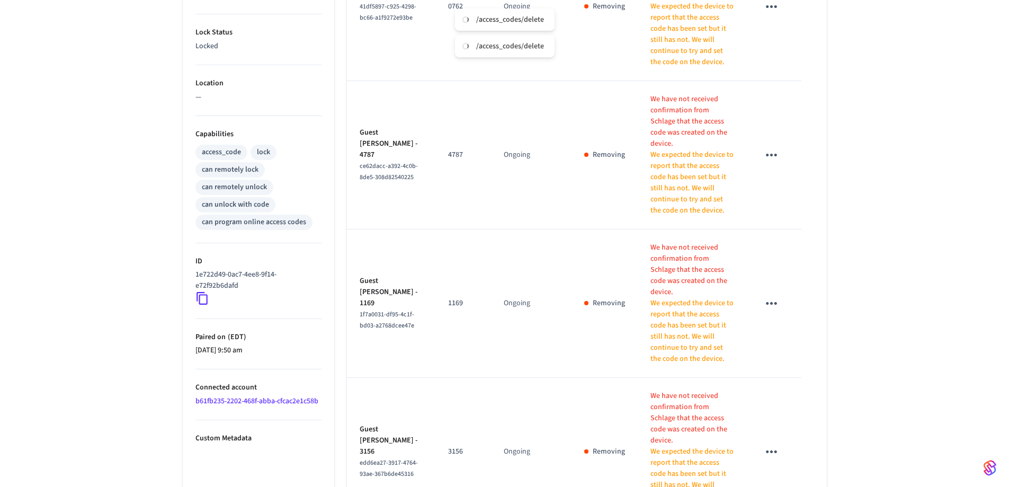
scroll to position [318, 0]
click at [774, 292] on icon "sticky table" at bounding box center [771, 300] width 16 height 16
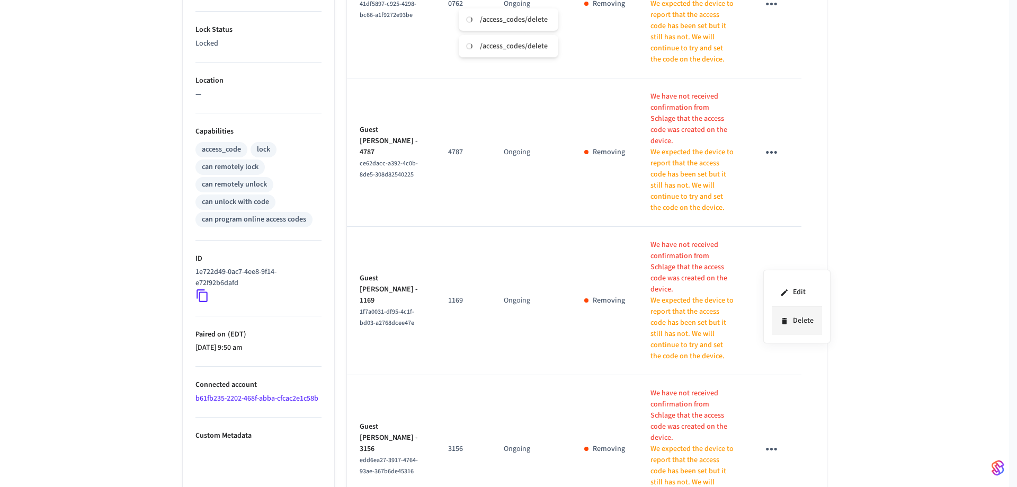
click at [787, 311] on li "Delete" at bounding box center [796, 321] width 50 height 28
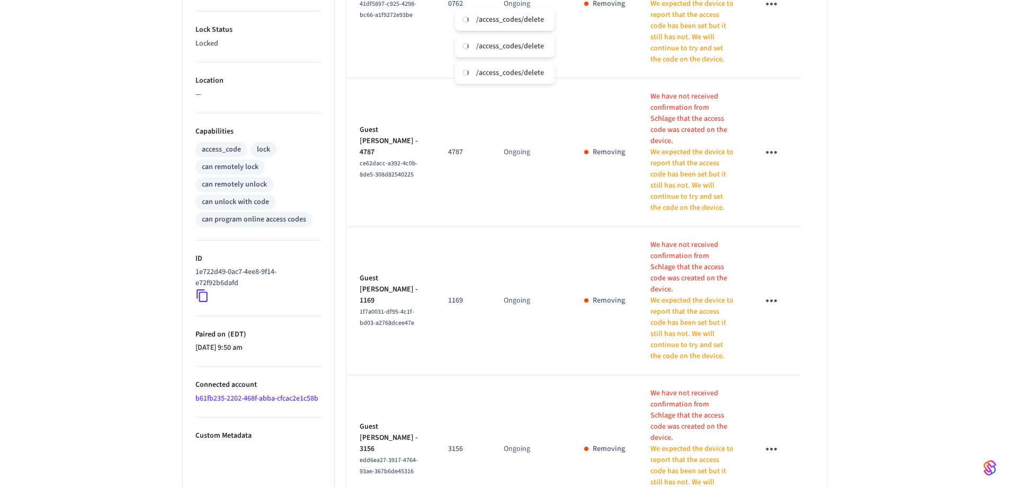
click at [773, 441] on icon "sticky table" at bounding box center [771, 449] width 16 height 16
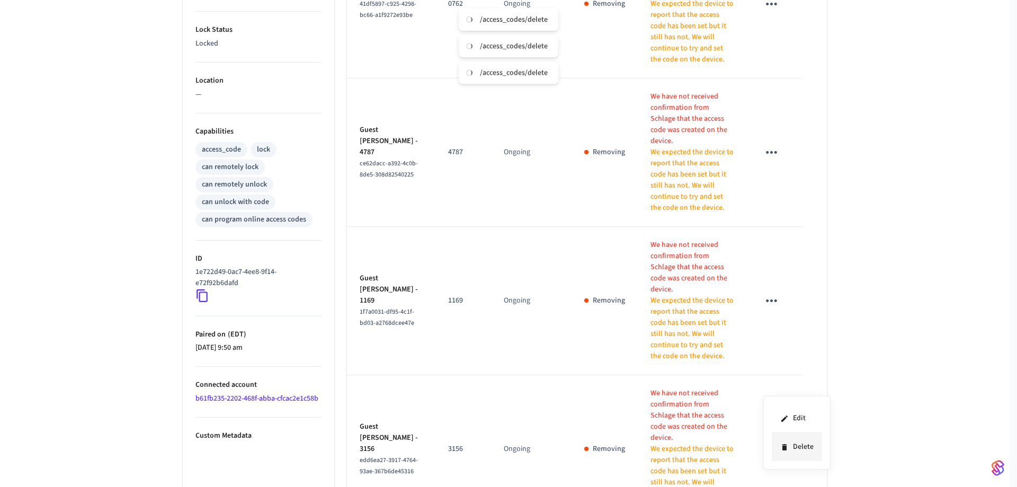
click at [795, 444] on li "Delete" at bounding box center [796, 447] width 50 height 28
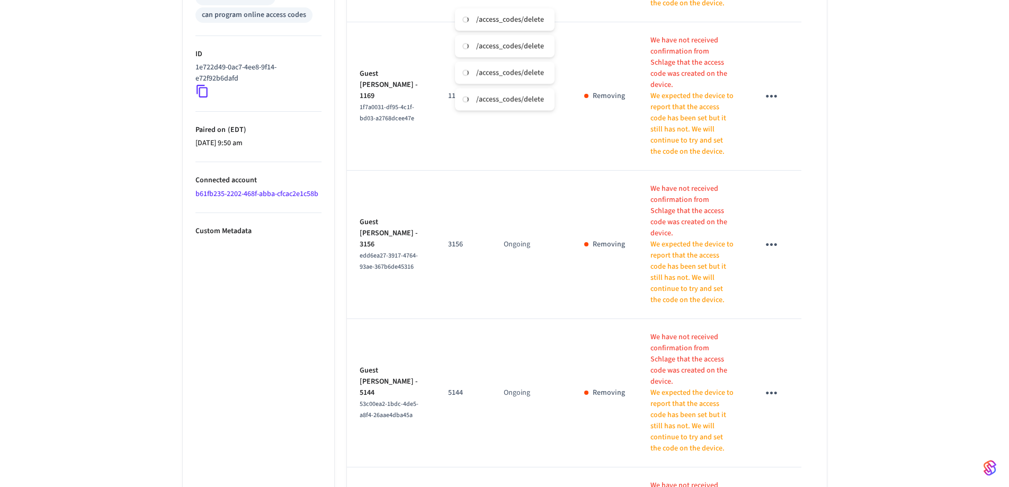
scroll to position [529, 0]
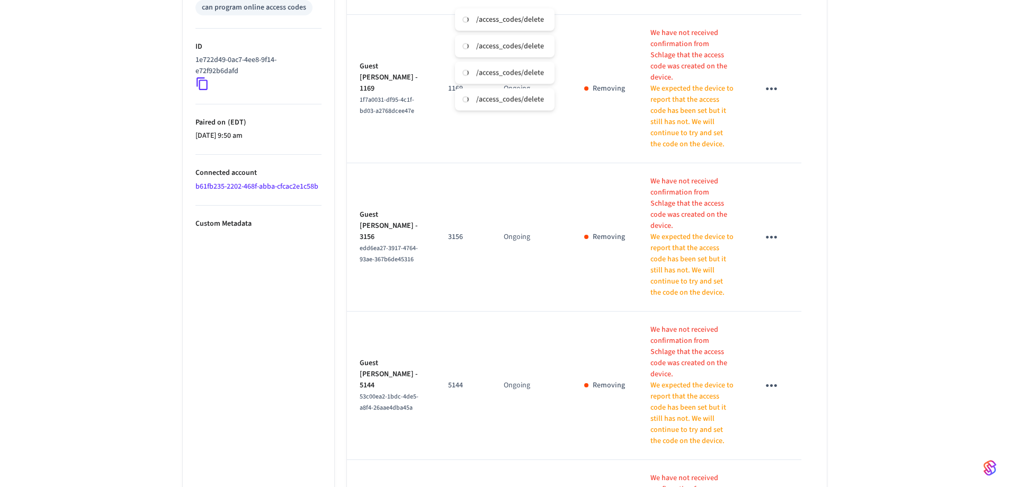
click at [769, 377] on icon "sticky table" at bounding box center [771, 385] width 16 height 16
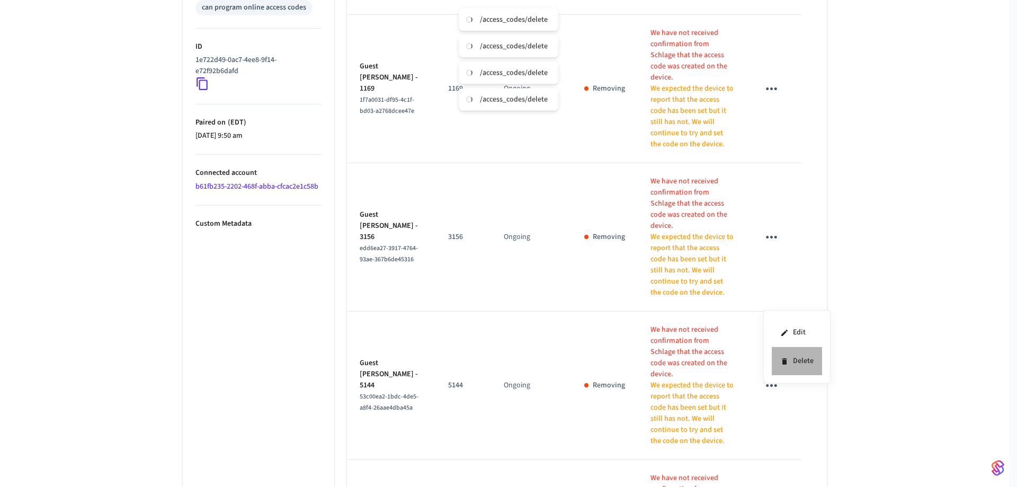
click at [789, 354] on li "Delete" at bounding box center [796, 361] width 50 height 28
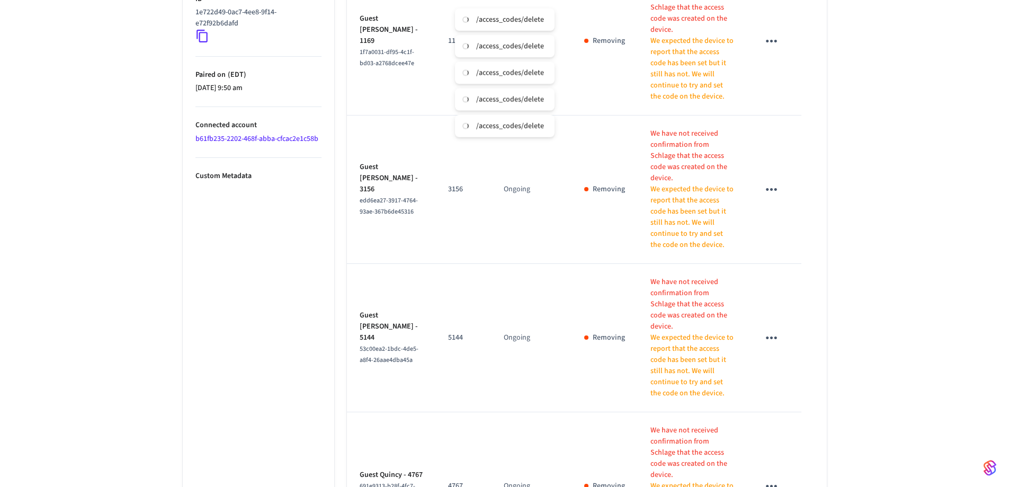
scroll to position [635, 0]
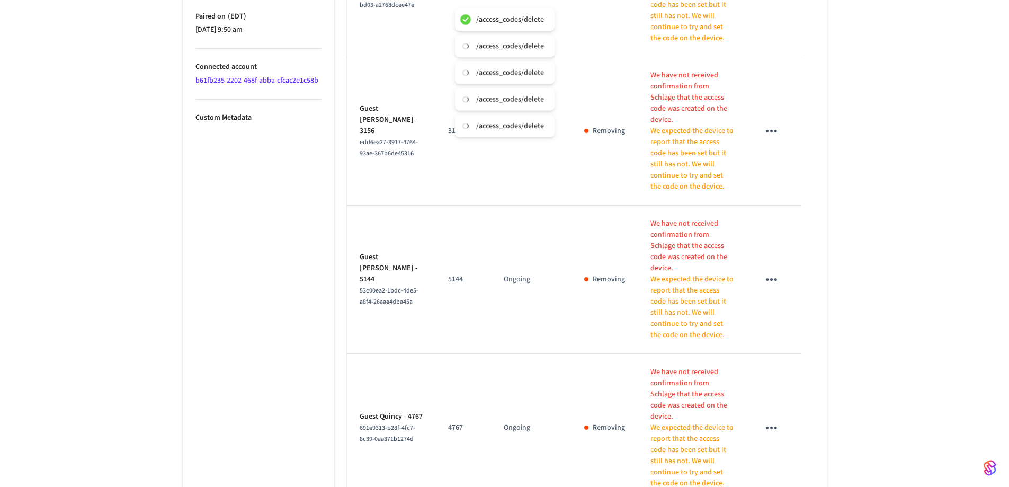
click at [772, 426] on icon "sticky table" at bounding box center [771, 427] width 11 height 3
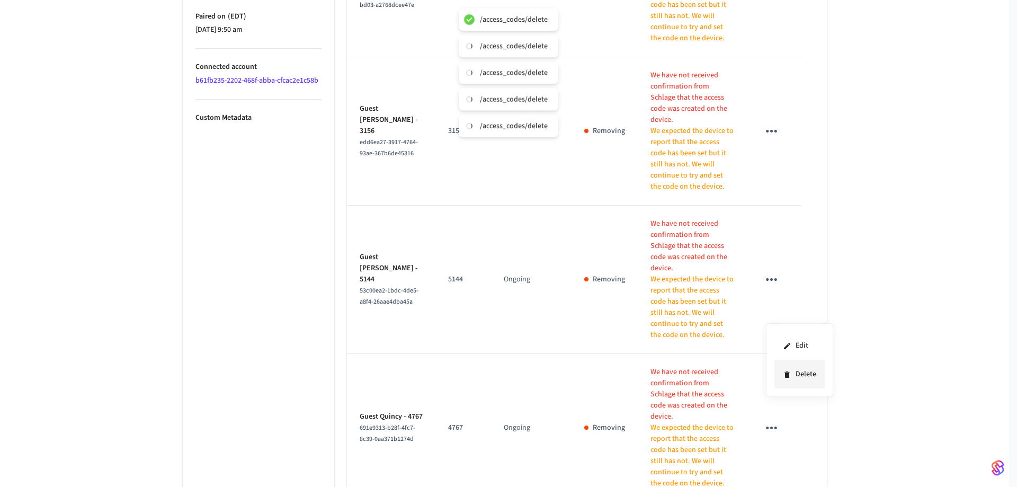
click at [787, 371] on icon at bounding box center [786, 374] width 5 height 6
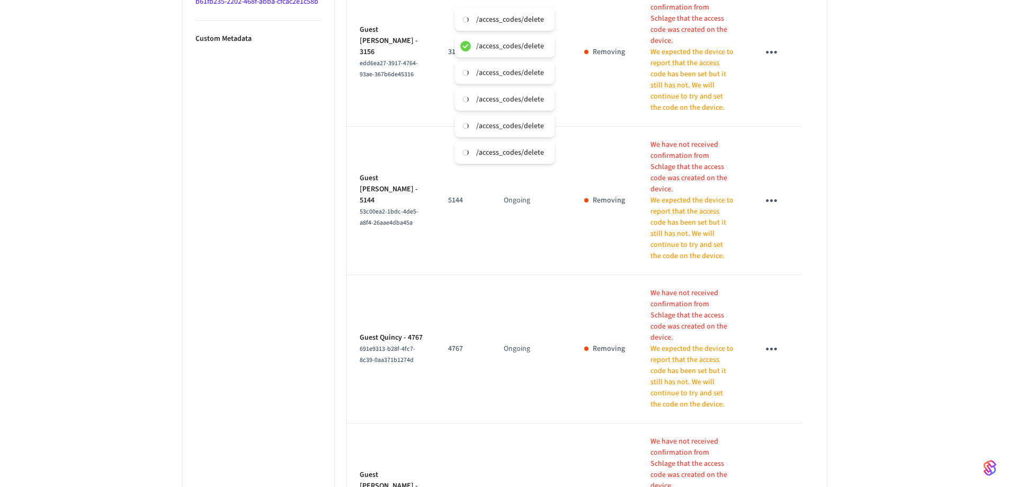
scroll to position [794, 0]
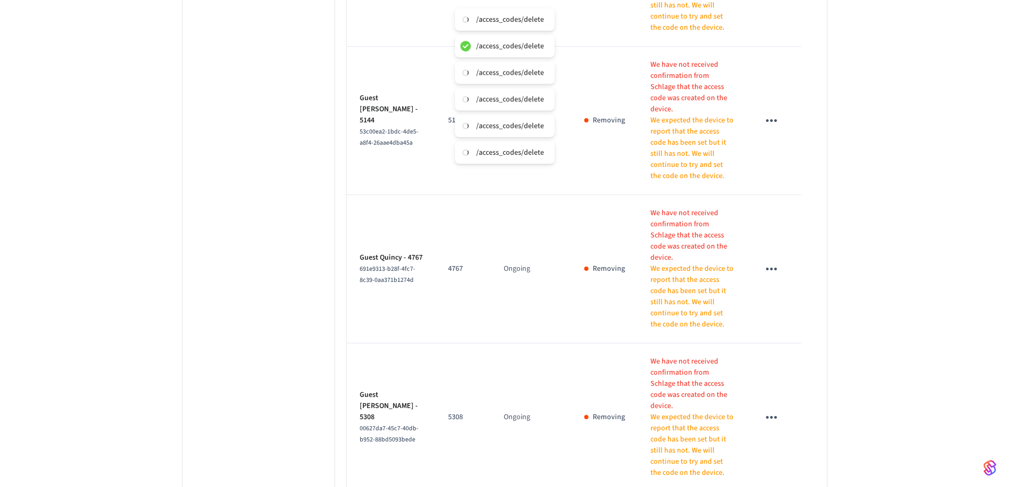
click at [771, 416] on icon "sticky table" at bounding box center [771, 417] width 11 height 3
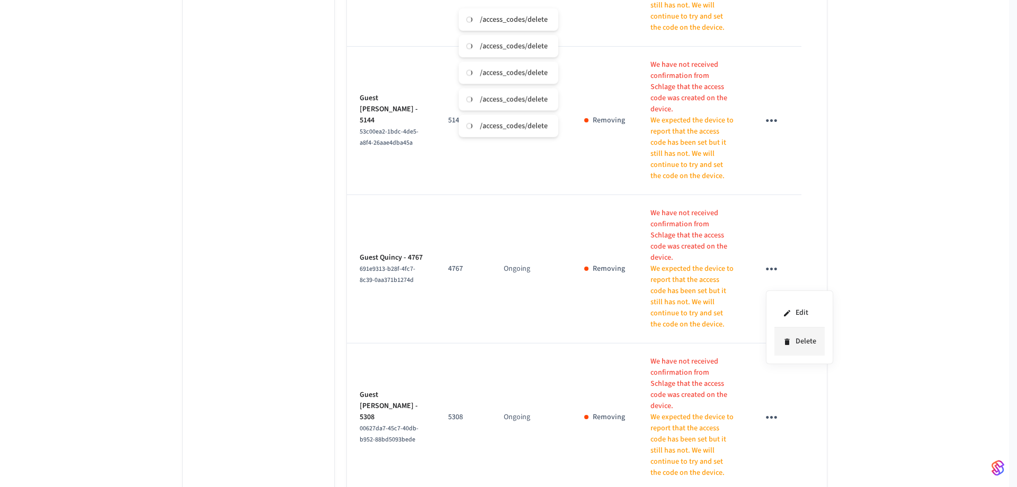
click at [780, 341] on li "Delete" at bounding box center [799, 341] width 50 height 28
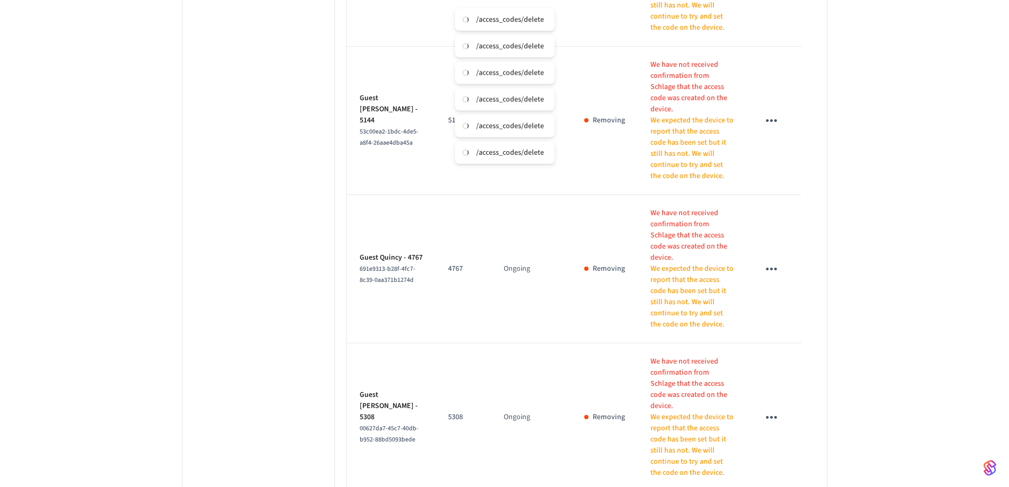
scroll to position [900, 0]
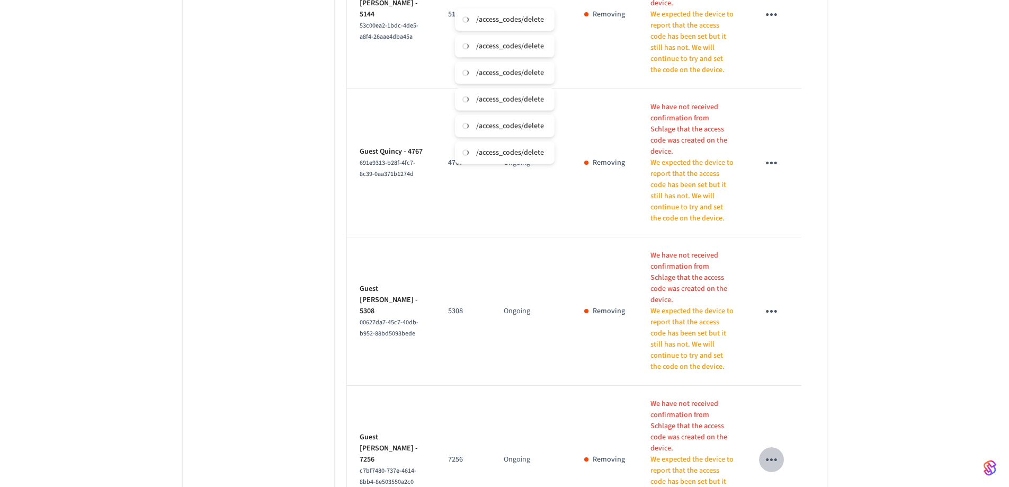
click at [770, 451] on icon "sticky table" at bounding box center [771, 459] width 16 height 16
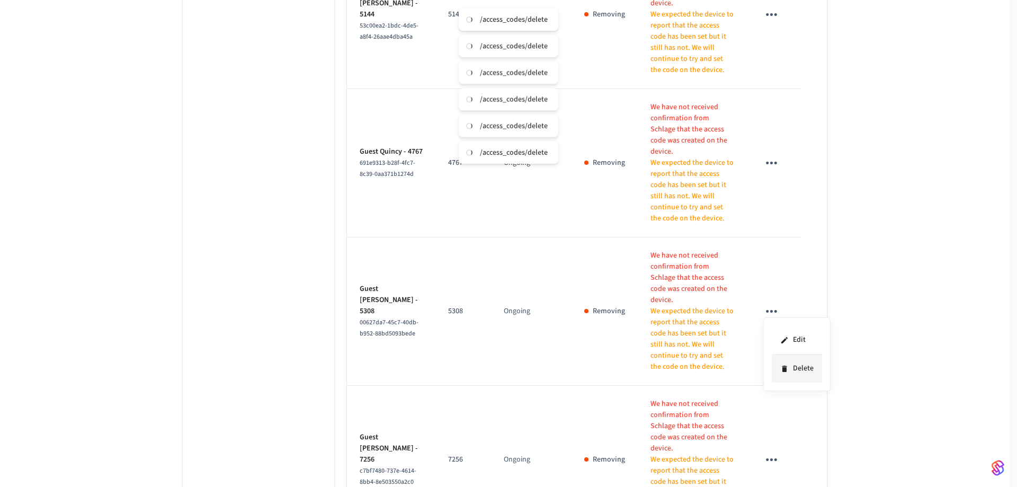
drag, startPoint x: 781, startPoint y: 363, endPoint x: 781, endPoint y: 356, distance: 7.4
click at [781, 362] on li "Delete" at bounding box center [796, 368] width 50 height 28
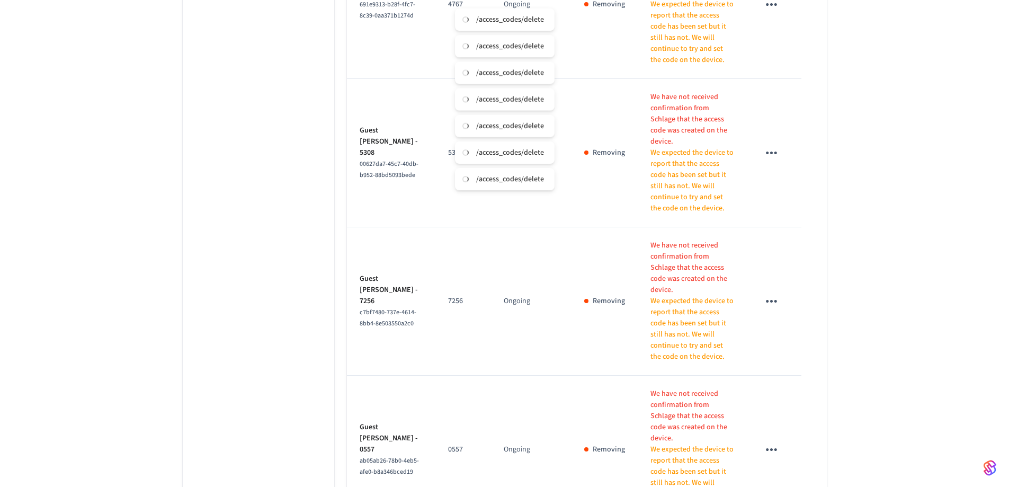
scroll to position [1059, 0]
click at [769, 441] on icon "sticky table" at bounding box center [771, 449] width 16 height 16
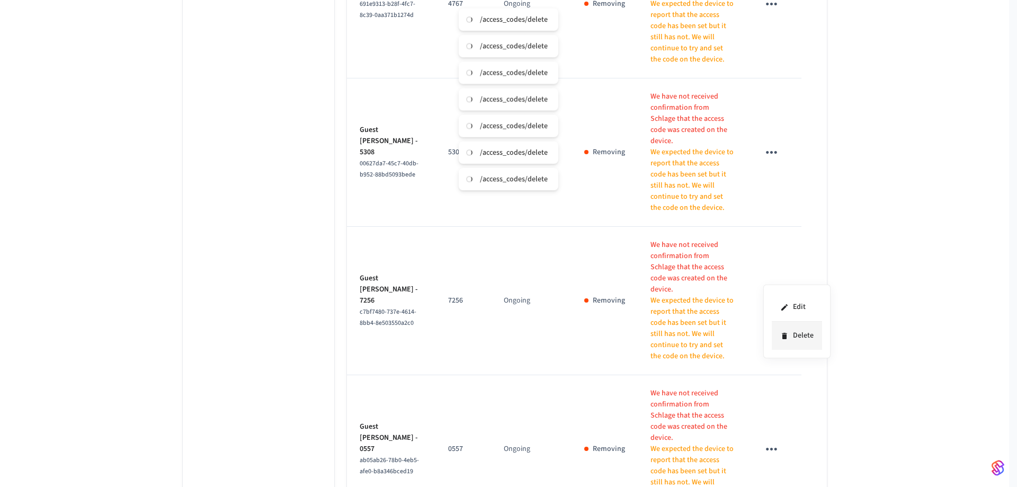
click at [777, 328] on li "Delete" at bounding box center [796, 335] width 50 height 28
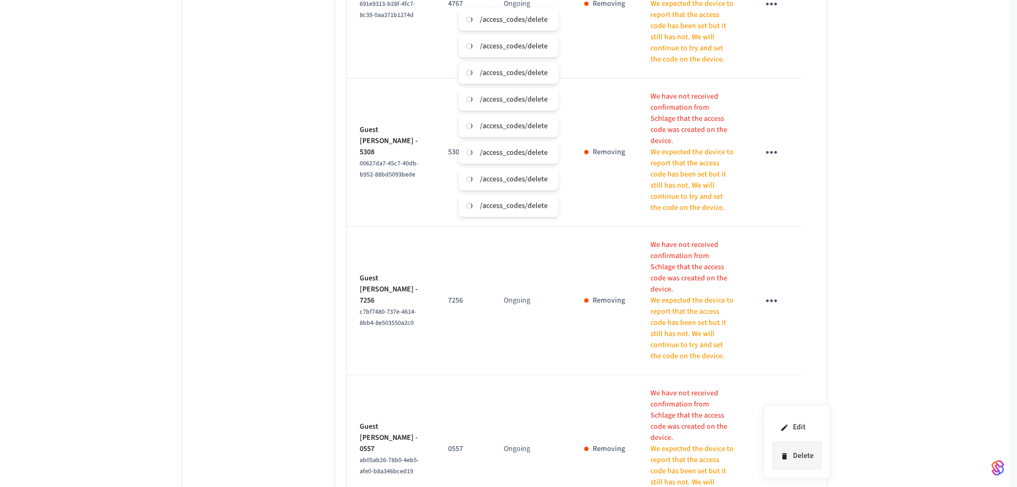
click at [801, 451] on li "Delete" at bounding box center [796, 456] width 50 height 28
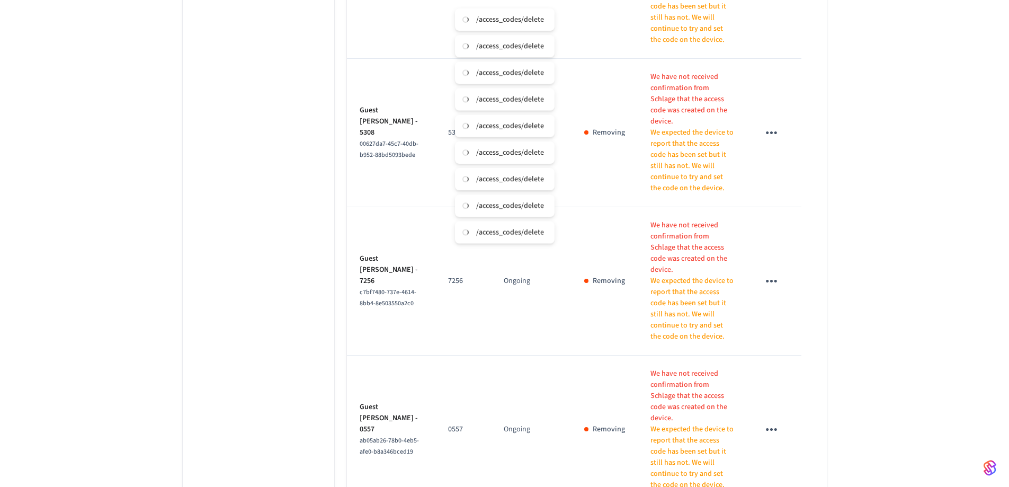
scroll to position [1089, 0]
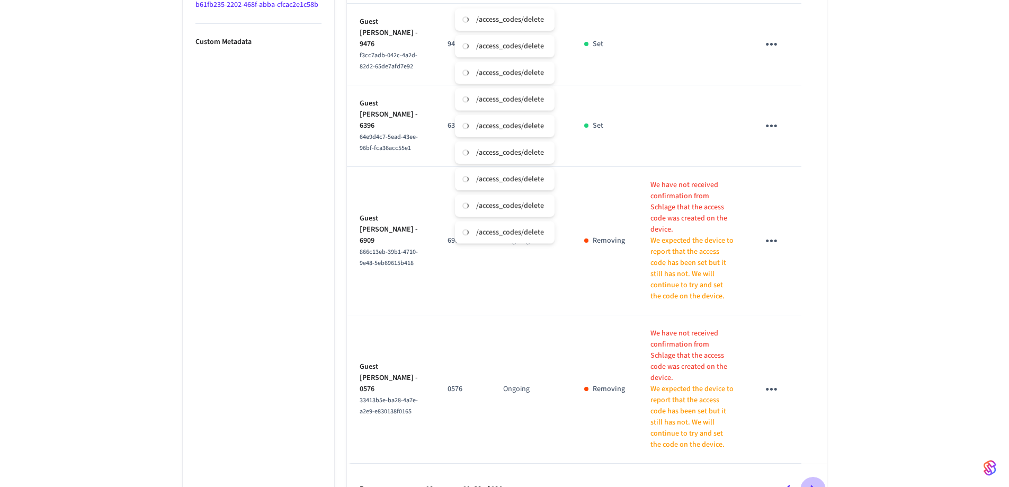
click at [818, 481] on icon "Go to next page" at bounding box center [812, 489] width 16 height 16
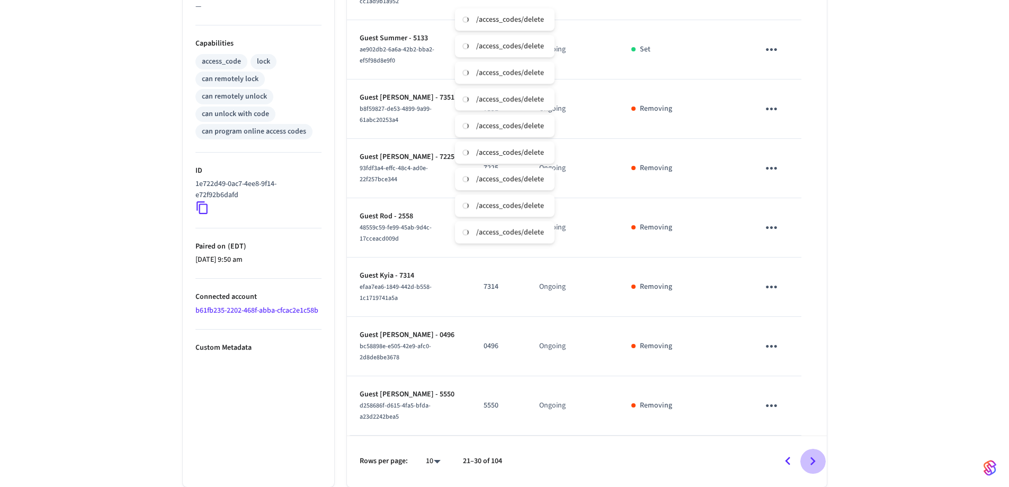
click at [818, 459] on icon "Go to next page" at bounding box center [812, 461] width 16 height 16
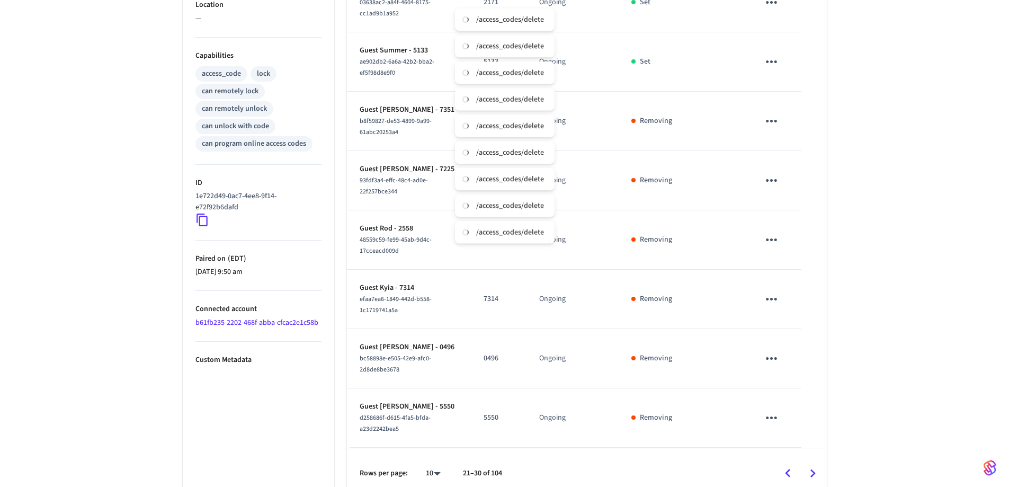
scroll to position [141, 0]
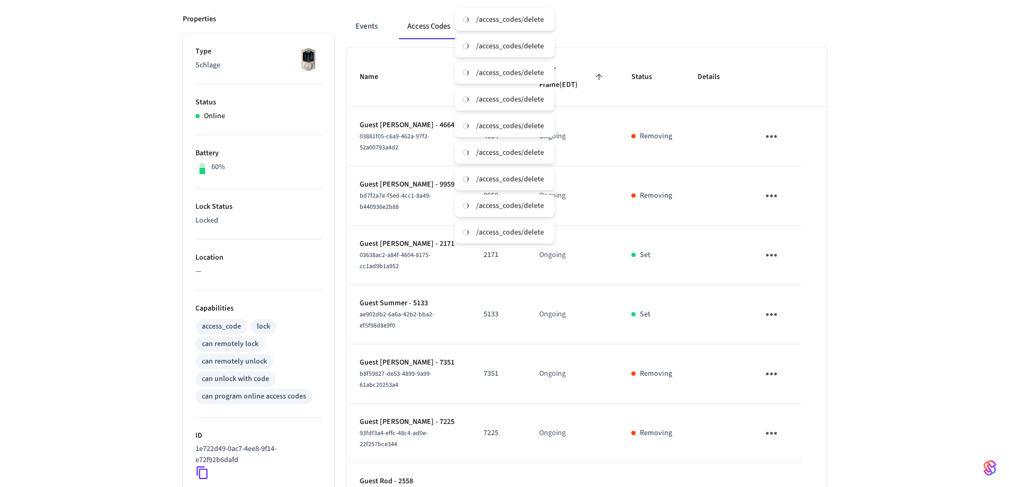
click at [771, 311] on icon "sticky table" at bounding box center [771, 314] width 16 height 16
click at [784, 372] on icon at bounding box center [784, 374] width 8 height 8
click at [773, 257] on icon "sticky table" at bounding box center [771, 255] width 16 height 16
click at [787, 313] on icon at bounding box center [784, 314] width 8 height 8
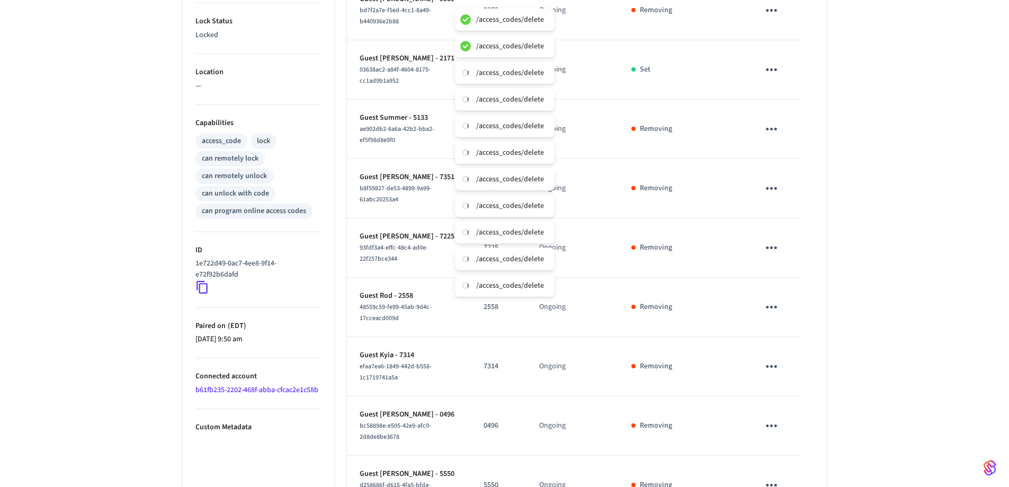
scroll to position [406, 0]
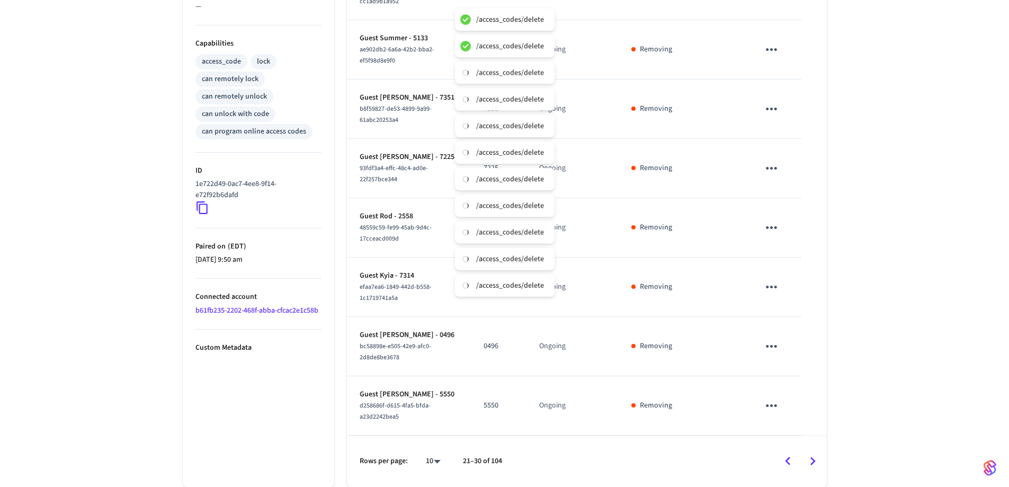
click at [805, 464] on icon "Go to next page" at bounding box center [812, 461] width 16 height 16
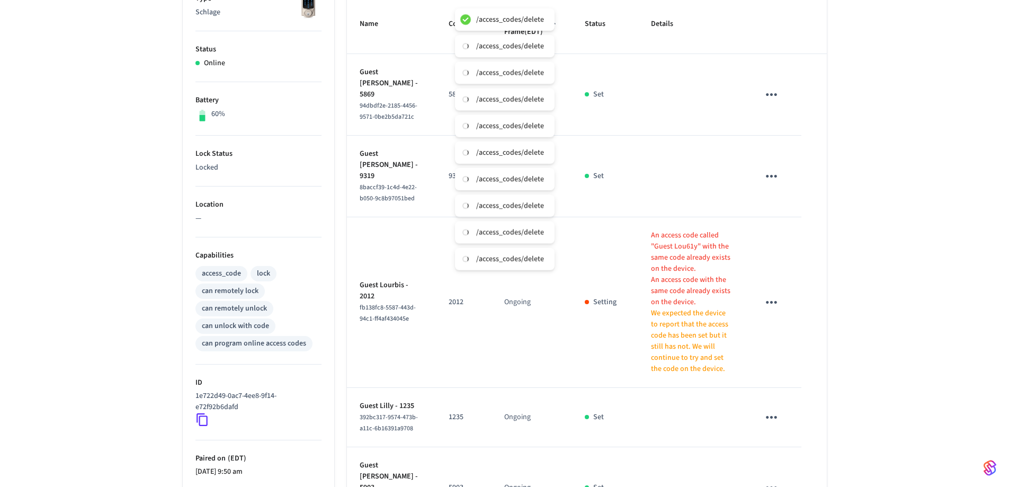
scroll to position [353, 0]
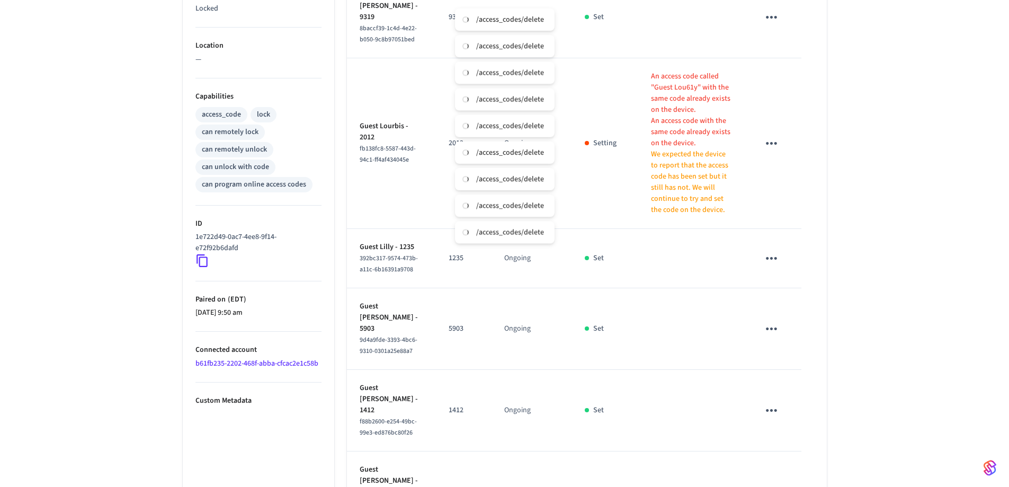
click at [780, 246] on button "sticky table" at bounding box center [771, 258] width 25 height 25
click at [790, 300] on li "Delete" at bounding box center [792, 299] width 50 height 28
click at [776, 322] on button "sticky table" at bounding box center [771, 328] width 25 height 25
click at [787, 369] on li "Delete" at bounding box center [792, 375] width 50 height 28
click at [773, 398] on button "sticky table" at bounding box center [771, 410] width 25 height 25
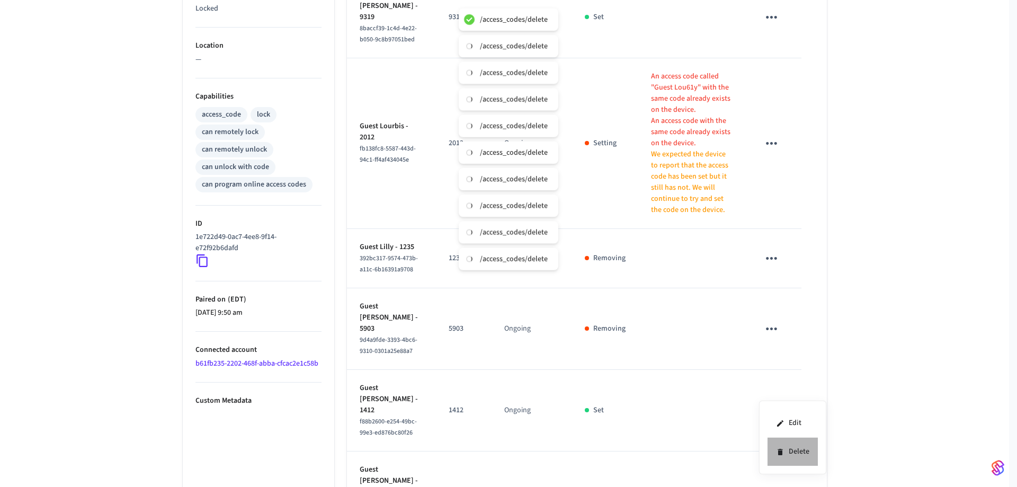
click at [795, 451] on li "Delete" at bounding box center [792, 451] width 50 height 28
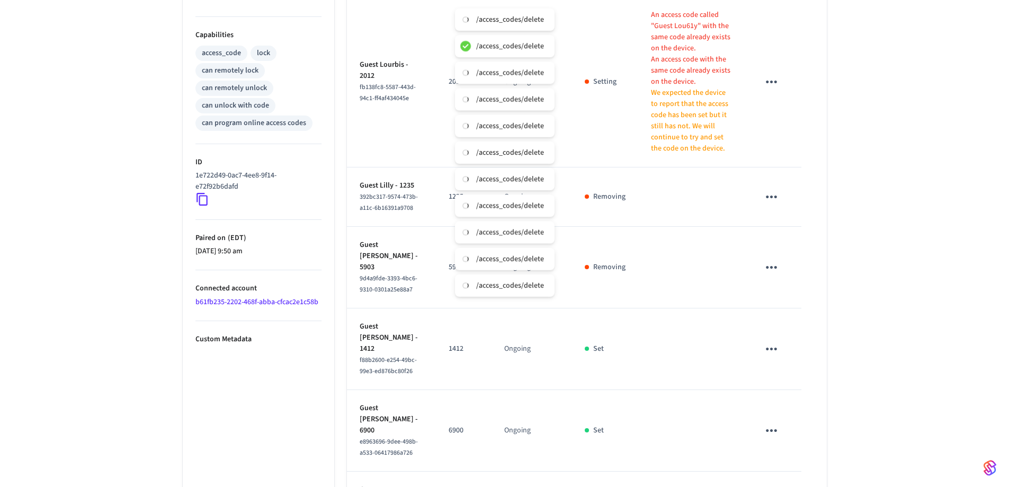
scroll to position [511, 0]
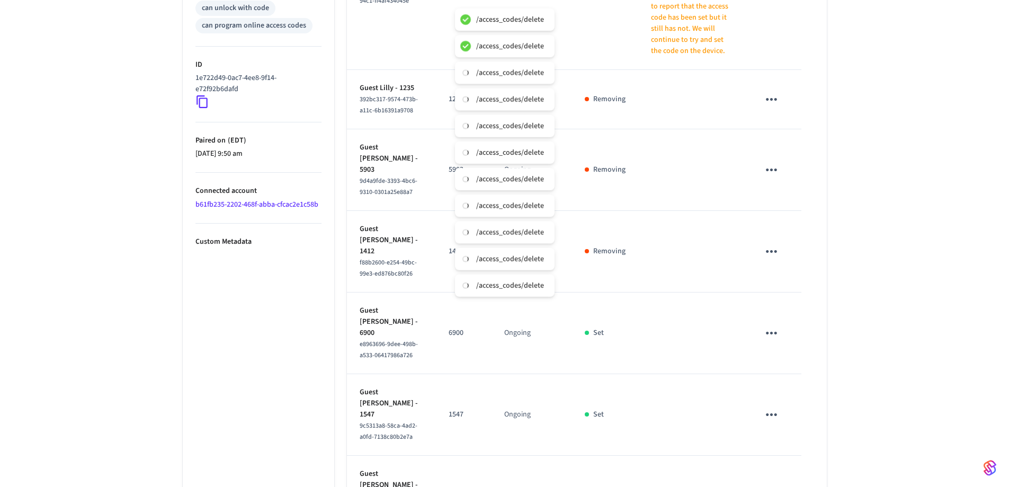
click at [774, 325] on icon "sticky table" at bounding box center [771, 333] width 16 height 16
click at [786, 357] on icon at bounding box center [784, 359] width 8 height 8
click at [773, 406] on icon "sticky table" at bounding box center [771, 414] width 16 height 16
click at [800, 433] on li "Delete" at bounding box center [796, 434] width 50 height 28
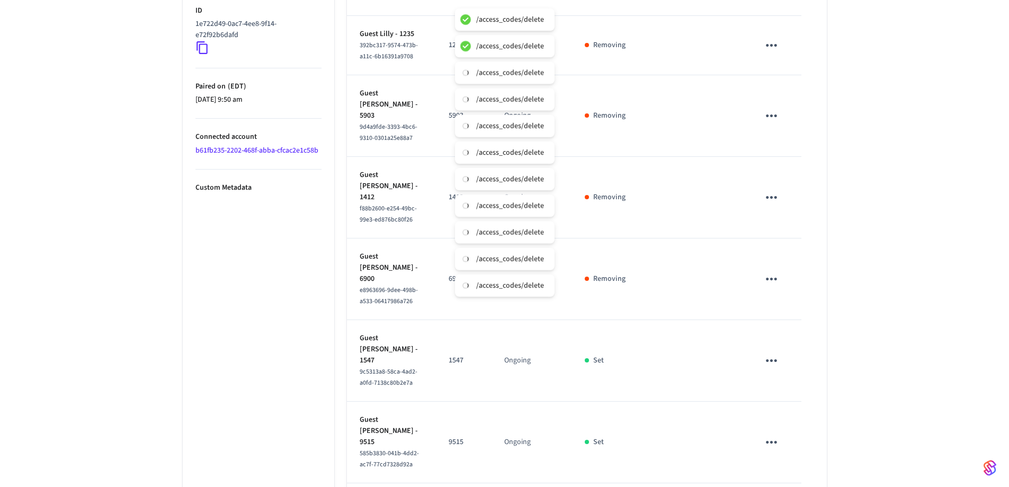
scroll to position [617, 0]
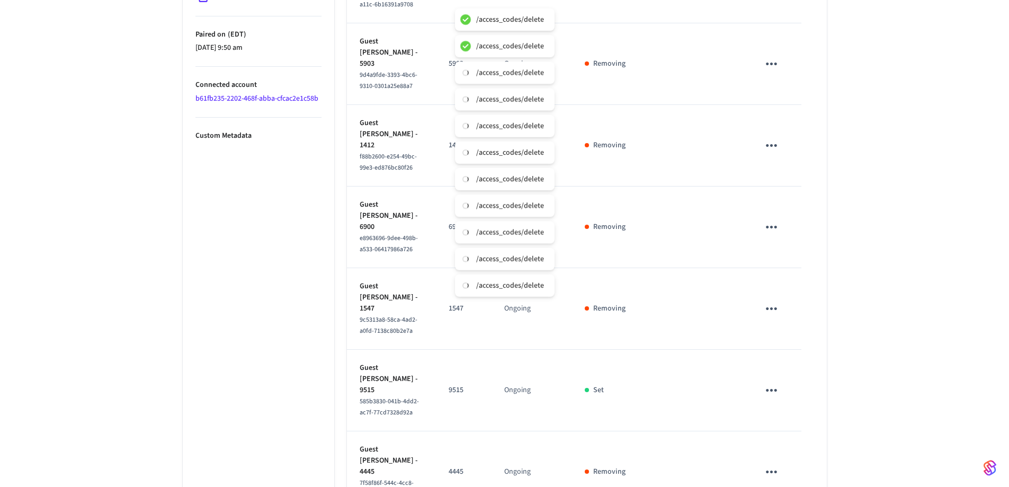
click at [776, 382] on icon "sticky table" at bounding box center [771, 390] width 16 height 16
click at [791, 401] on li "Delete" at bounding box center [796, 410] width 50 height 28
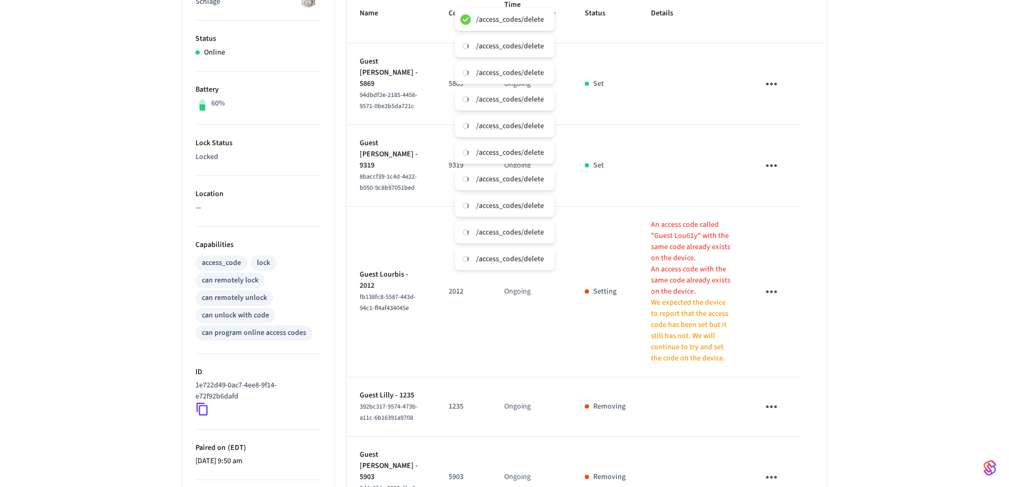
scroll to position [168, 0]
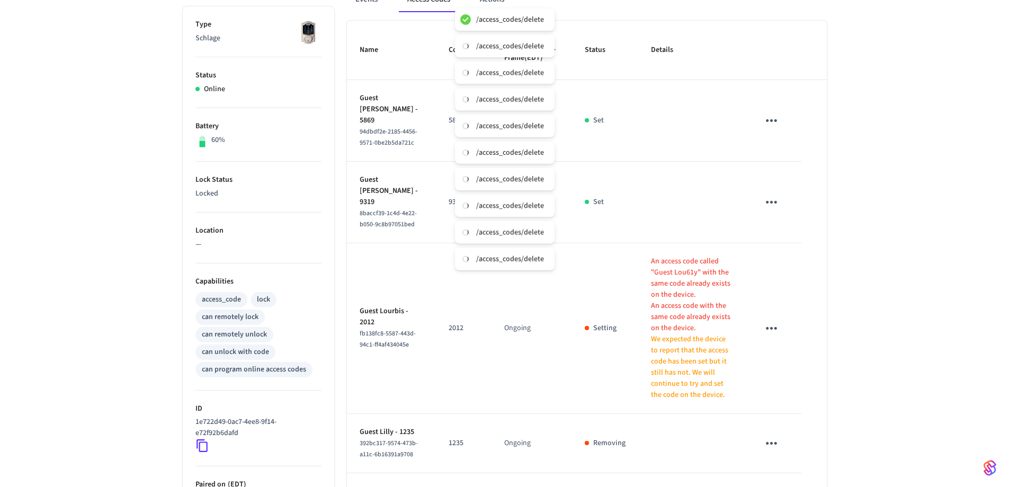
click at [773, 320] on icon "sticky table" at bounding box center [771, 328] width 16 height 16
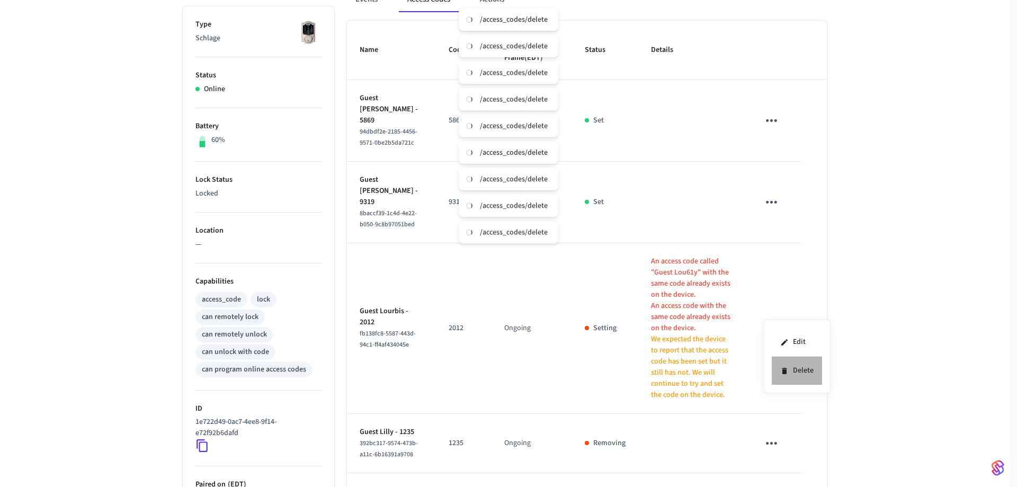
click at [789, 371] on li "Delete" at bounding box center [796, 370] width 50 height 28
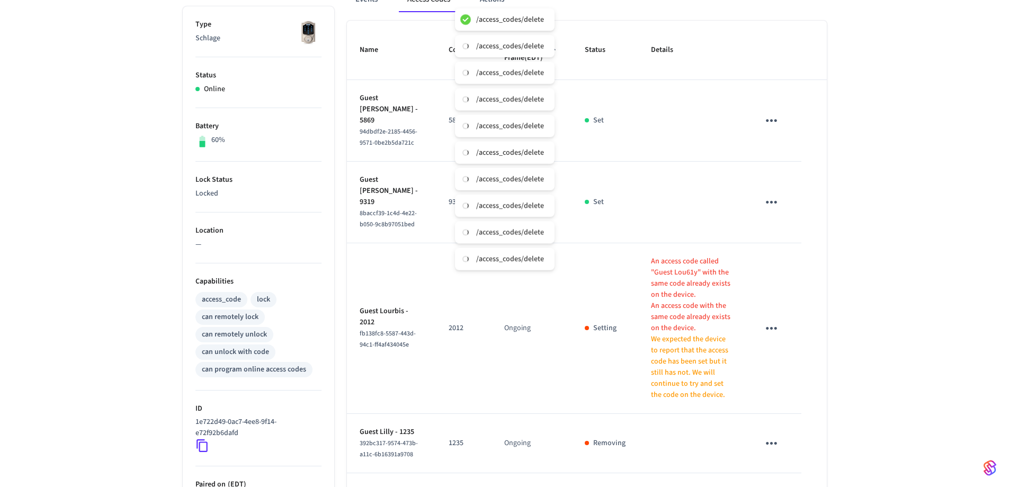
click at [773, 210] on icon "sticky table" at bounding box center [771, 202] width 16 height 16
click at [789, 265] on li "Delete" at bounding box center [796, 267] width 50 height 28
click at [770, 129] on icon "sticky table" at bounding box center [771, 120] width 16 height 16
click at [792, 195] on li "Delete" at bounding box center [796, 196] width 50 height 28
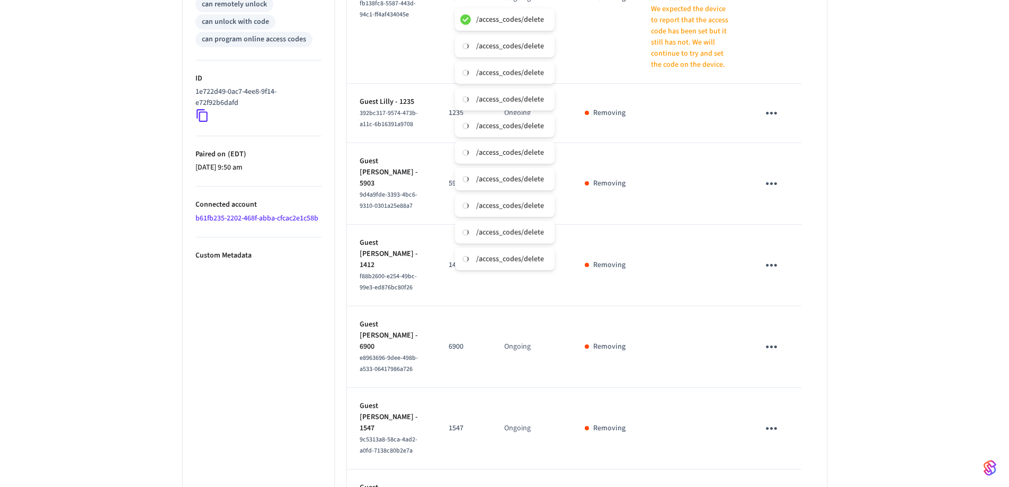
scroll to position [644, 0]
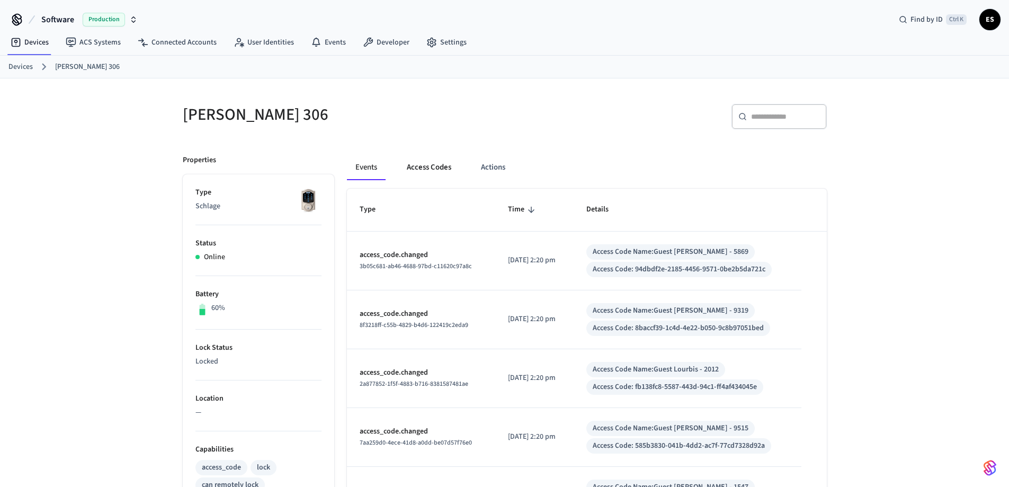
click at [413, 167] on button "Access Codes" at bounding box center [428, 167] width 61 height 25
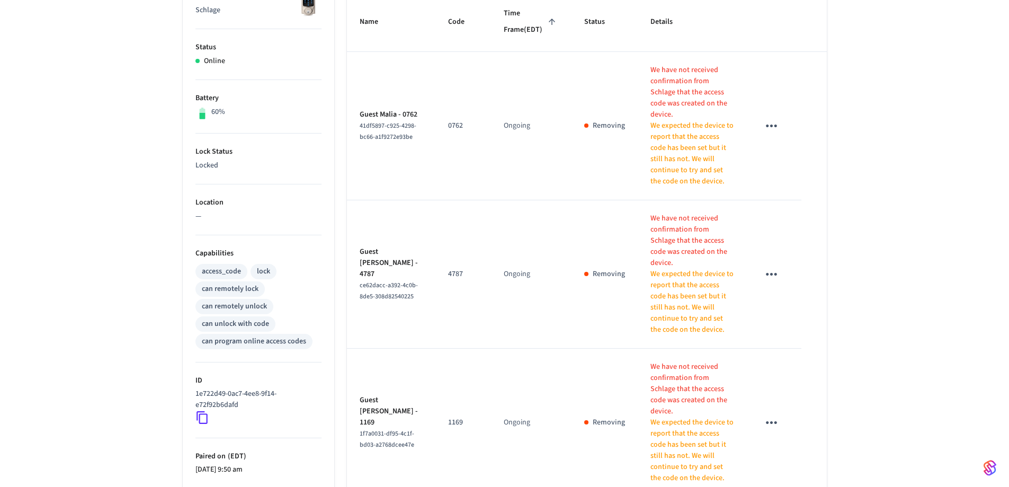
scroll to position [371, 0]
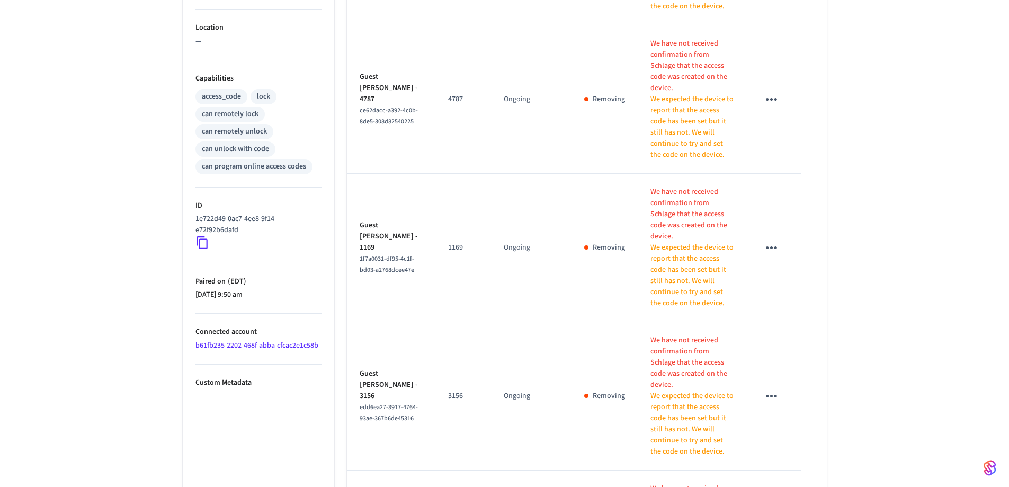
click at [202, 240] on icon at bounding box center [202, 243] width 14 height 14
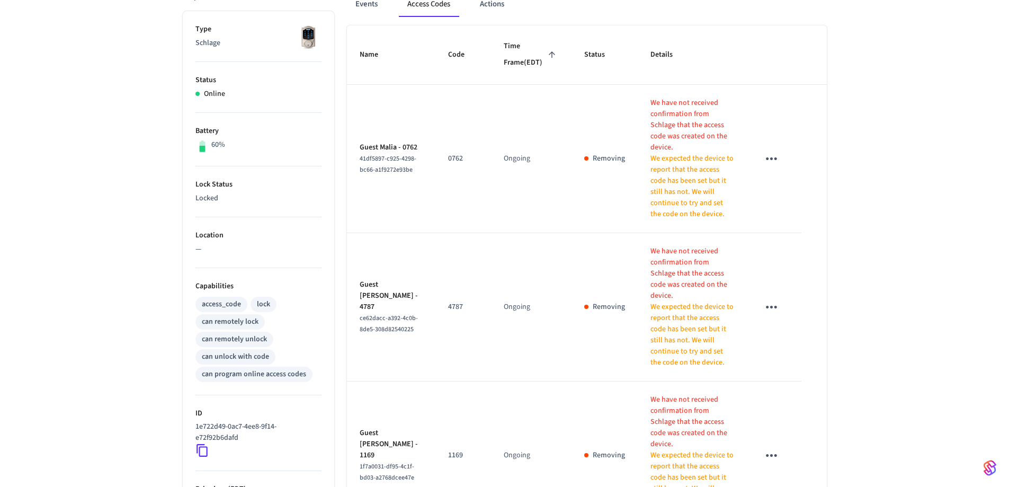
scroll to position [0, 0]
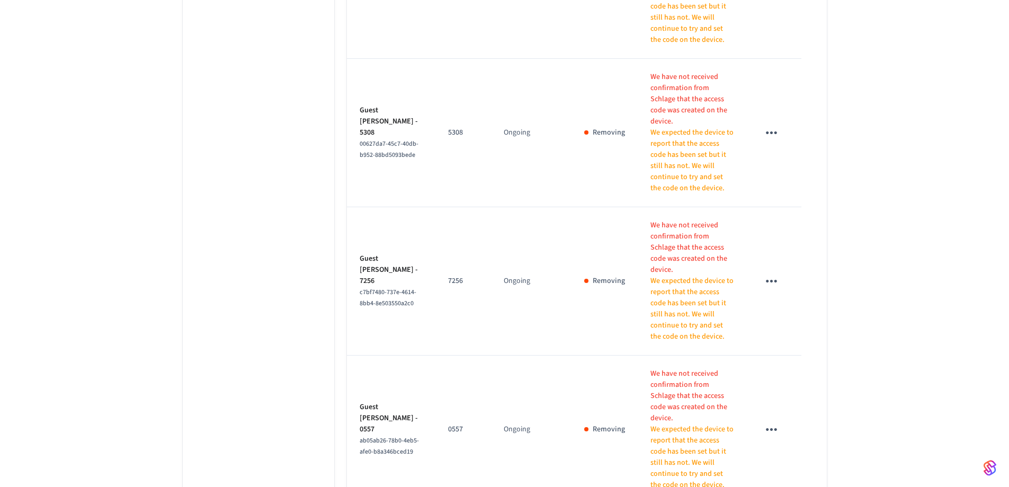
scroll to position [1089, 0]
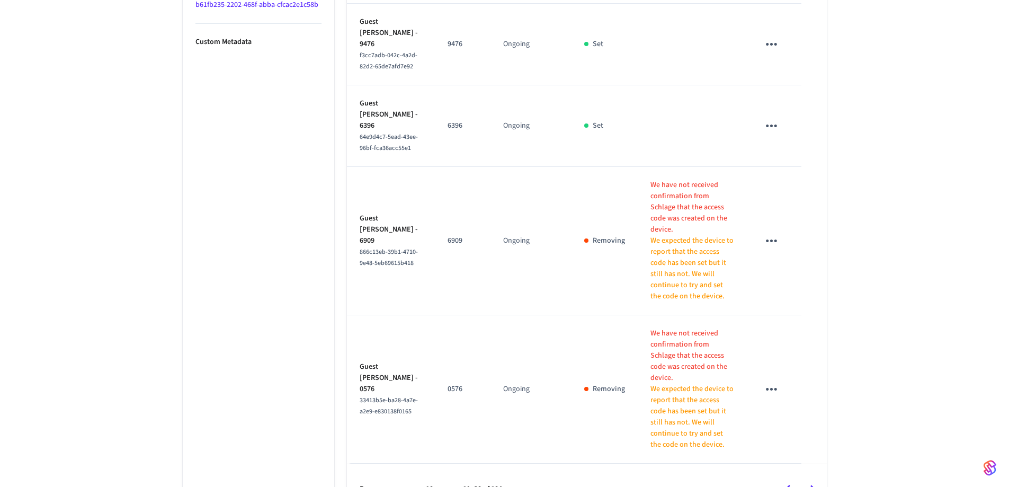
scroll to position [499, 0]
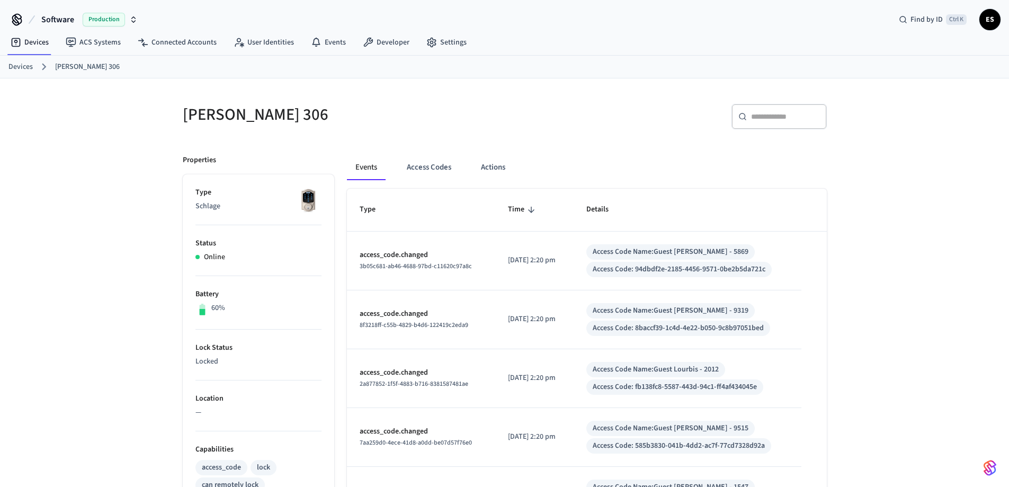
click at [571, 122] on div "​ ​" at bounding box center [669, 121] width 316 height 34
click at [585, 77] on div "Devices Jolene 306" at bounding box center [504, 67] width 1009 height 23
click at [646, 87] on div "Jolene 306 ​ ​ Properties Type Schlage Status Online Battery 60% Lock Status Lo…" at bounding box center [505, 474] width 678 height 792
click at [679, 23] on div "Software Production Find by ID Ctrl K ES" at bounding box center [504, 15] width 1009 height 31
click at [540, 59] on div "Devices Jolene 306" at bounding box center [504, 67] width 1009 height 23
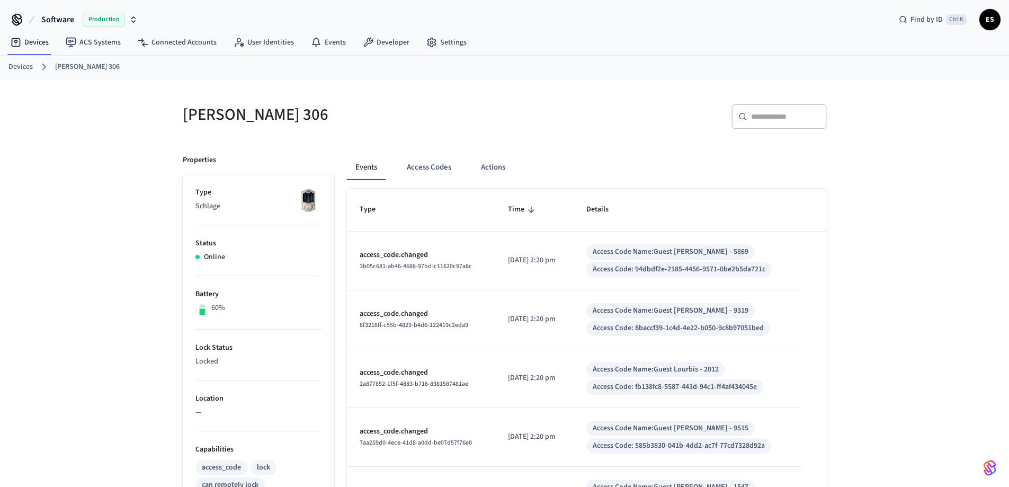
click at [617, 52] on div "Devices ACS Systems Connected Accounts User Identities Events Developer Settings" at bounding box center [504, 43] width 1009 height 25
click at [577, 123] on div "​ ​" at bounding box center [669, 121] width 316 height 34
click at [917, 173] on div "Jolene 306 ​ ​ Properties Type Schlage Status Online Battery 60% Lock Status Lo…" at bounding box center [504, 474] width 1009 height 792
click at [624, 111] on div "​ ​" at bounding box center [669, 121] width 316 height 34
click at [575, 33] on div "Devices ACS Systems Connected Accounts User Identities Events Developer Settings" at bounding box center [504, 43] width 1009 height 25
